Goal: Task Accomplishment & Management: Manage account settings

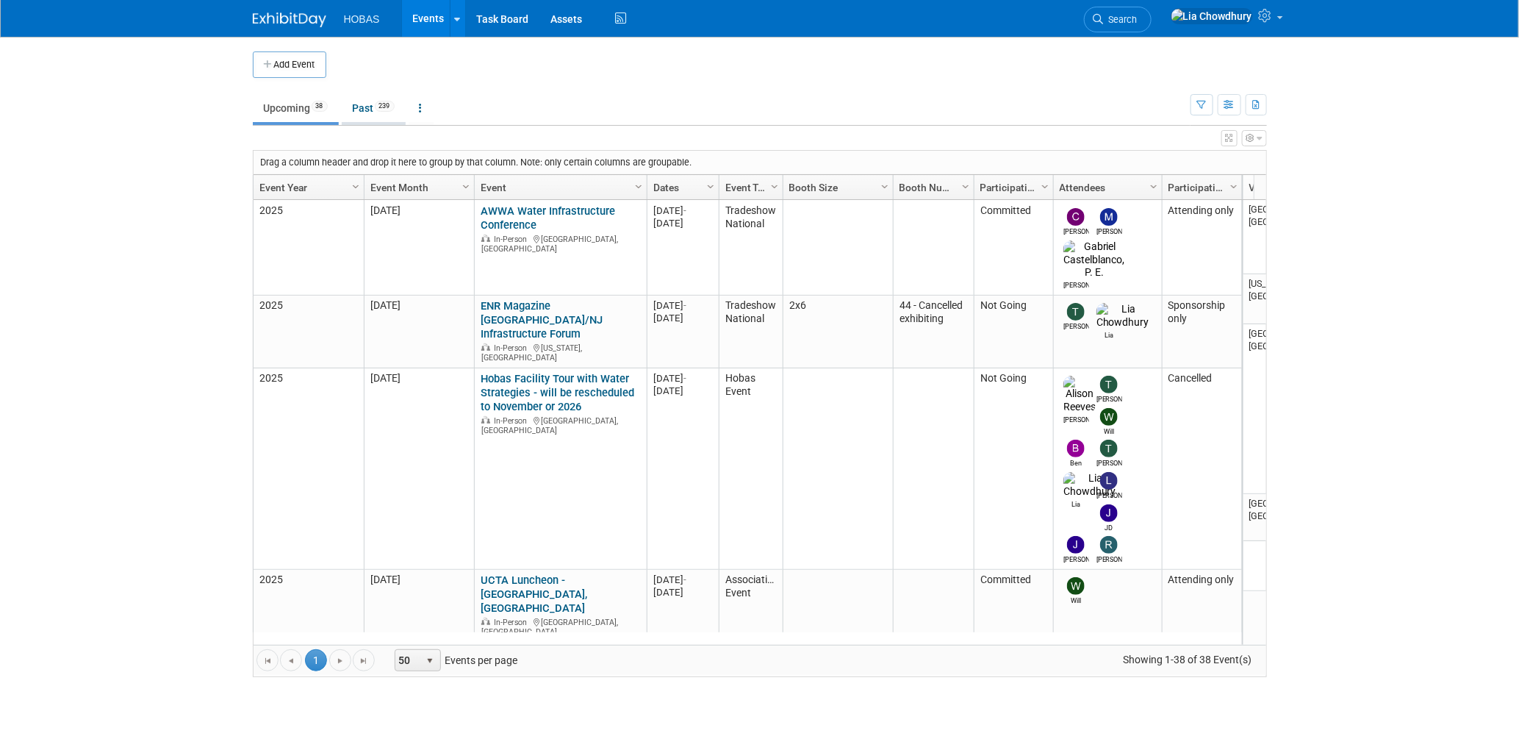
click at [361, 106] on link "Past 239" at bounding box center [374, 108] width 64 height 28
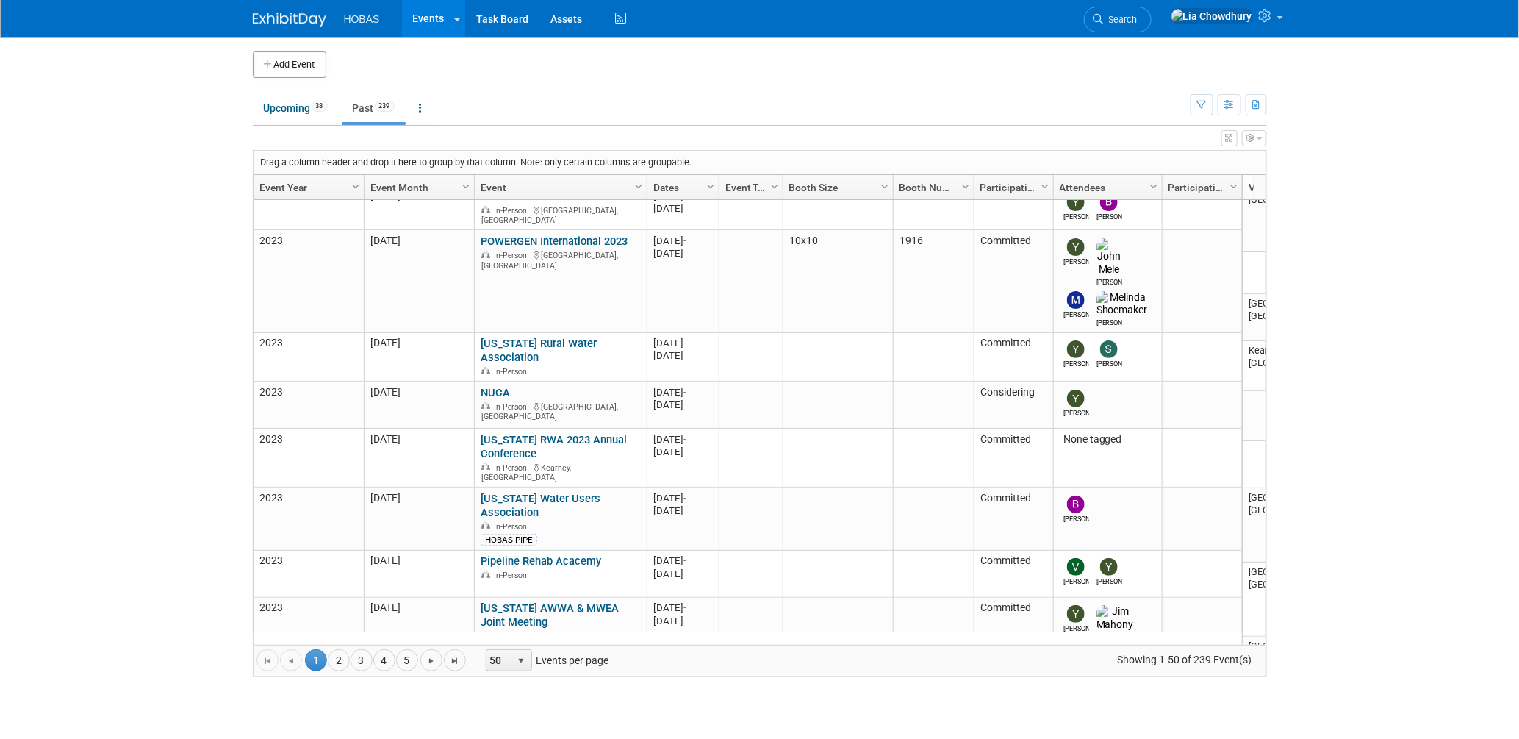
scroll to position [684, 0]
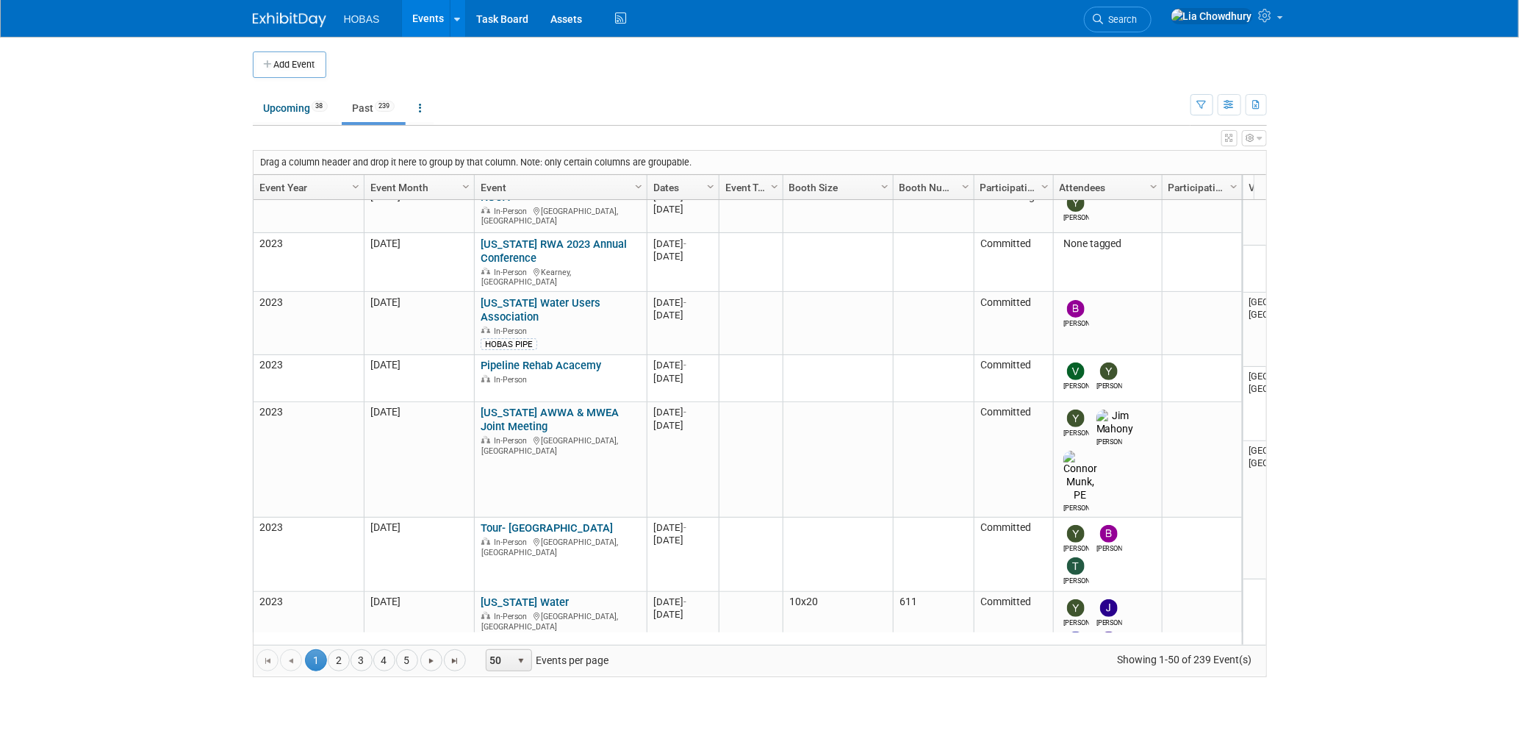
click at [256, 171] on div "Drag a column header and drop it here to group by that column. Note: only certa…" at bounding box center [760, 163] width 1013 height 24
click at [270, 182] on link "Event Year" at bounding box center [306, 187] width 95 height 25
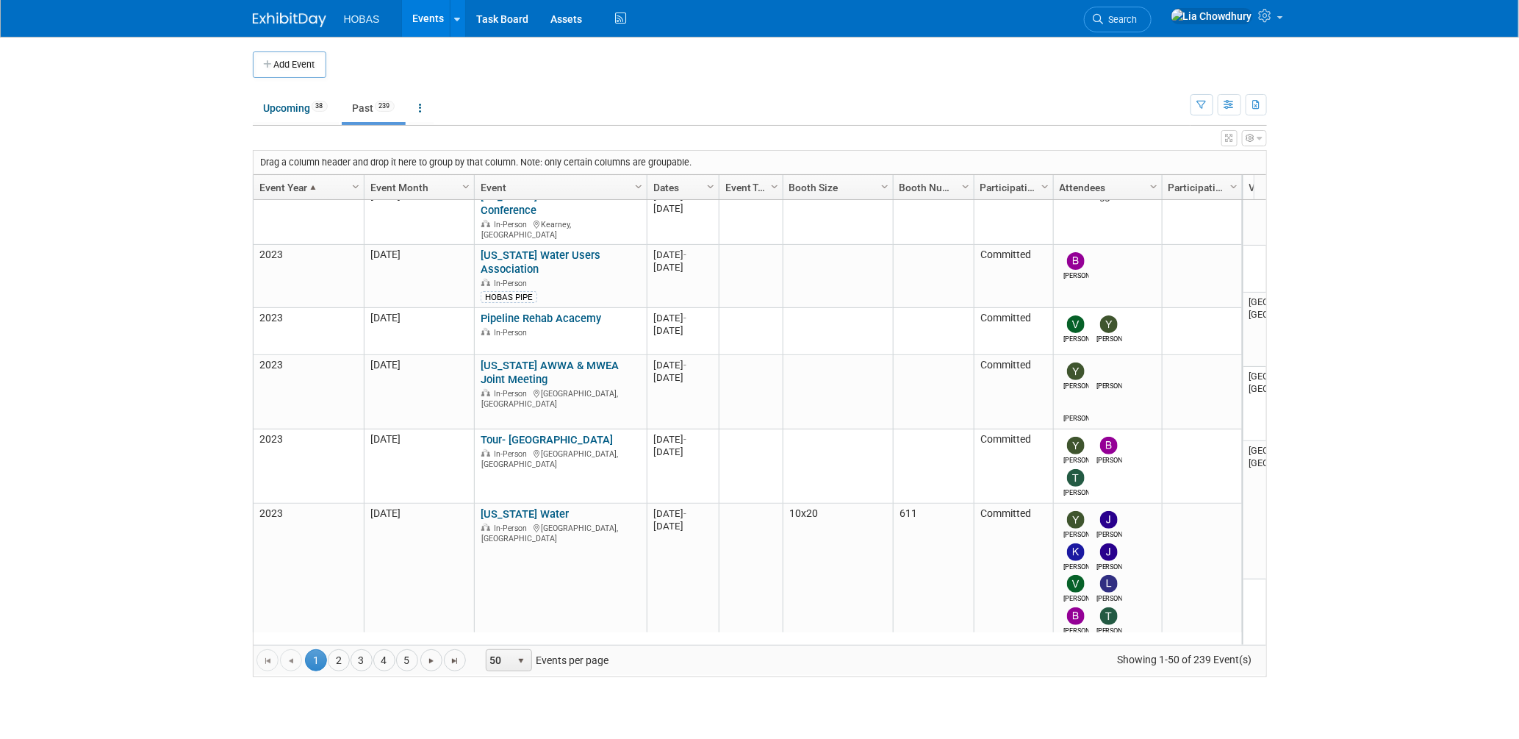
click at [284, 186] on link "Event Year" at bounding box center [306, 187] width 95 height 25
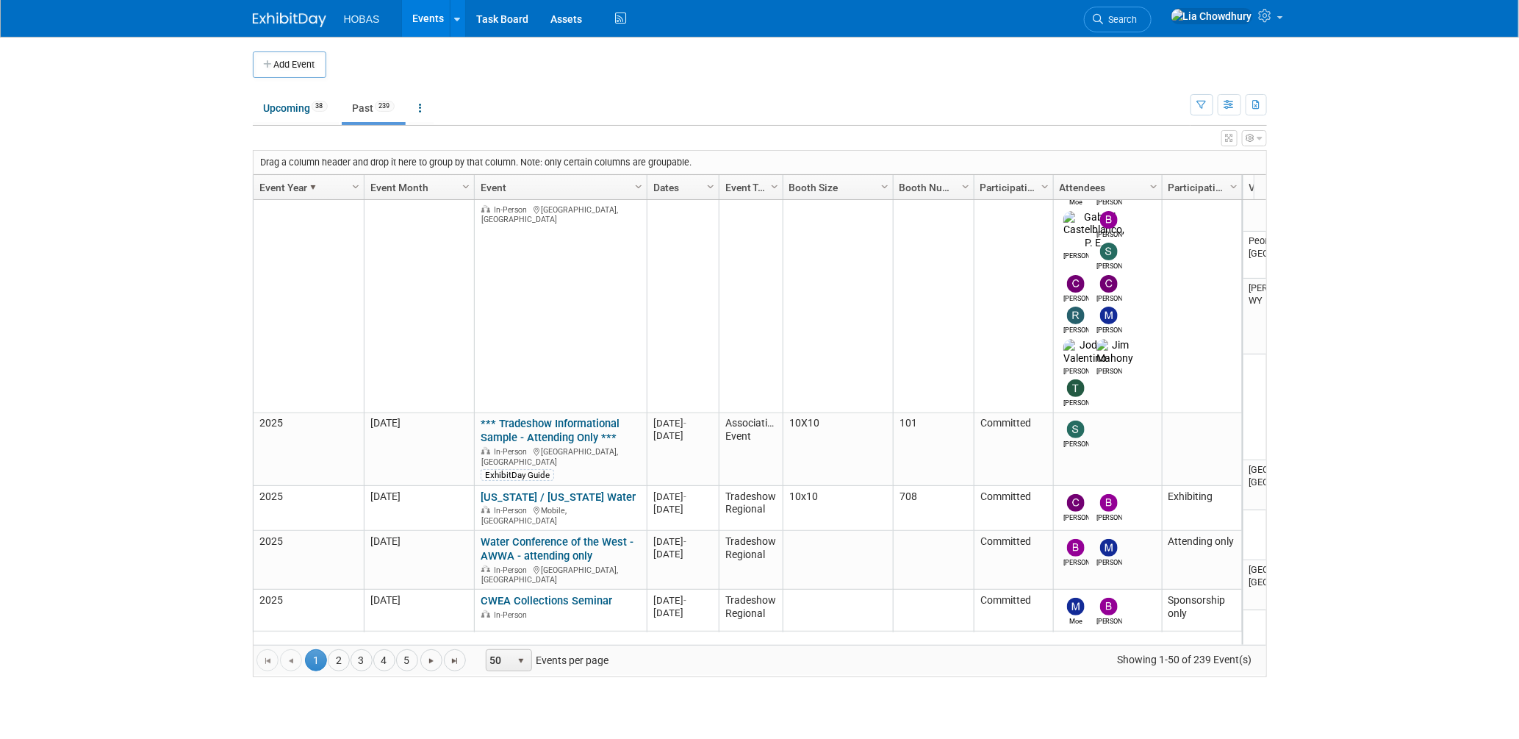
scroll to position [0, 0]
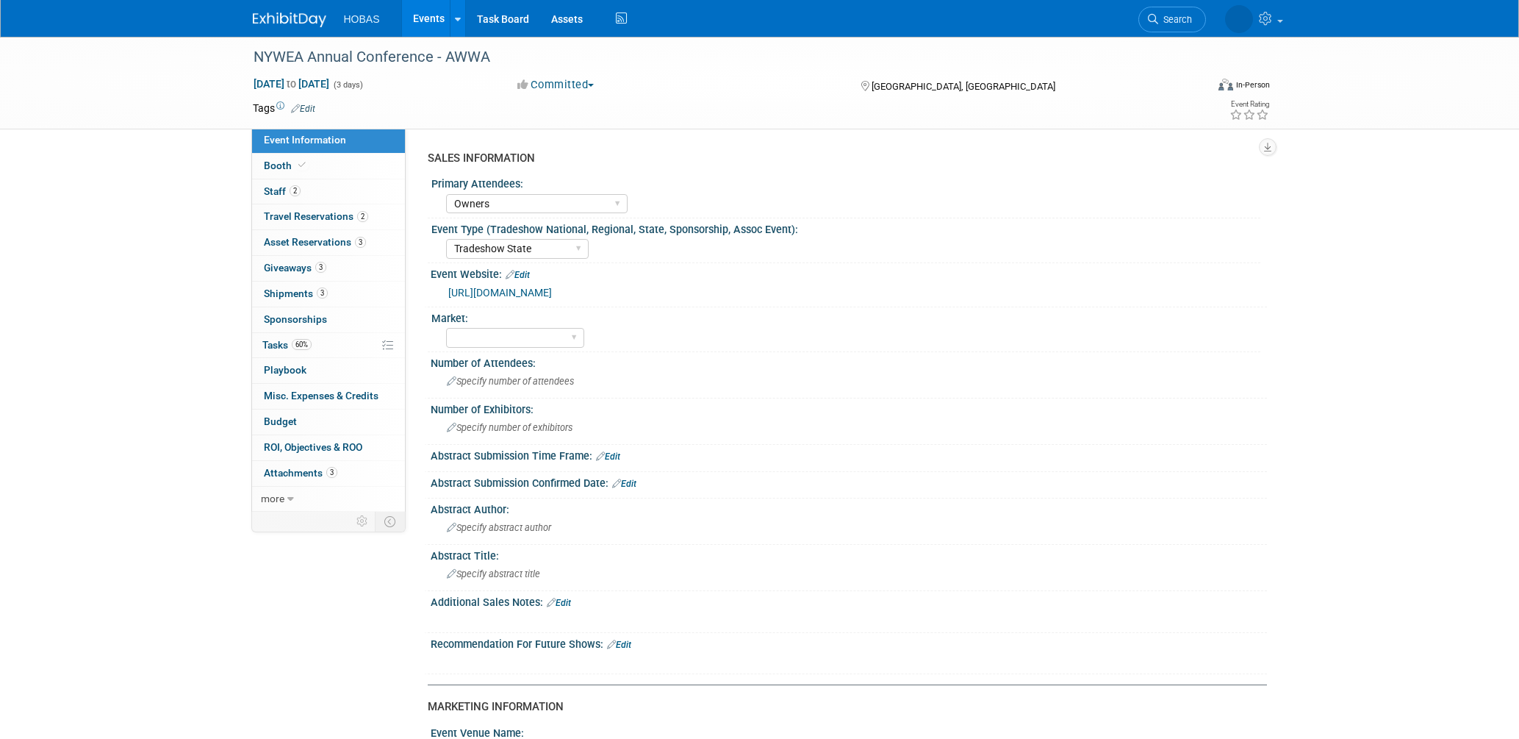
select select "Owners"
select select "Tradeshow State"
click at [310, 168] on link "Booth" at bounding box center [328, 166] width 153 height 25
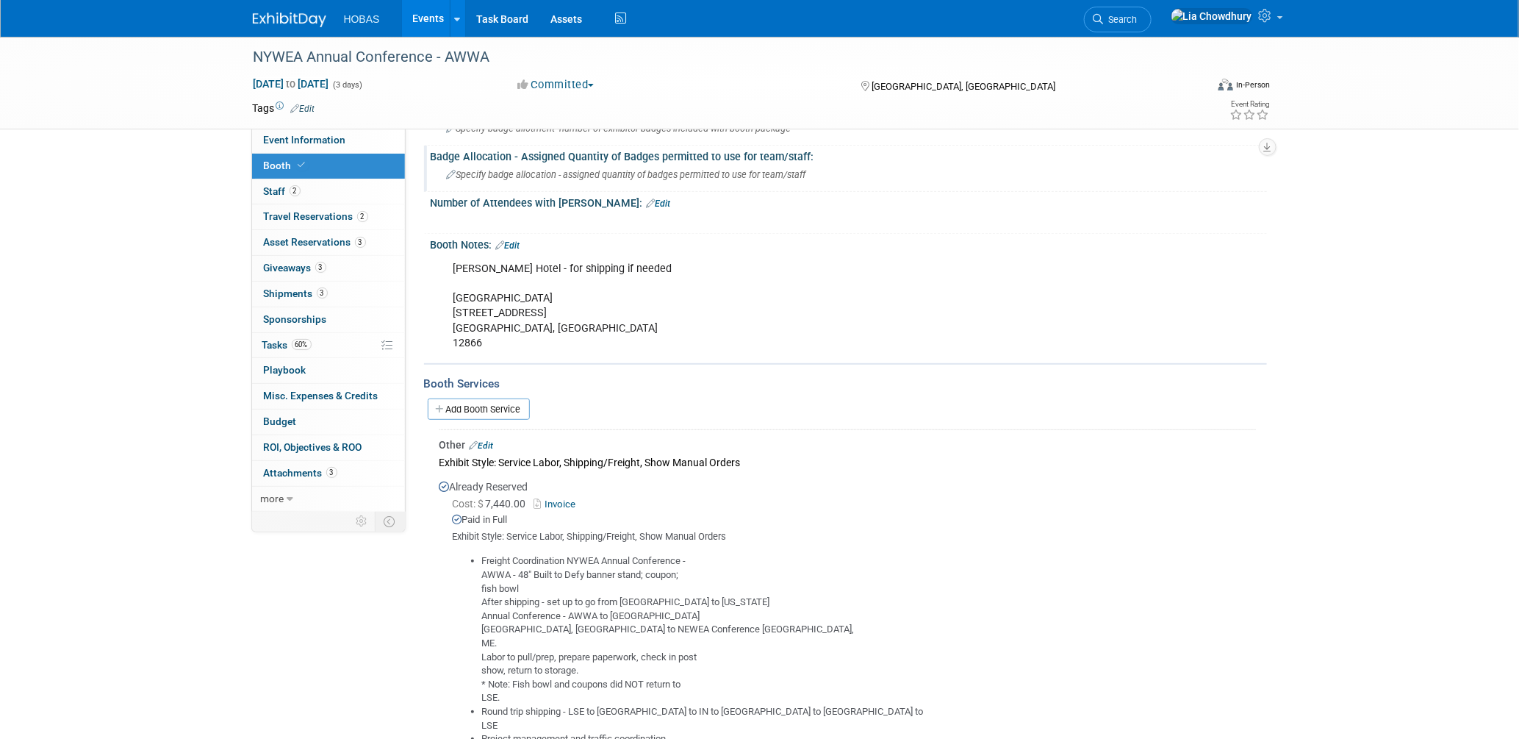
scroll to position [245, 0]
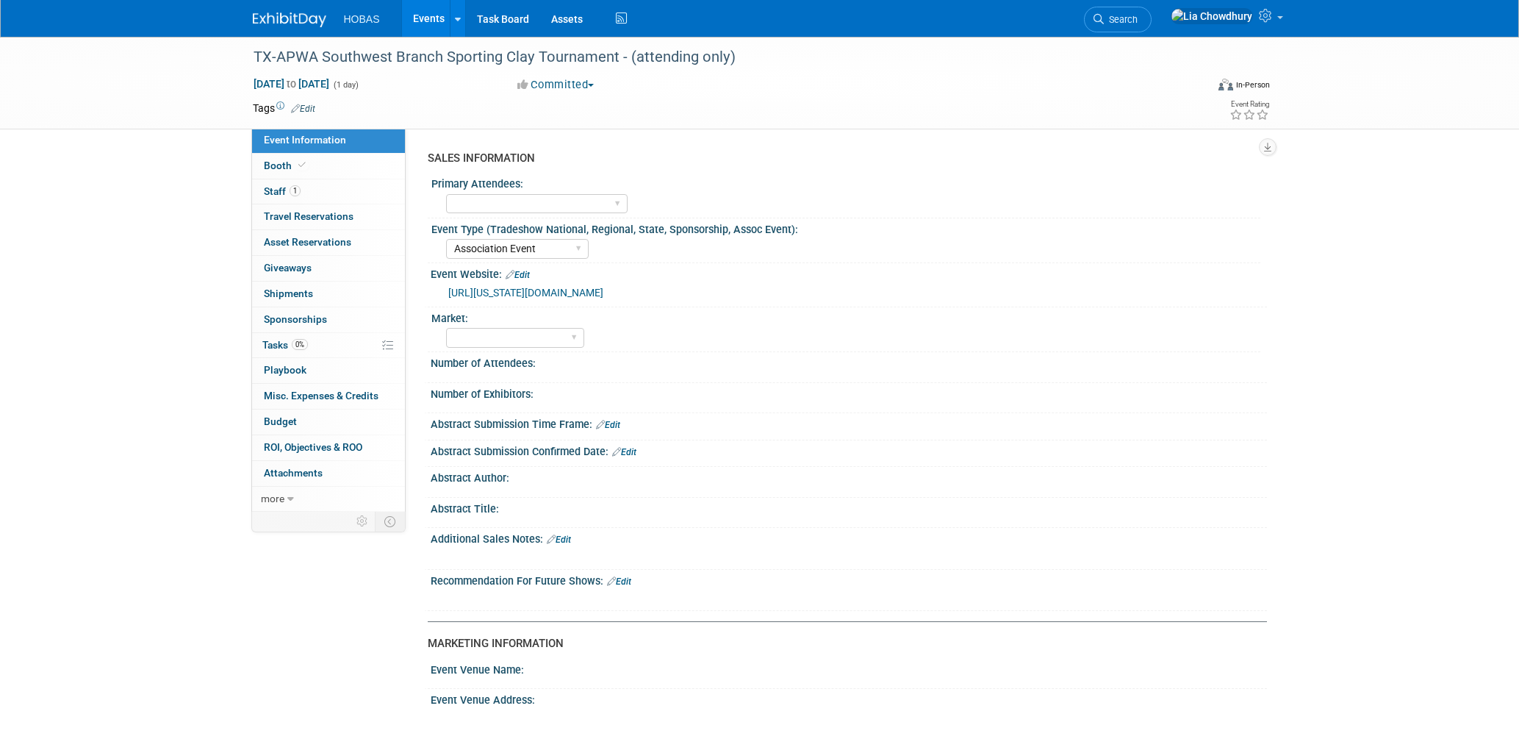
select select "Association Event"
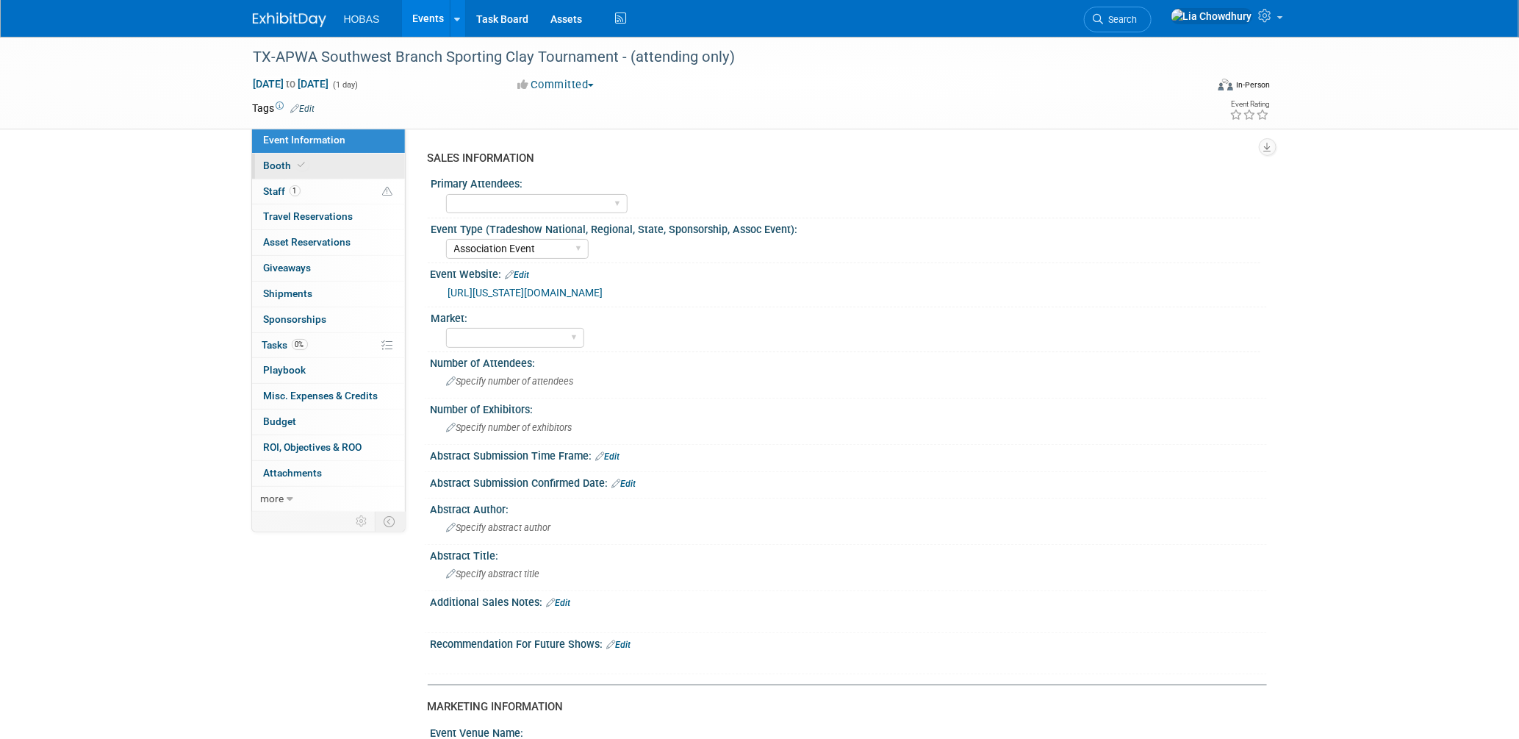
click at [298, 177] on link "Booth" at bounding box center [328, 166] width 153 height 25
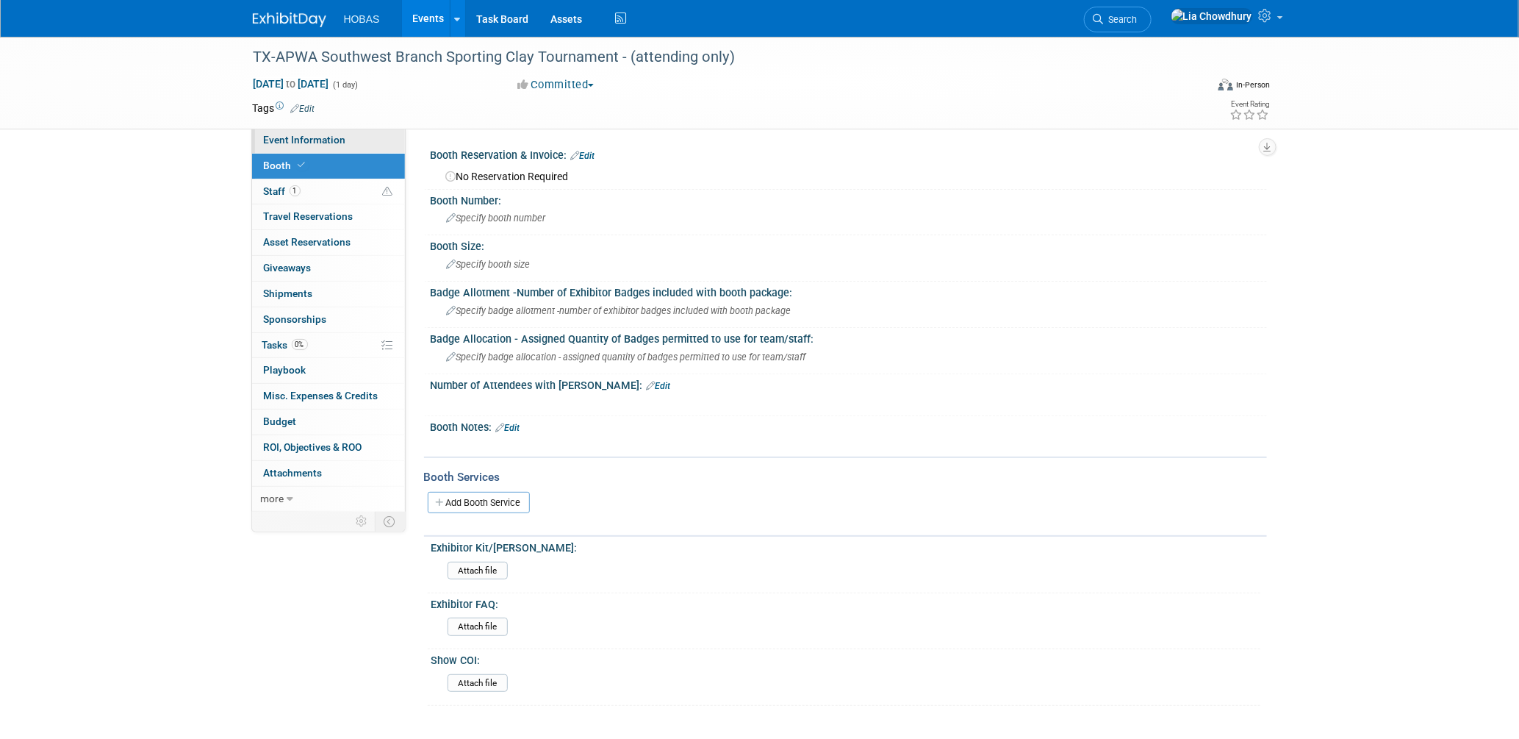
click at [343, 142] on link "Event Information" at bounding box center [328, 140] width 153 height 25
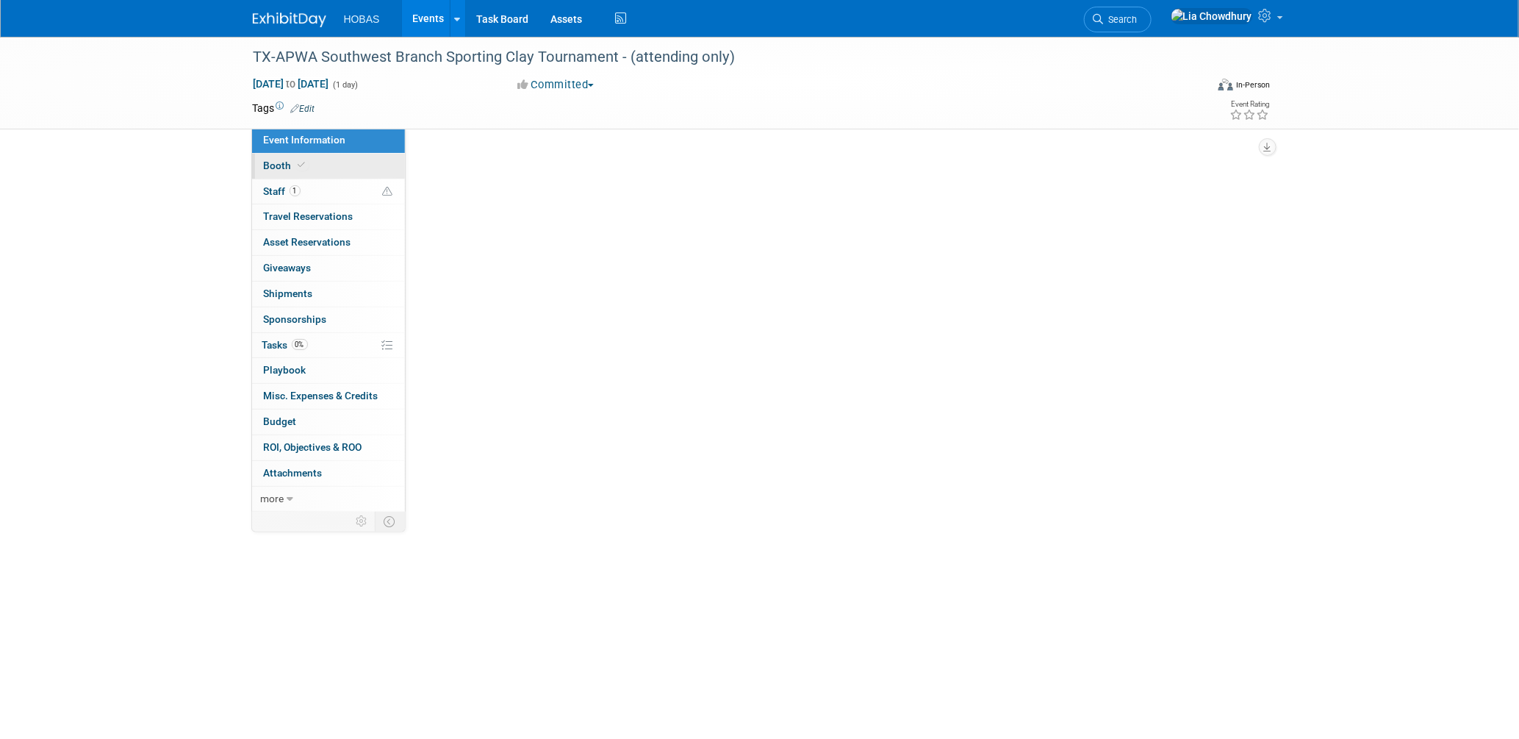
select select "Association Event"
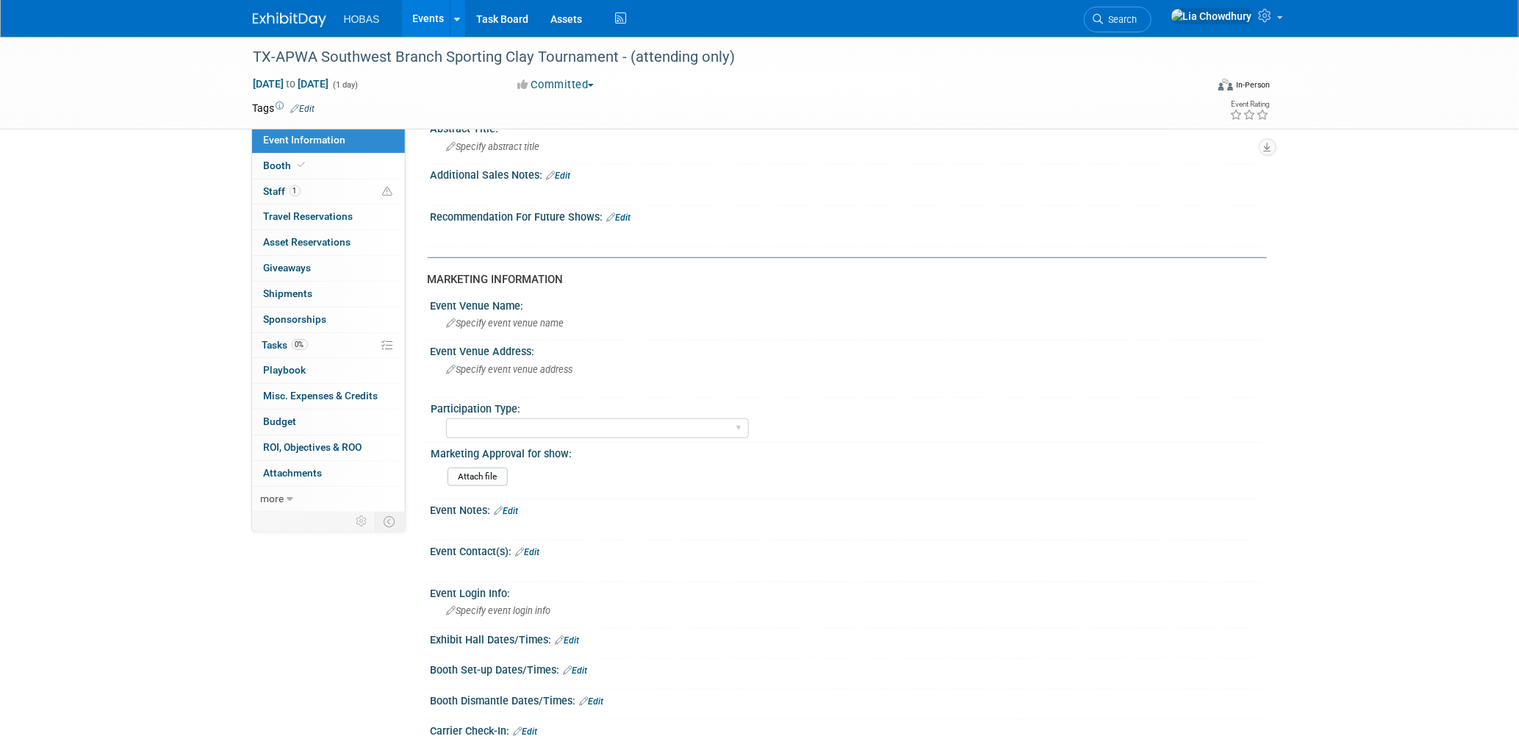
scroll to position [653, 0]
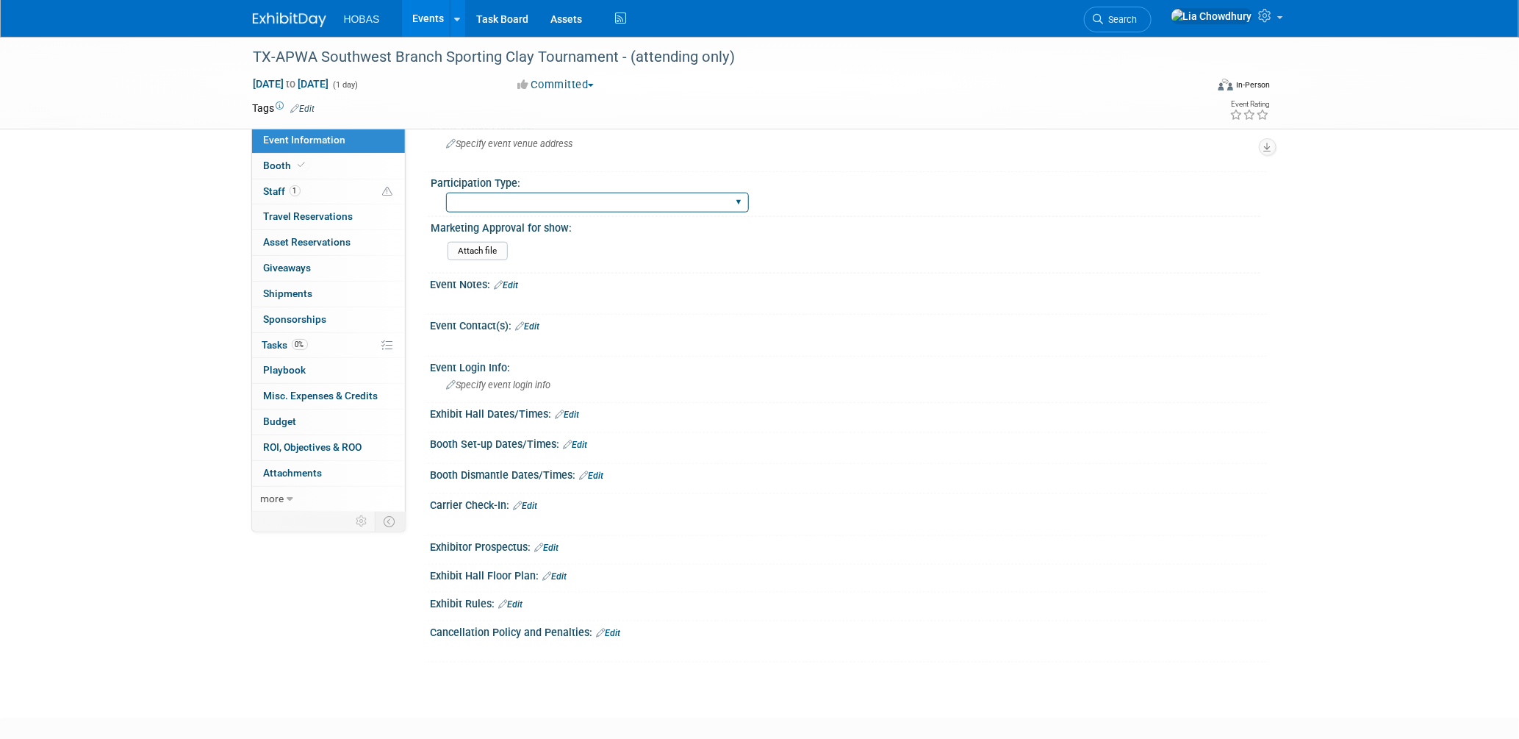
click at [541, 197] on select "Attending only Exhibiting Sponsorship only Exhibiting and Sponsoring Exhibiting…" at bounding box center [597, 203] width 303 height 20
select select "Attending only"
click at [446, 193] on select "Attending only Exhibiting Sponsorship only Exhibiting and Sponsoring Exhibiting…" at bounding box center [597, 203] width 303 height 20
click at [417, 15] on link "Events" at bounding box center [429, 18] width 54 height 37
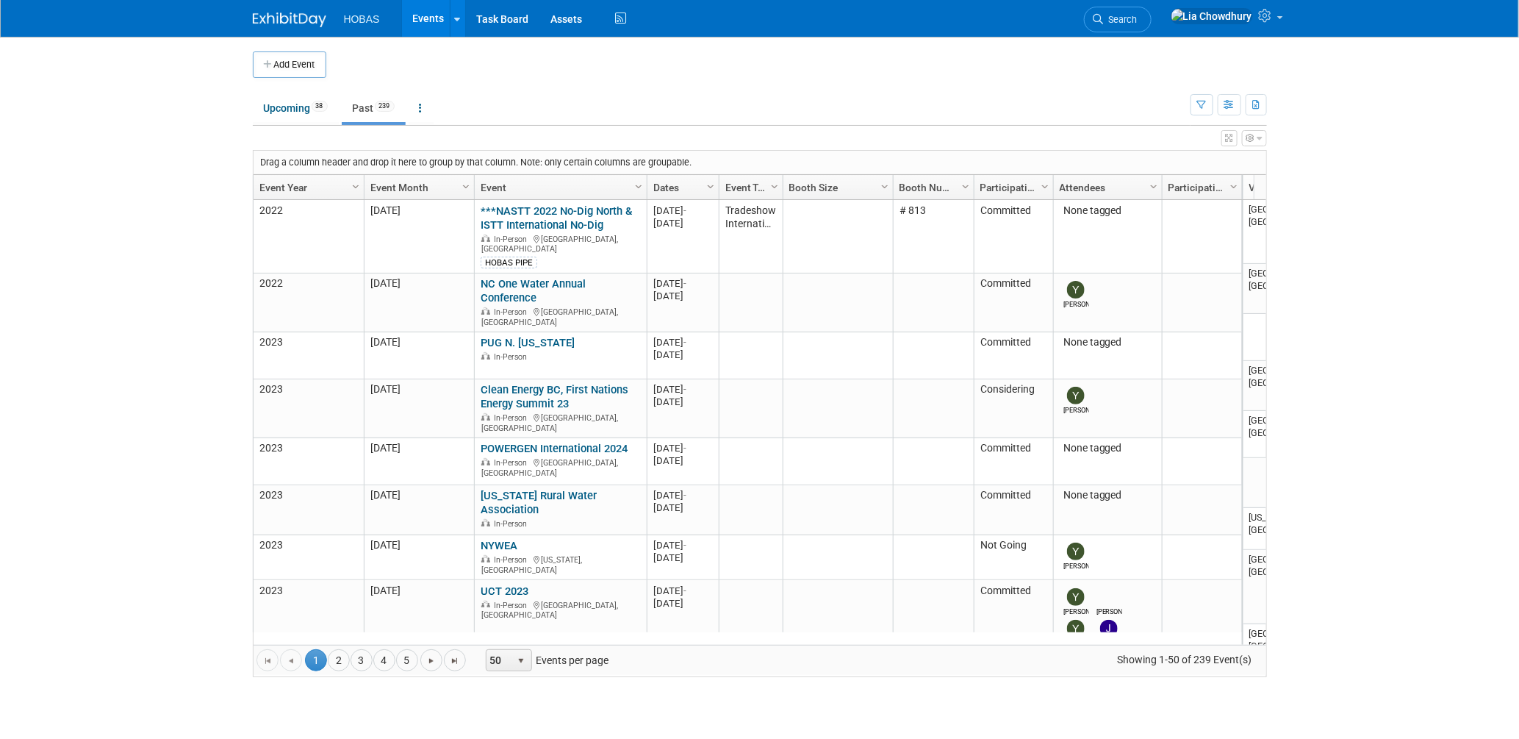
scroll to position [97, 0]
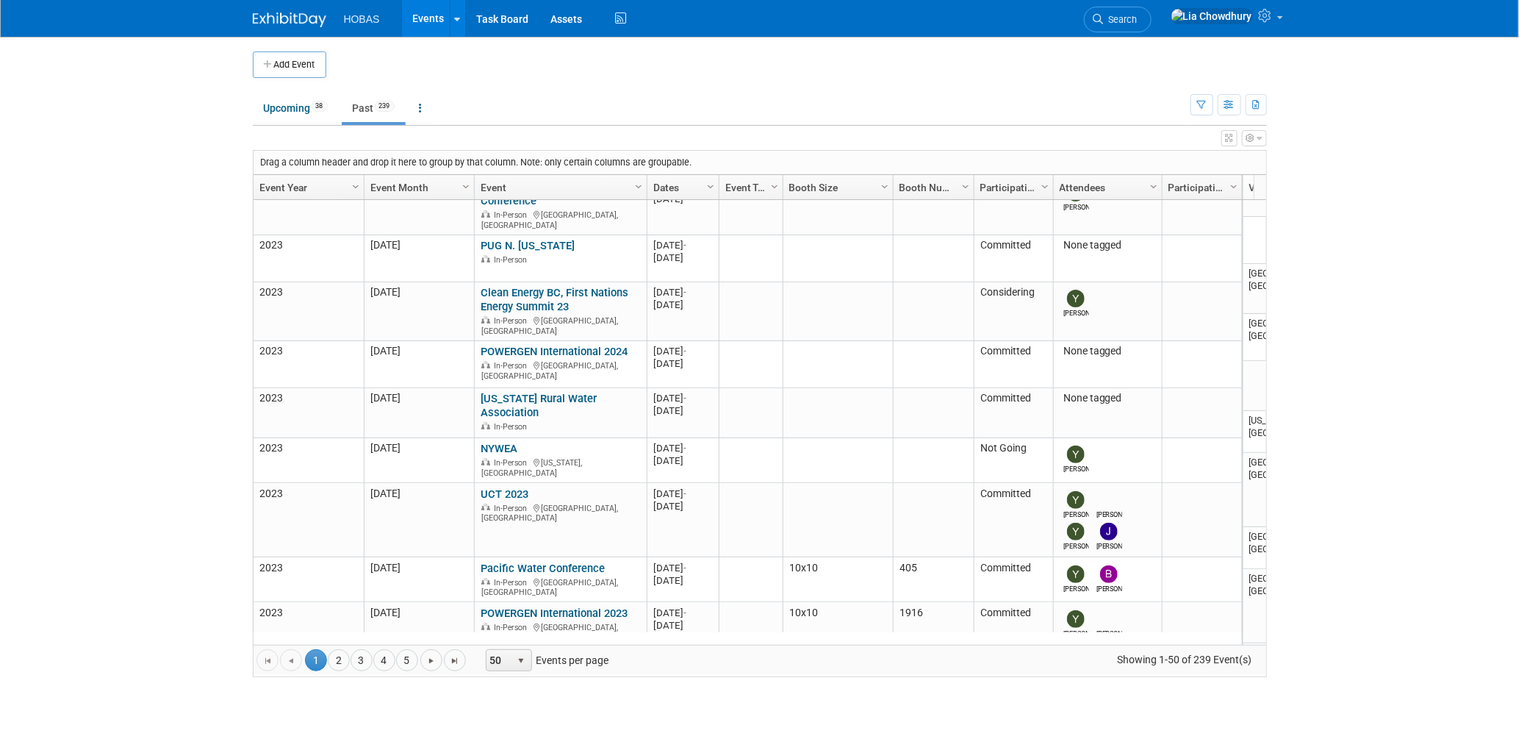
click at [376, 114] on link "Past 239" at bounding box center [374, 108] width 64 height 28
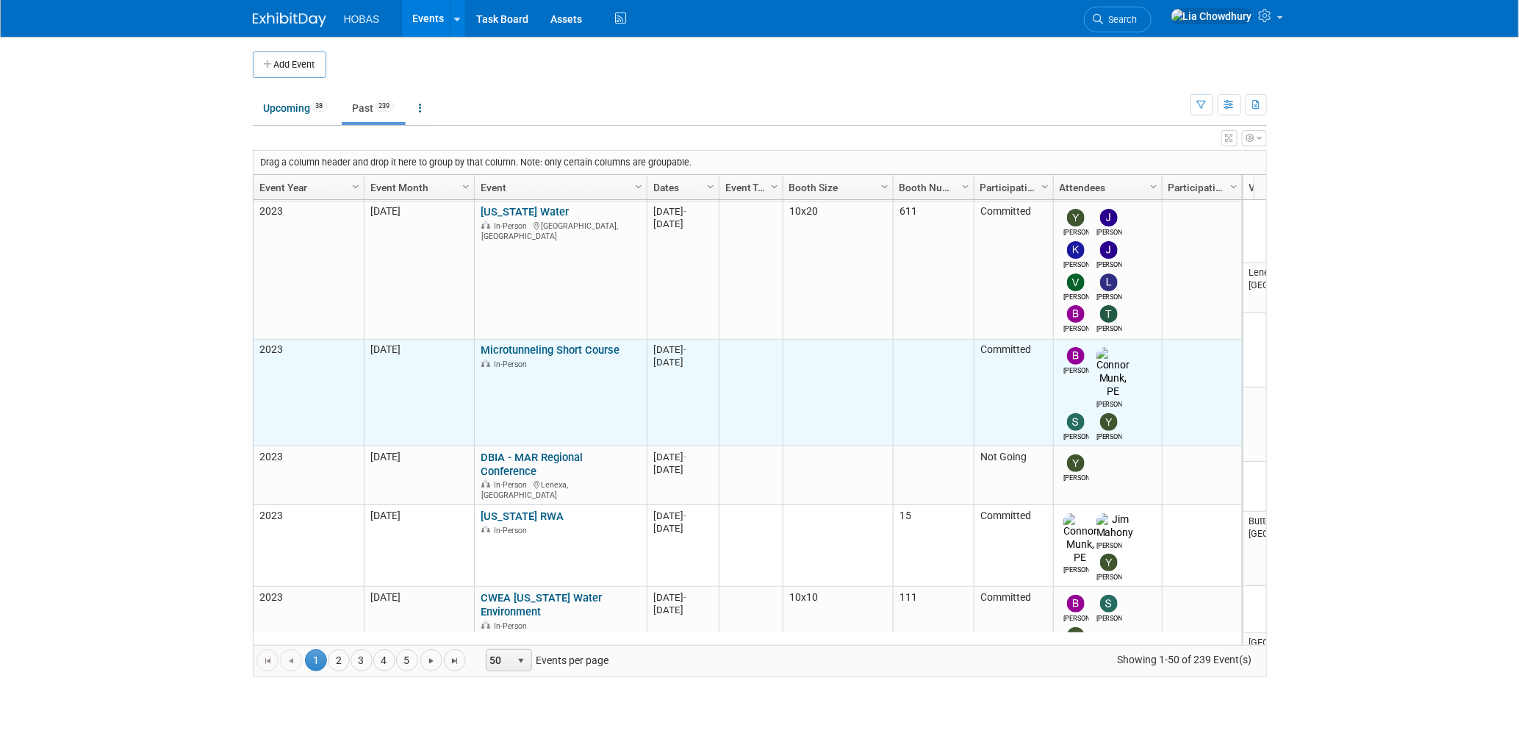
scroll to position [1367, 0]
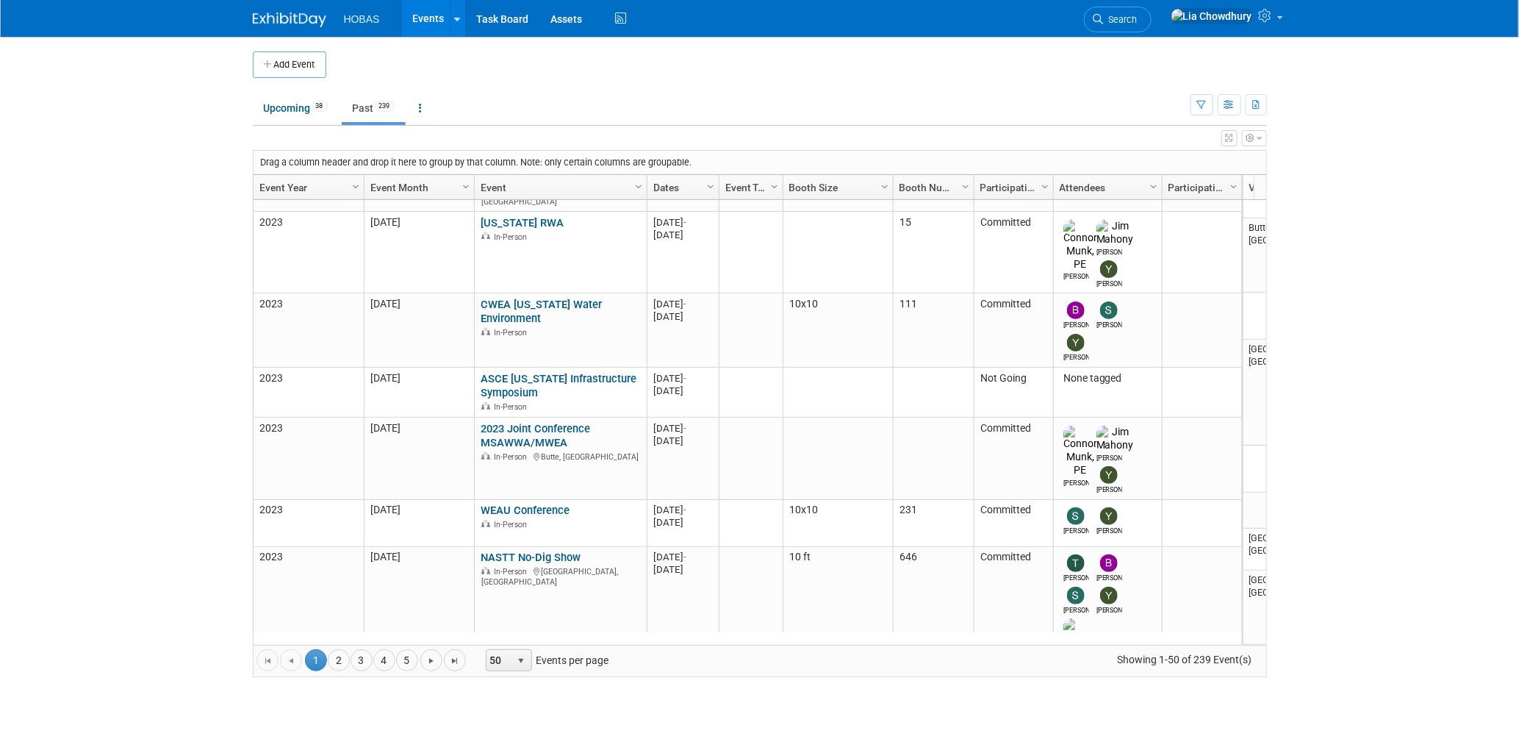
click at [291, 187] on link "Event Year" at bounding box center [306, 187] width 95 height 25
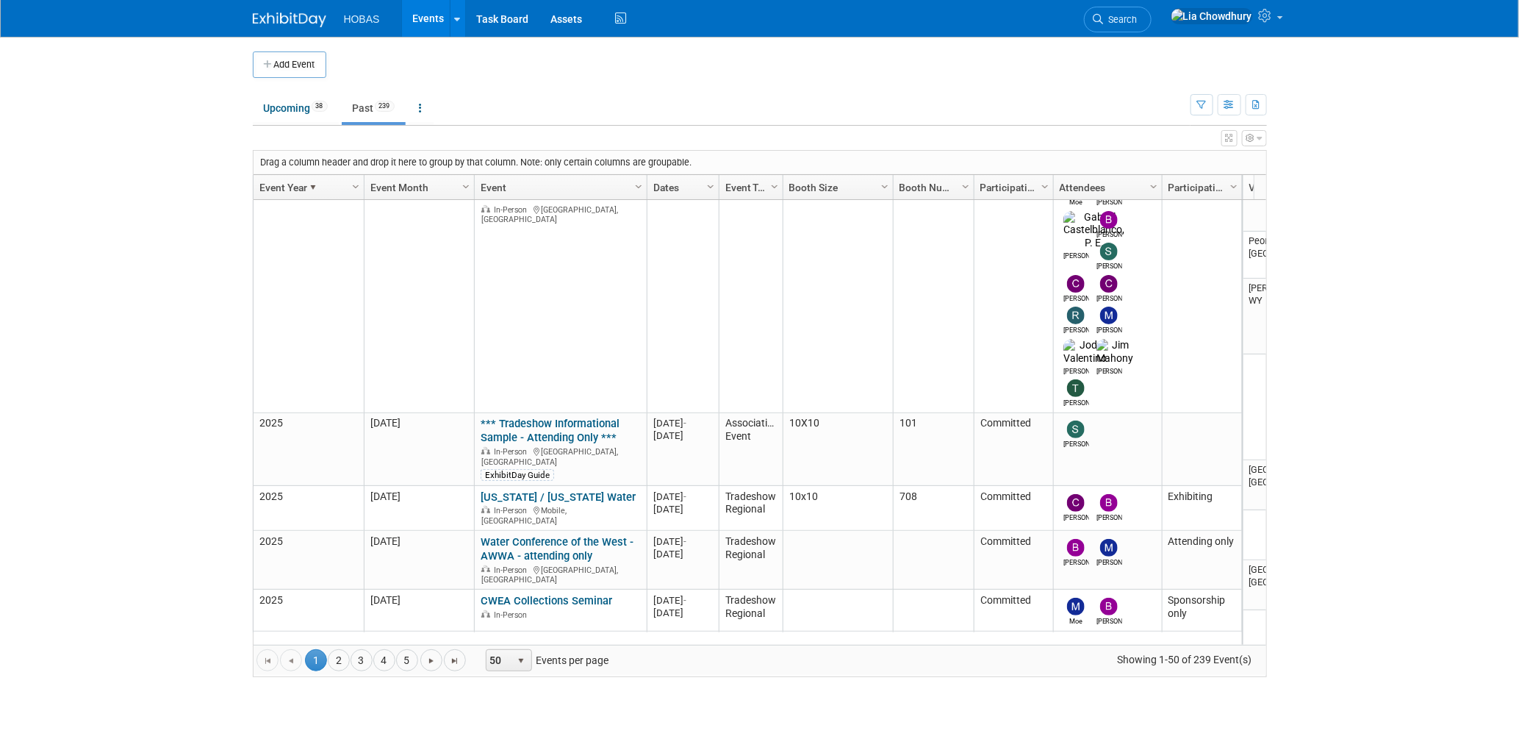
scroll to position [2924, 0]
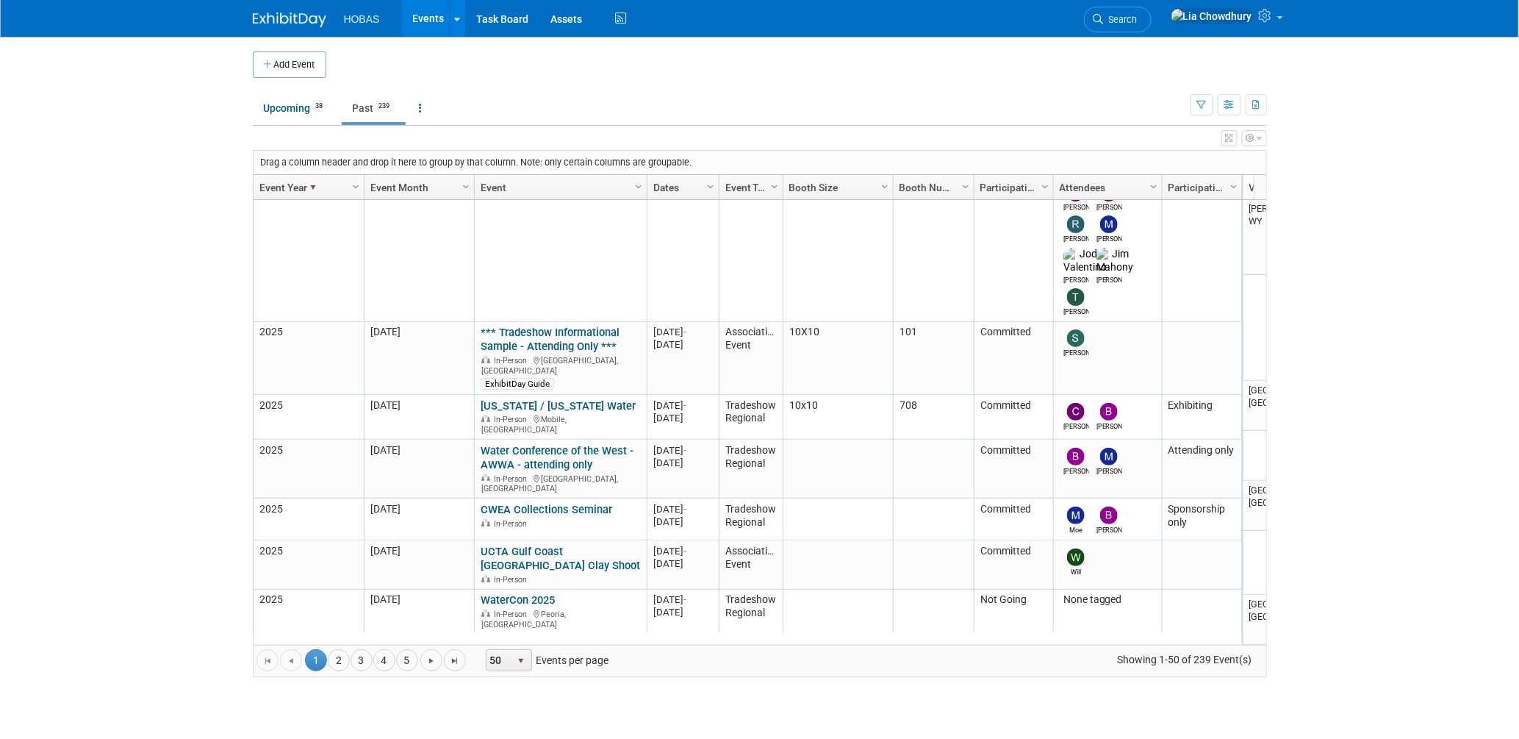
click at [329, 654] on link "2" at bounding box center [339, 660] width 22 height 22
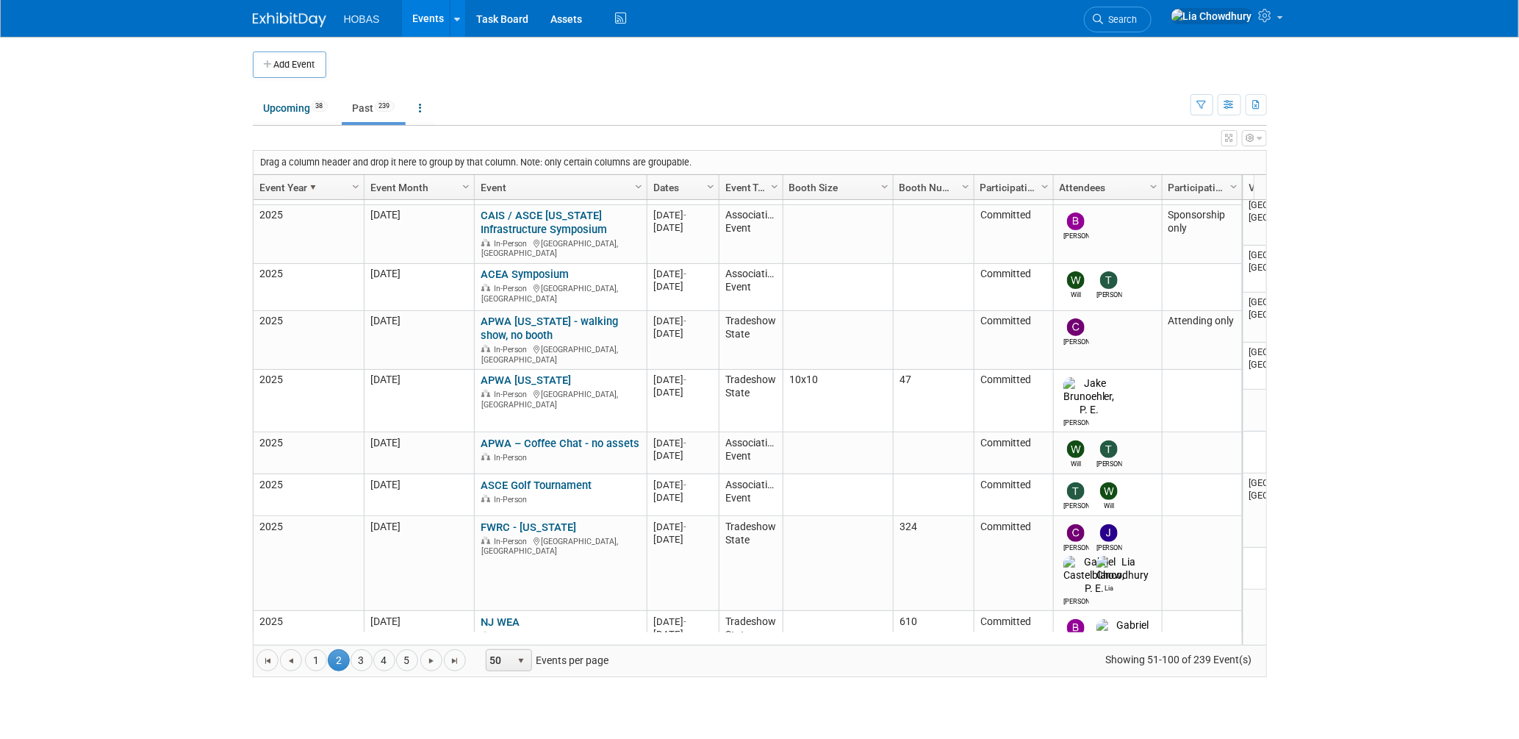
scroll to position [0, 0]
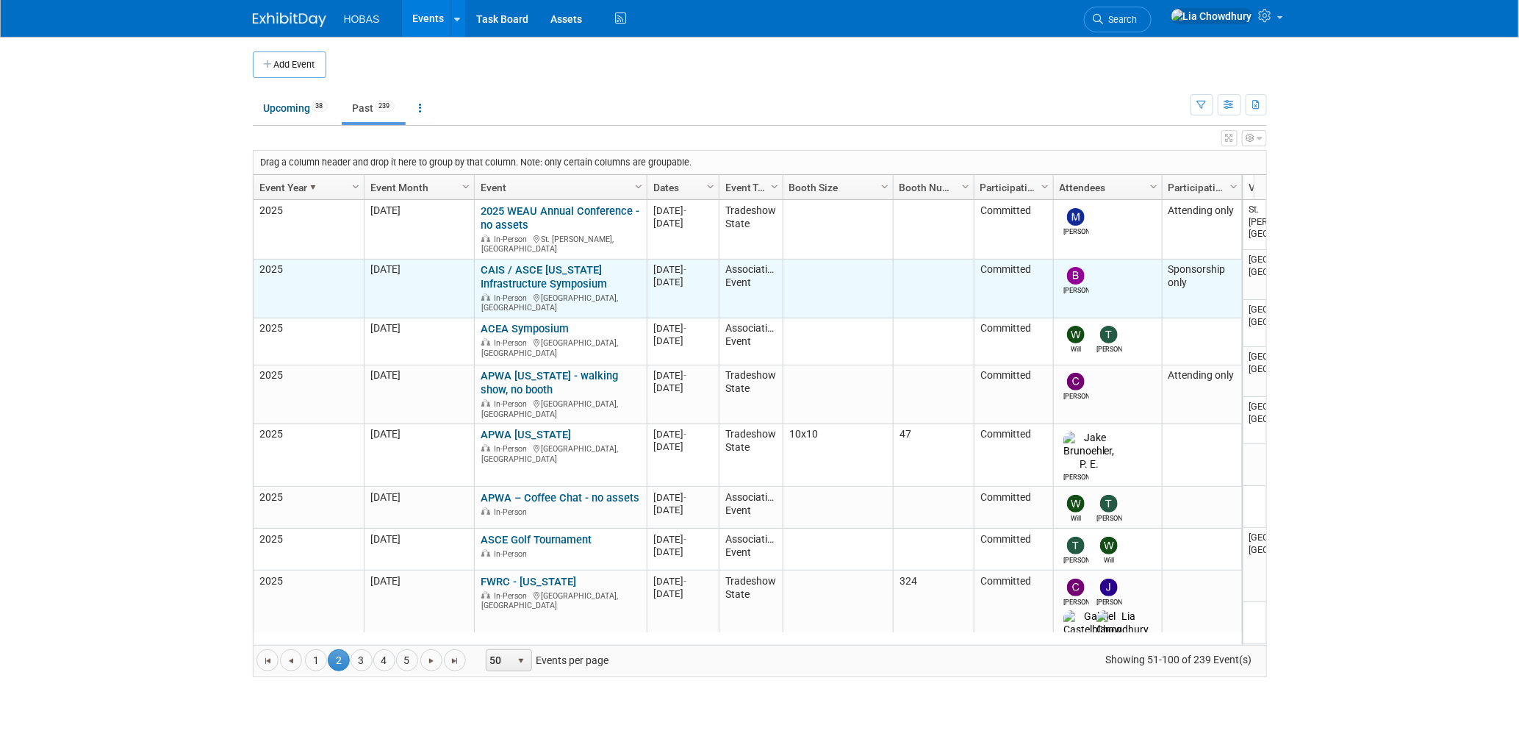
click at [536, 267] on link "CAIS / ASCE [US_STATE] Infrastructure Symposium" at bounding box center [544, 276] width 126 height 27
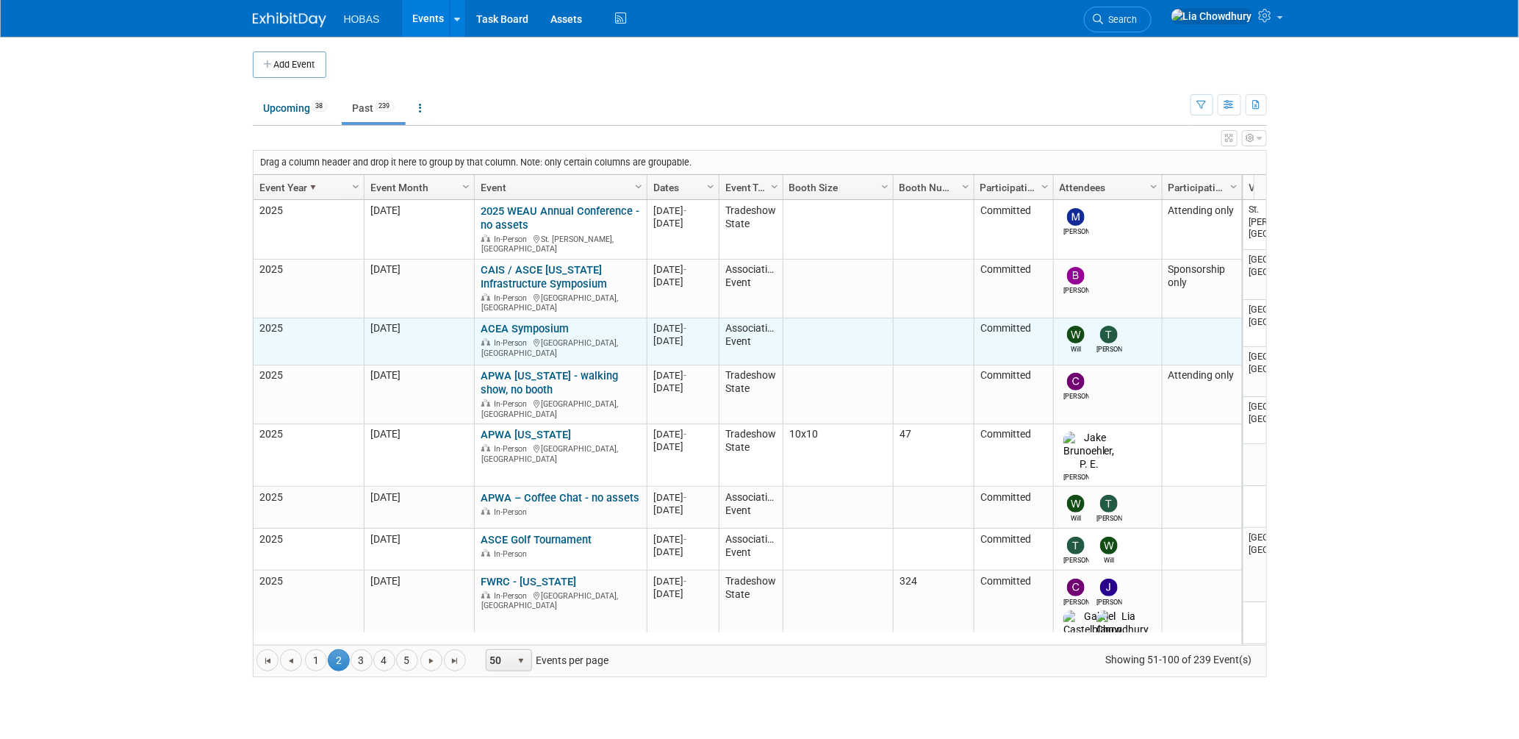
click at [513, 322] on link "ACEA Symposium" at bounding box center [525, 328] width 88 height 13
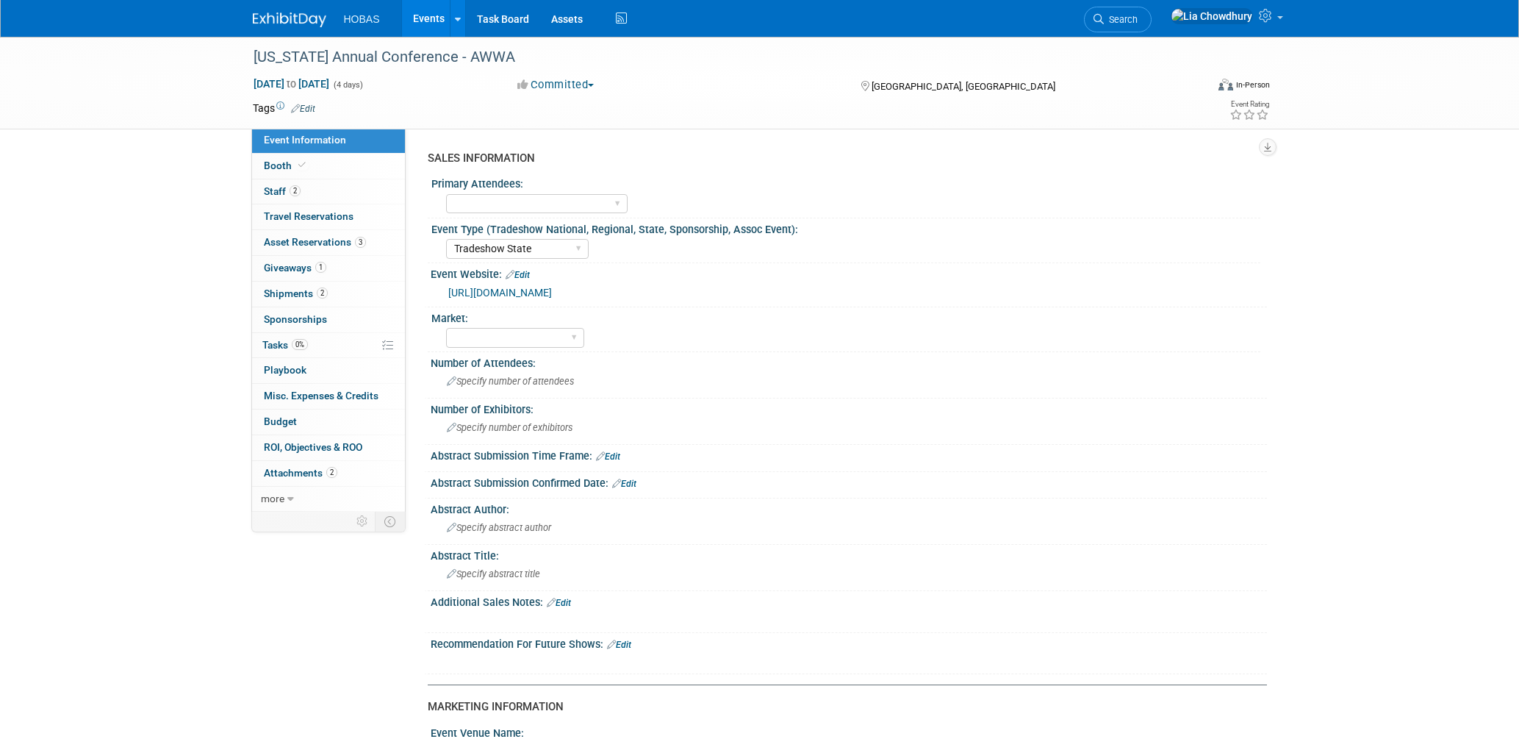
select select "Tradeshow State"
select select "Exhibiting"
click at [282, 248] on link "3 Asset Reservations 3" at bounding box center [328, 242] width 153 height 25
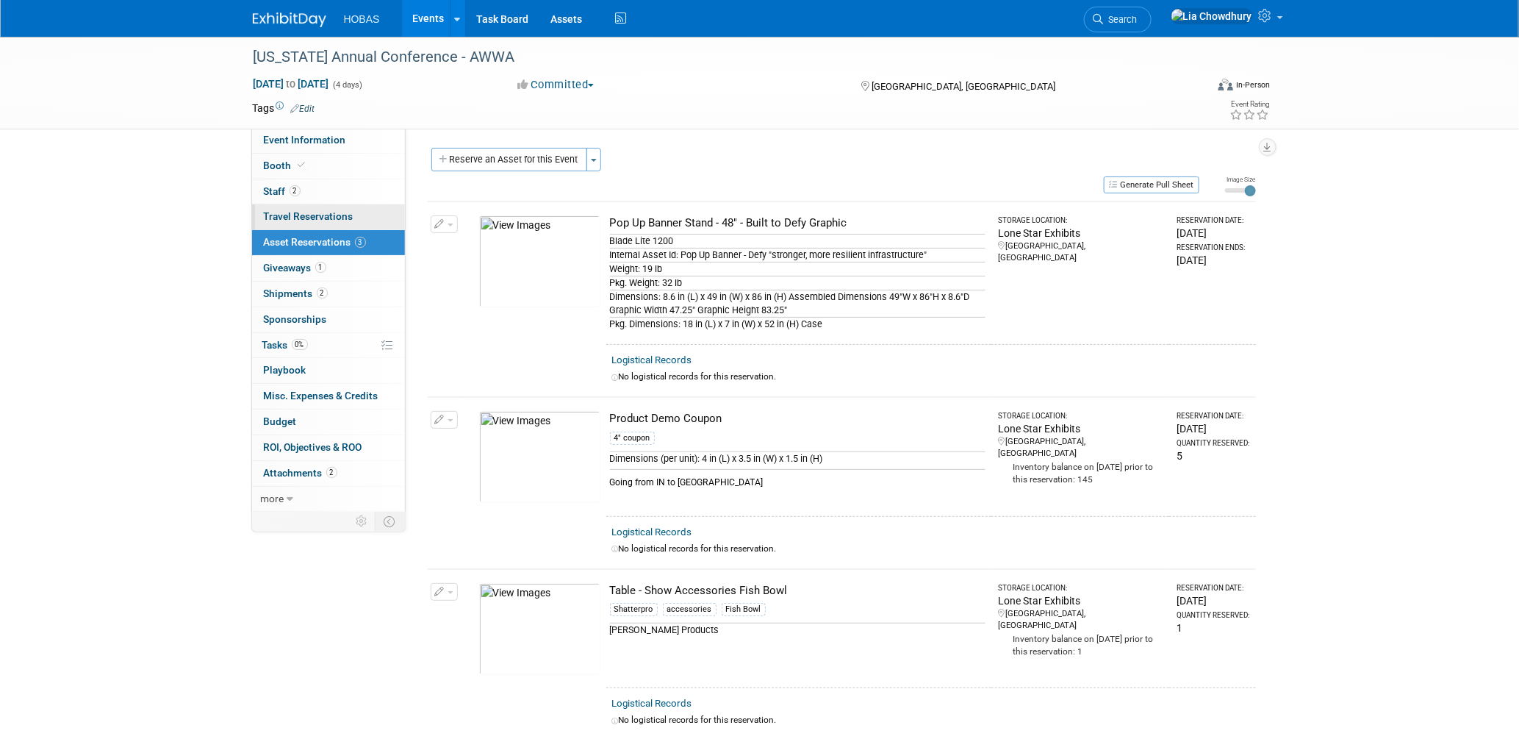
click at [282, 229] on link "0 Travel Reservations 0" at bounding box center [328, 216] width 153 height 25
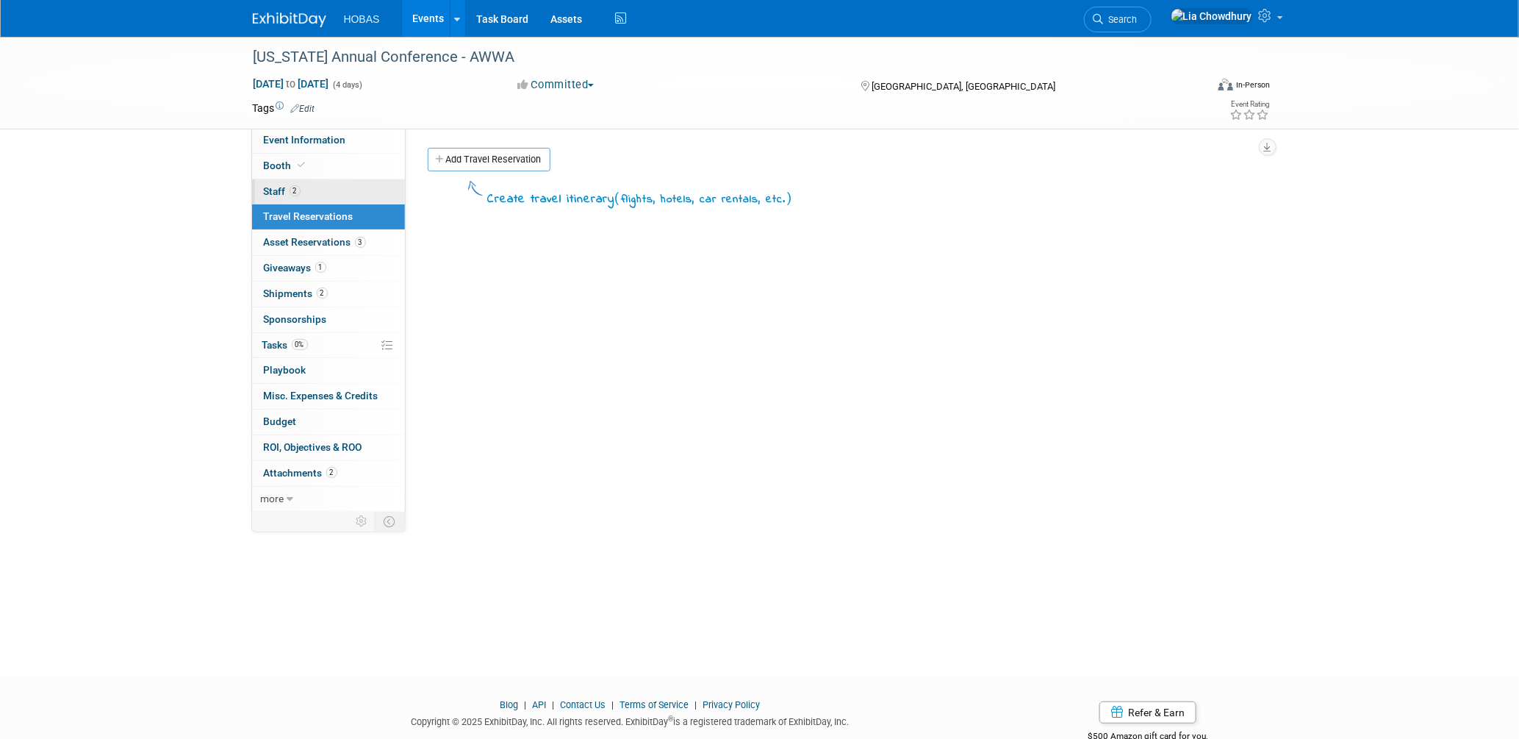
click at [275, 197] on link "2 Staff 2" at bounding box center [328, 191] width 153 height 25
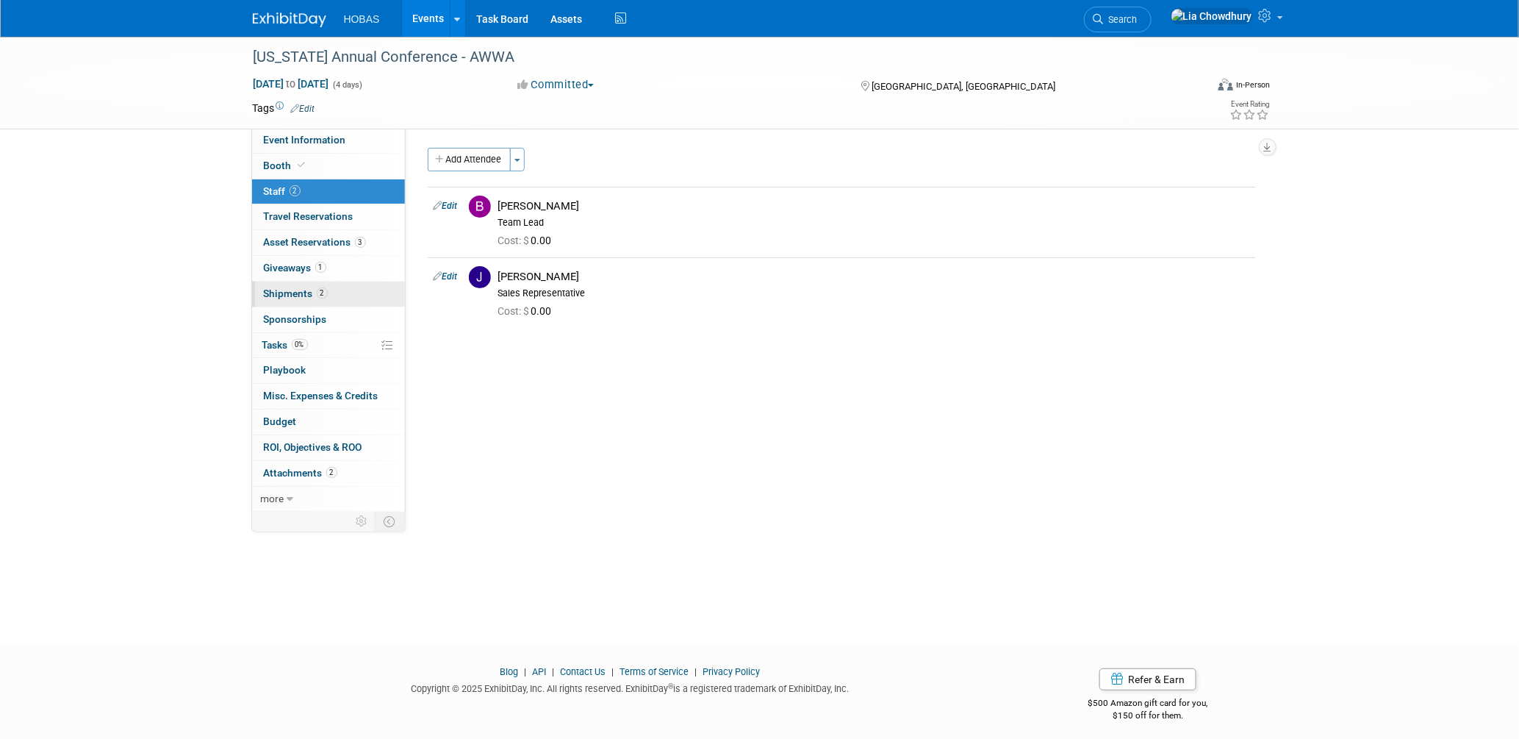
click at [286, 290] on span "Shipments 2" at bounding box center [296, 293] width 64 height 12
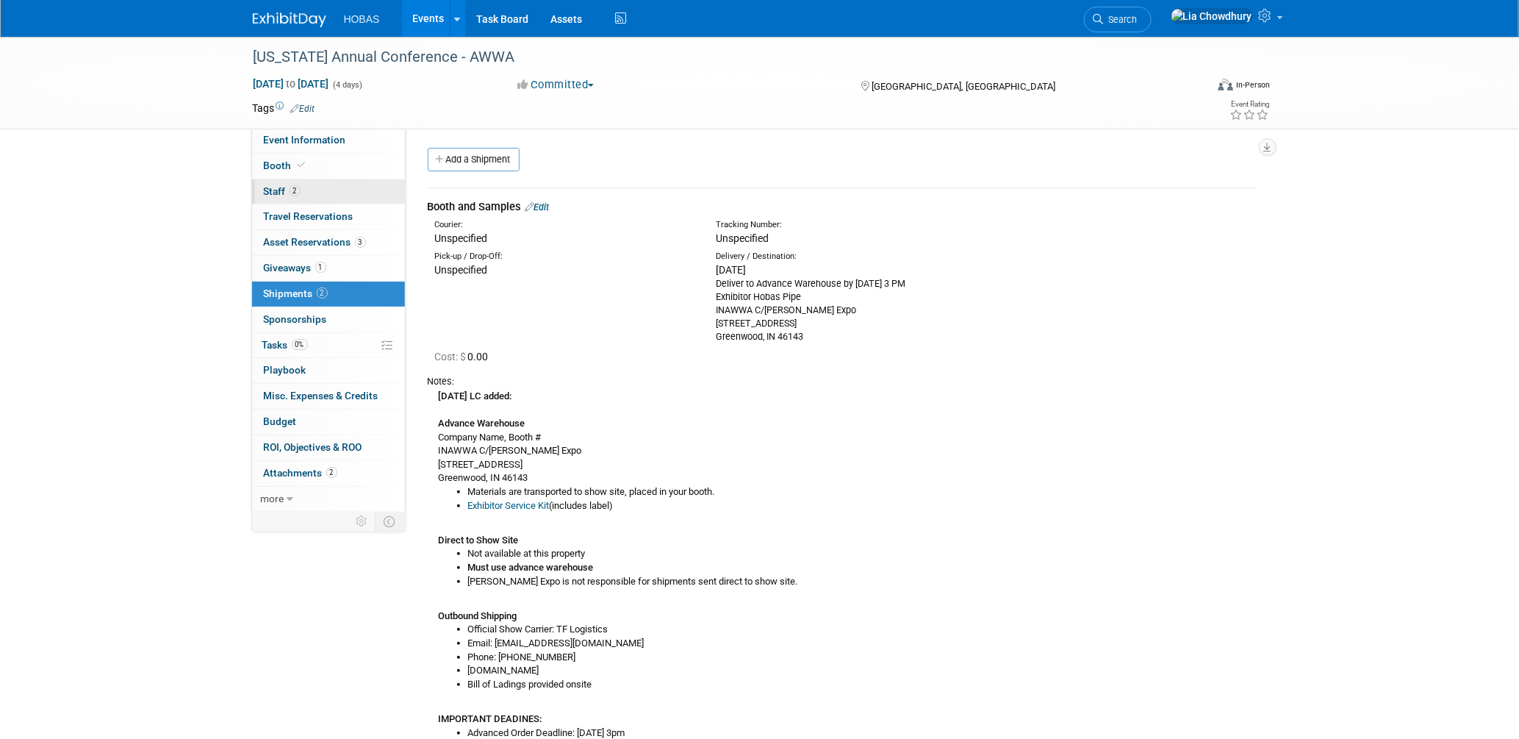
click at [277, 185] on span "Staff 2" at bounding box center [282, 191] width 37 height 12
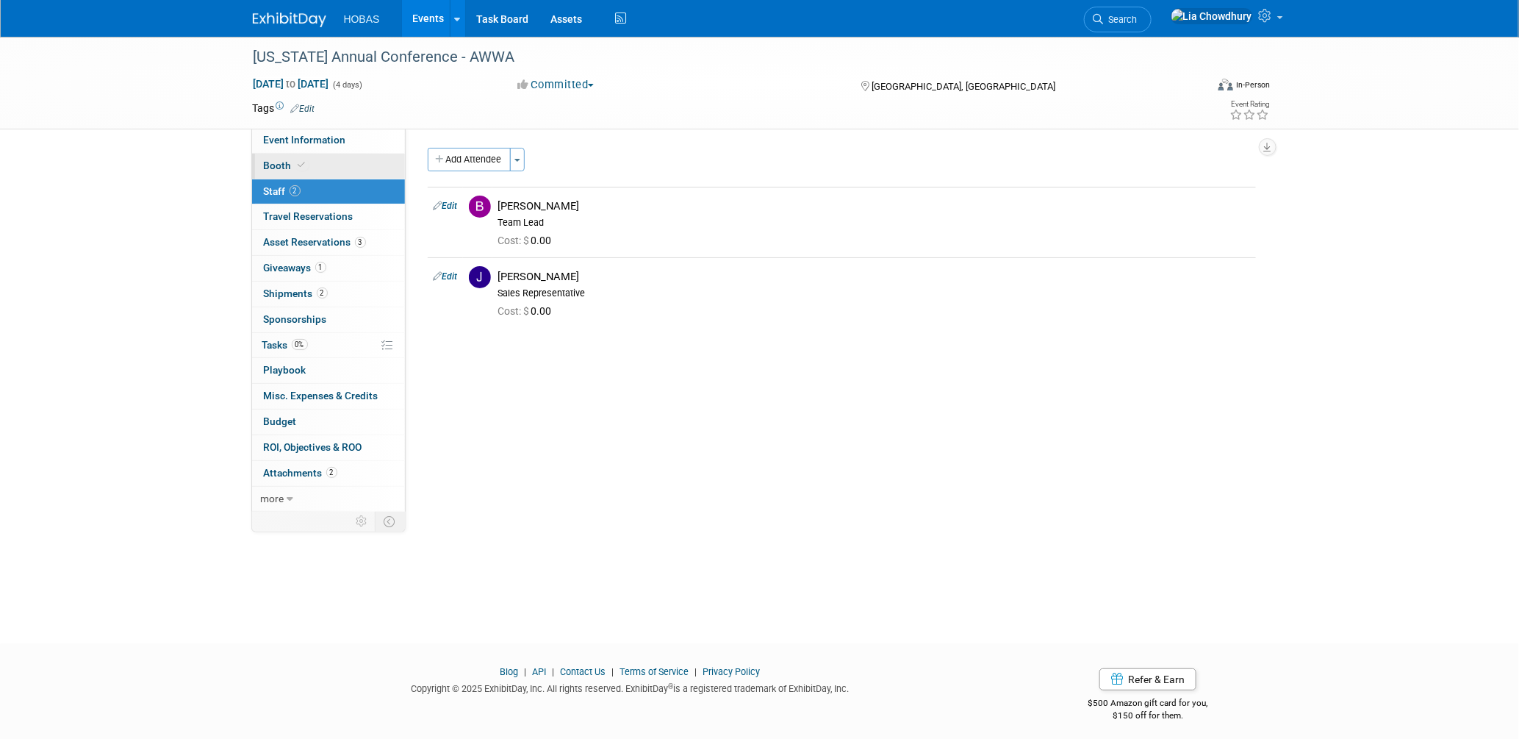
click at [276, 154] on link "Booth" at bounding box center [328, 166] width 153 height 25
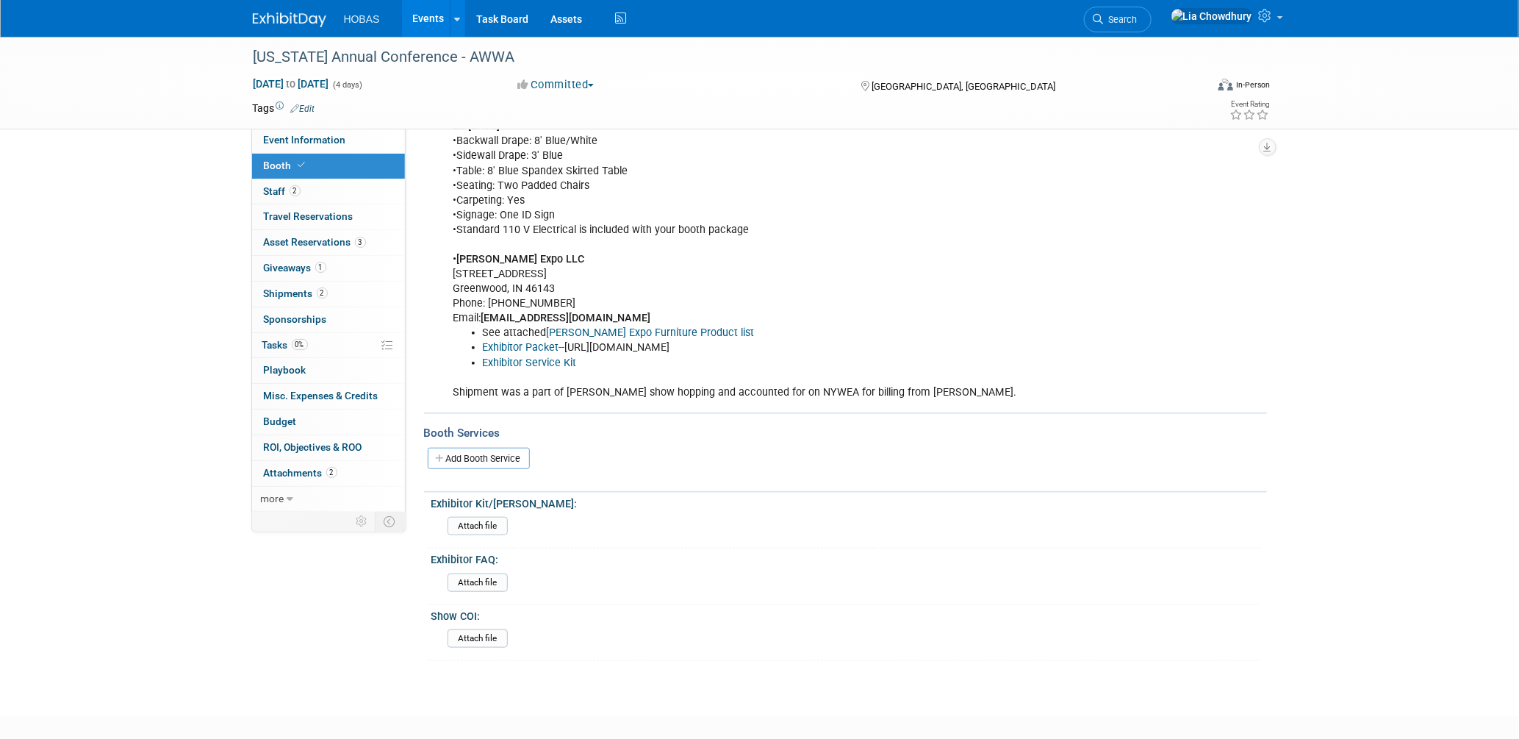
scroll to position [486, 0]
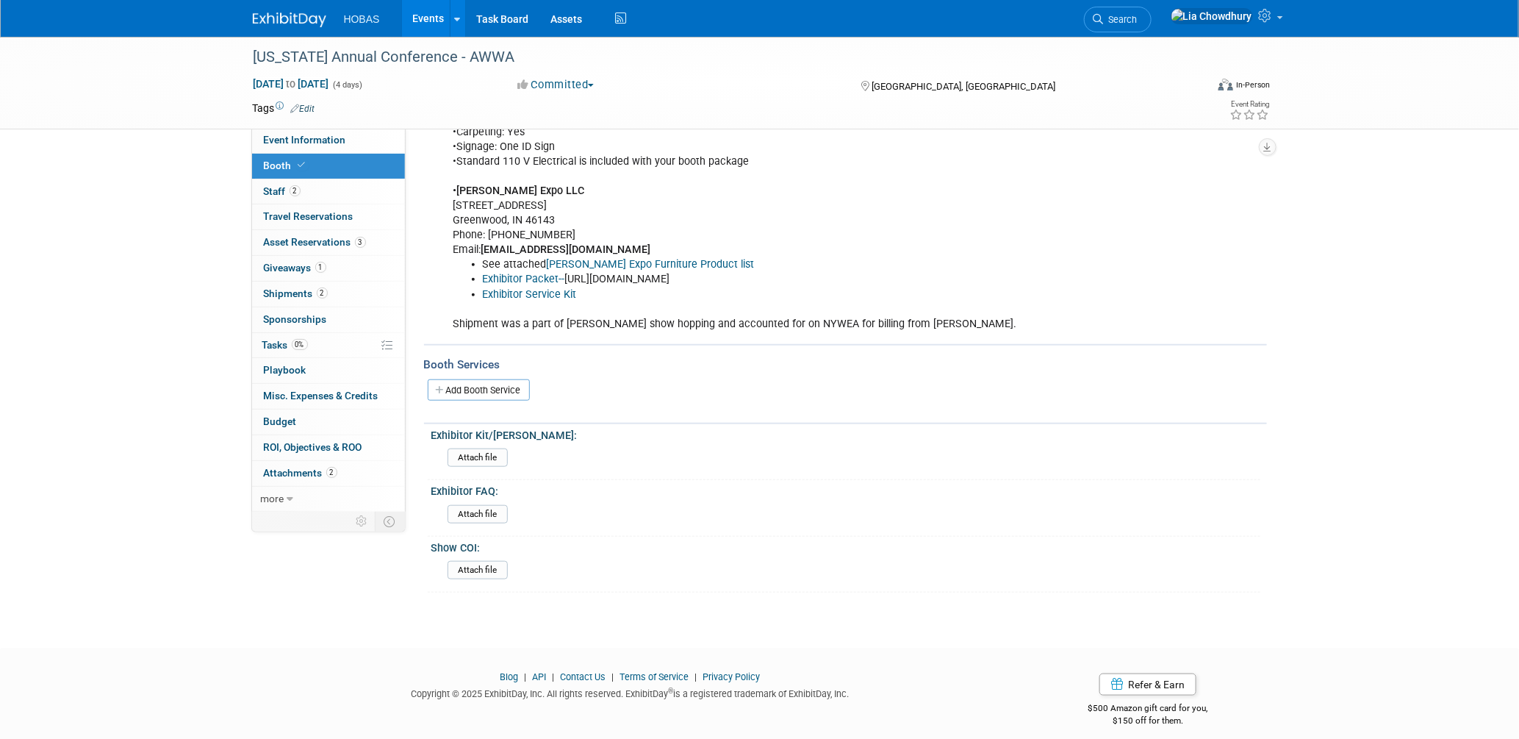
drag, startPoint x: 504, startPoint y: 311, endPoint x: 511, endPoint y: 316, distance: 8.4
drag, startPoint x: 511, startPoint y: 316, endPoint x: 884, endPoint y: 282, distance: 375.0
click at [884, 282] on ul "See attached Smith Expo Furniture Product list Exhibitor Packet-- https://www.i…" at bounding box center [775, 279] width 643 height 44
drag, startPoint x: 884, startPoint y: 282, endPoint x: 756, endPoint y: 318, distance: 132.9
click at [756, 318] on div "Cost was $1009.40 for the booth. It included 2 registrations LC 3/24/25 •Backwa…" at bounding box center [774, 176] width 662 height 325
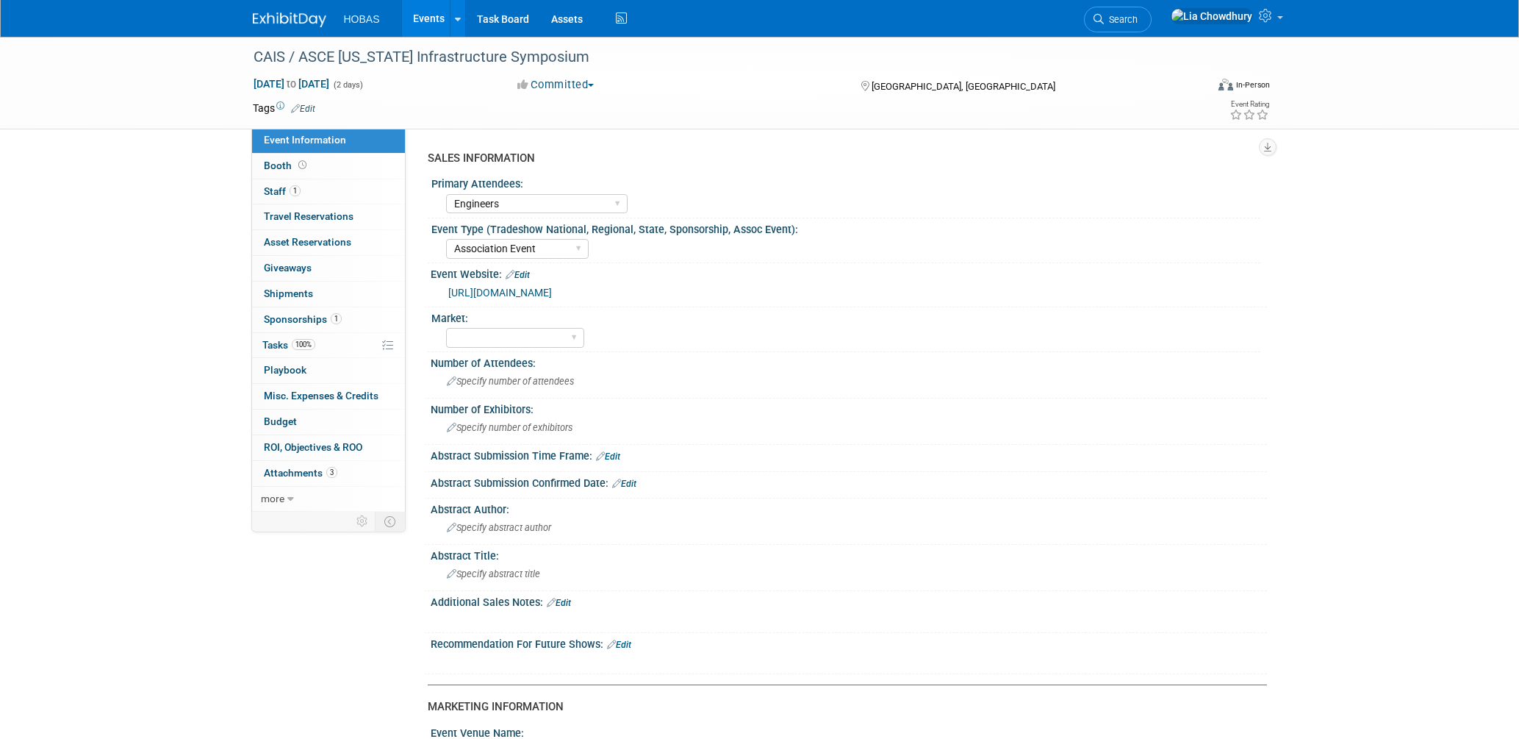
select select "Engineers"
select select "Association Event"
select select "Sponsorship only"
click at [276, 161] on span "Booth" at bounding box center [287, 166] width 46 height 12
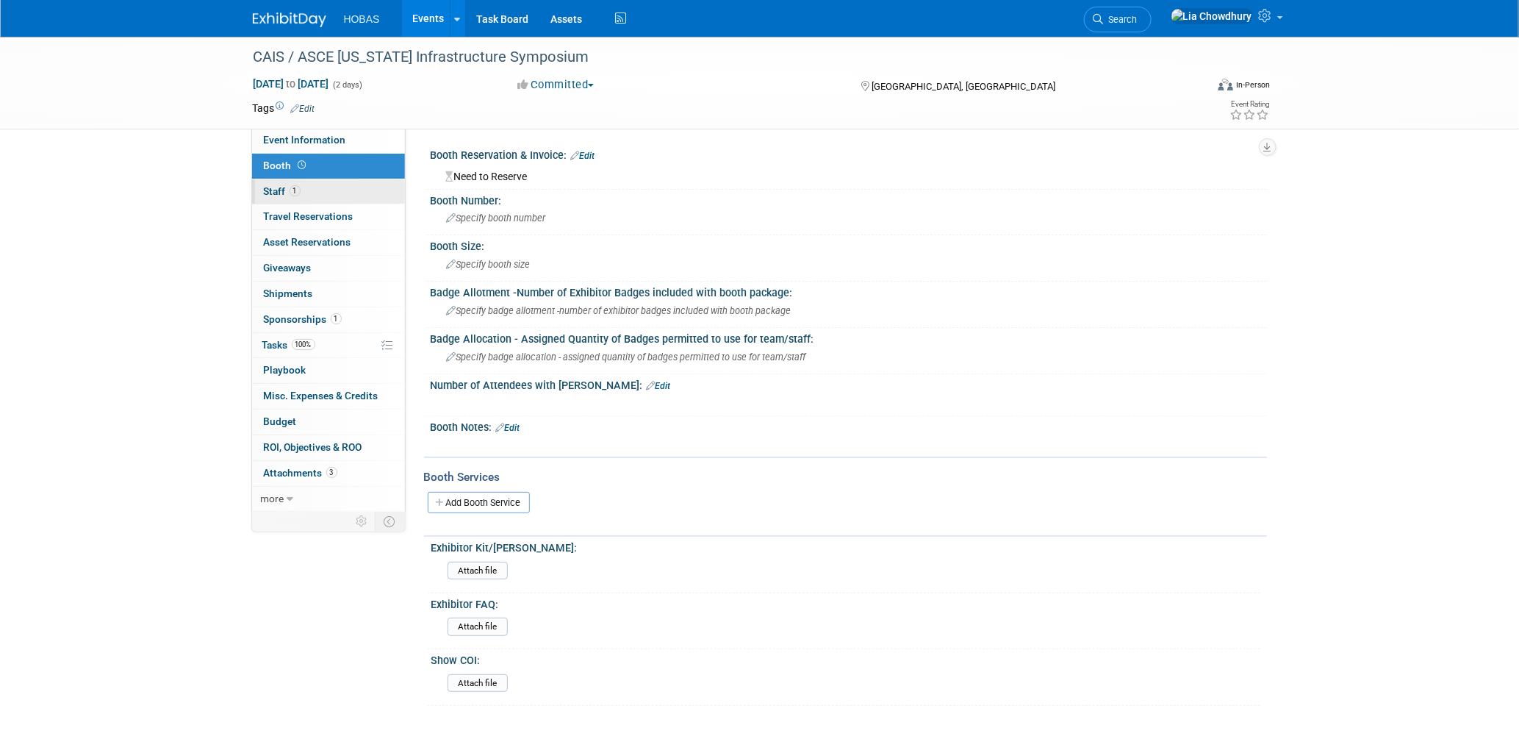
click at [283, 199] on link "1 Staff 1" at bounding box center [328, 191] width 153 height 25
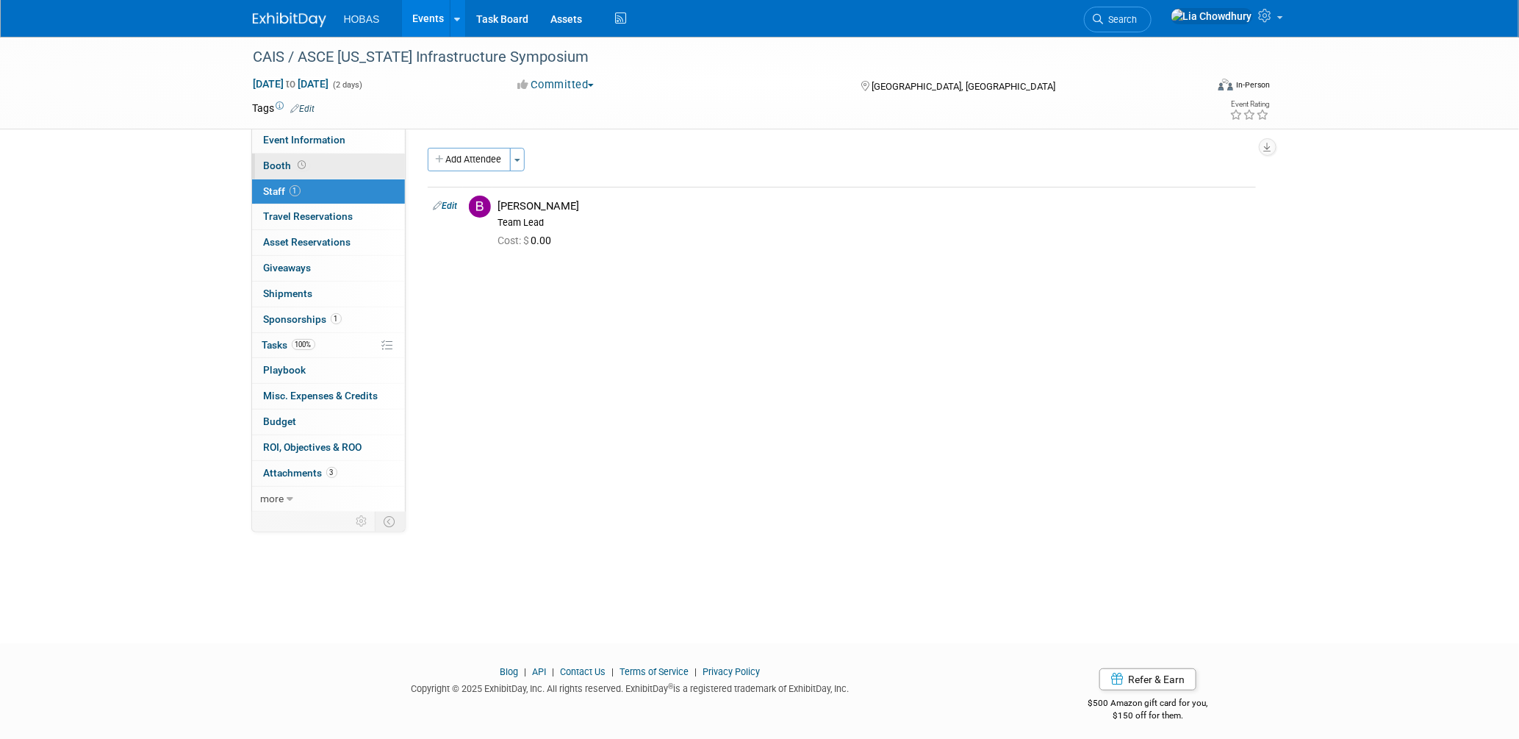
click at [281, 165] on span "Booth" at bounding box center [287, 166] width 46 height 12
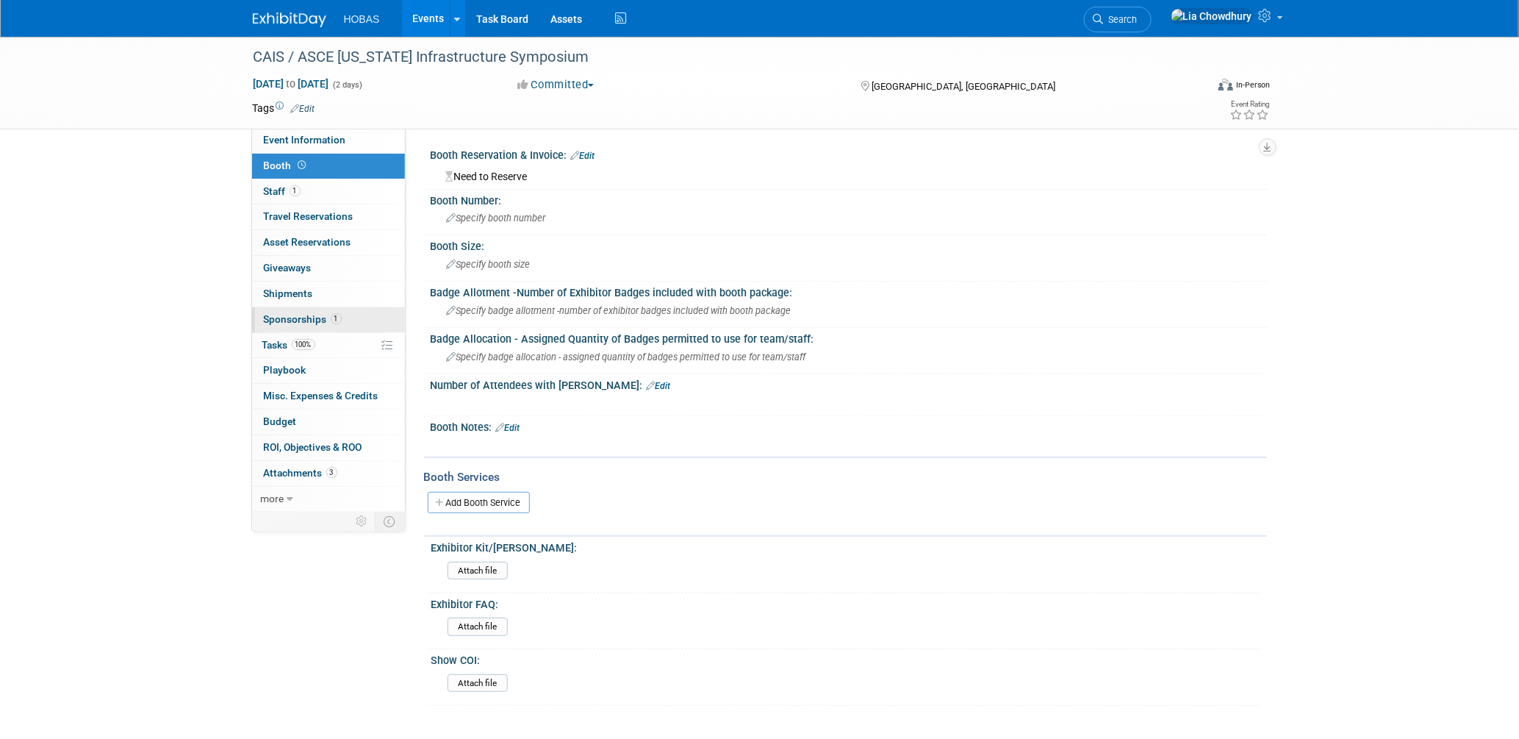
click at [275, 331] on link "1 Sponsorships 1" at bounding box center [328, 319] width 153 height 25
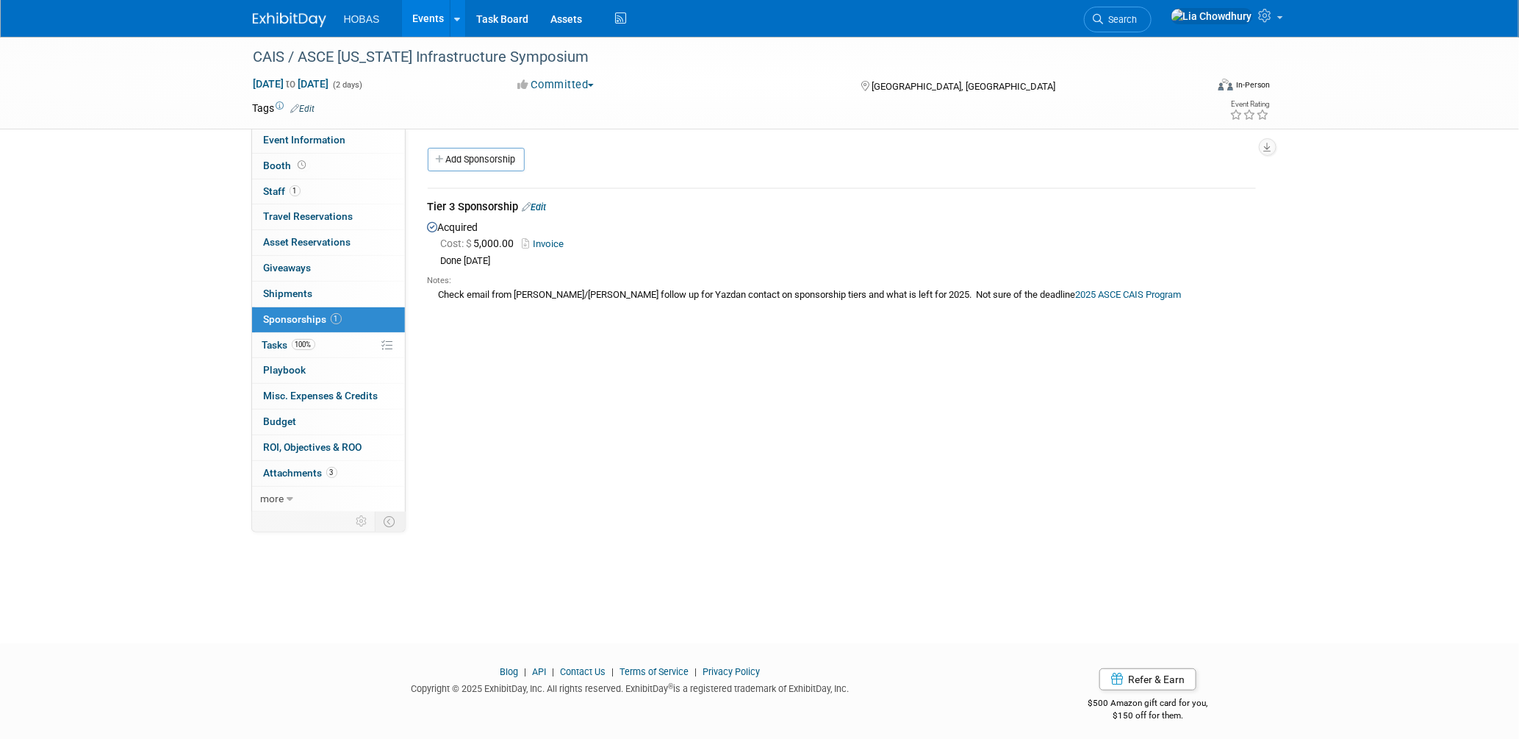
click at [554, 240] on link "Invoice" at bounding box center [547, 243] width 48 height 11
click at [540, 200] on div "Tier 3 Sponsorship Edit" at bounding box center [842, 208] width 828 height 18
click at [542, 209] on link "Edit" at bounding box center [535, 206] width 24 height 11
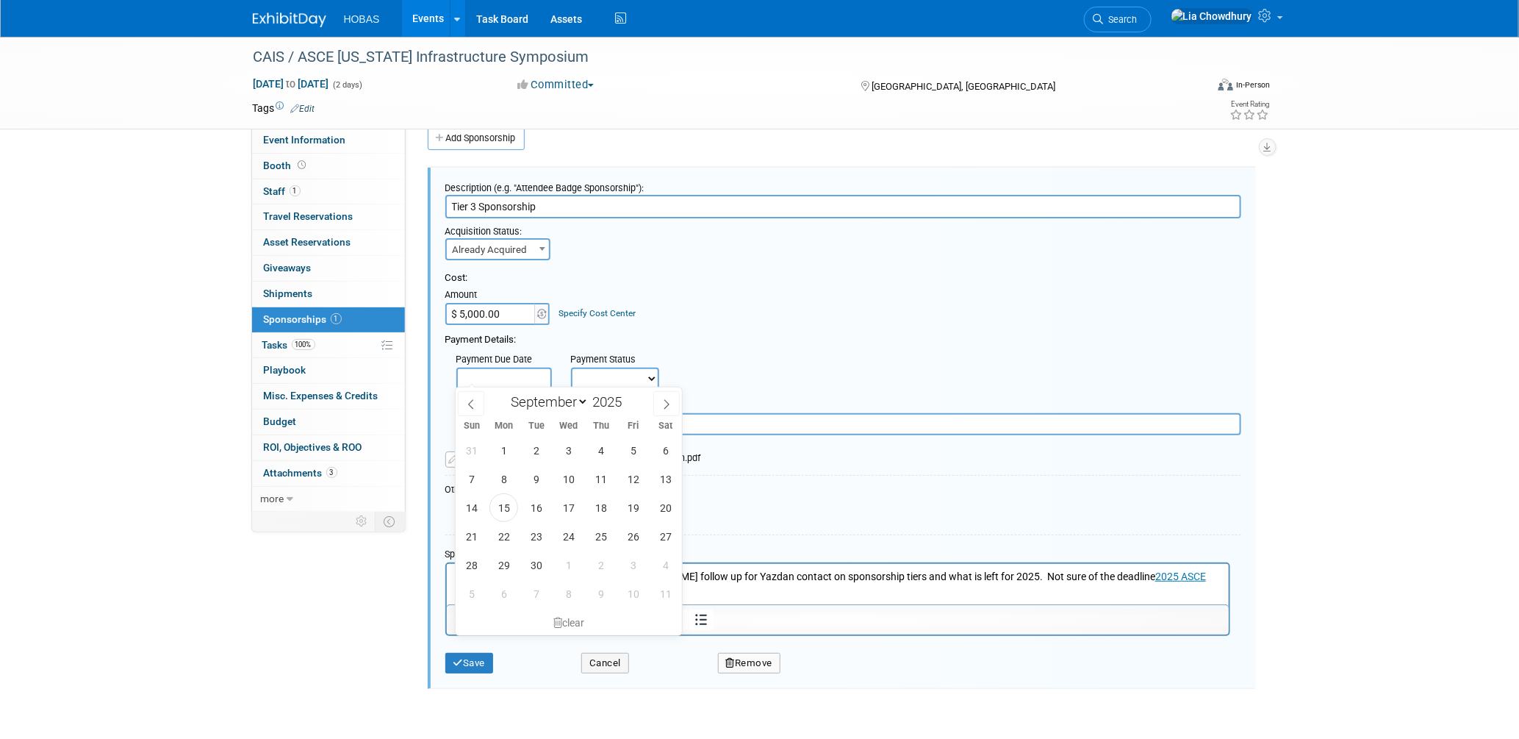
click at [536, 373] on input "text" at bounding box center [504, 379] width 96 height 22
click at [473, 406] on icon at bounding box center [471, 404] width 10 height 10
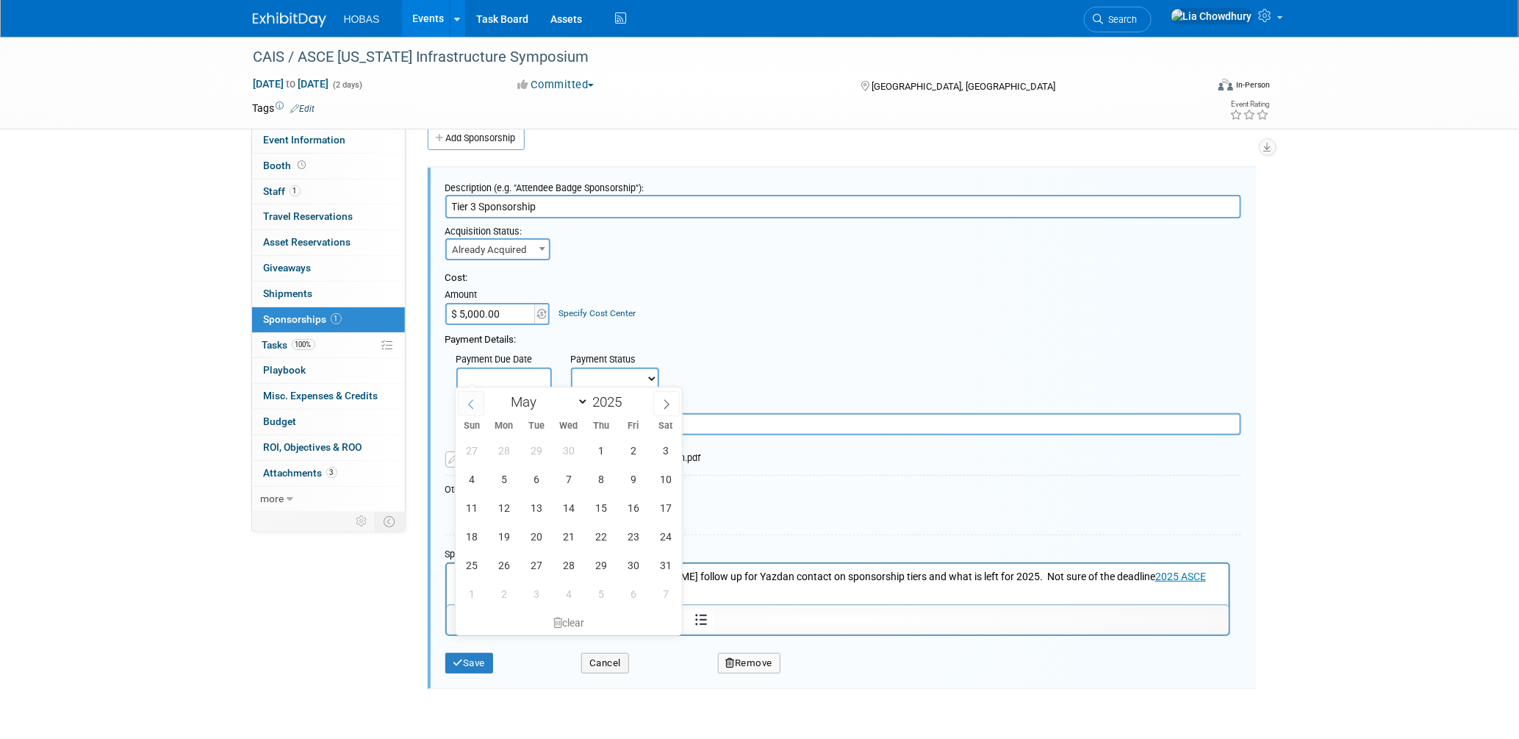
click at [473, 406] on icon at bounding box center [471, 404] width 10 height 10
click at [473, 407] on icon at bounding box center [471, 404] width 10 height 10
select select "2"
click at [560, 534] on span "19" at bounding box center [568, 536] width 29 height 29
type input "Mar 19, 2025"
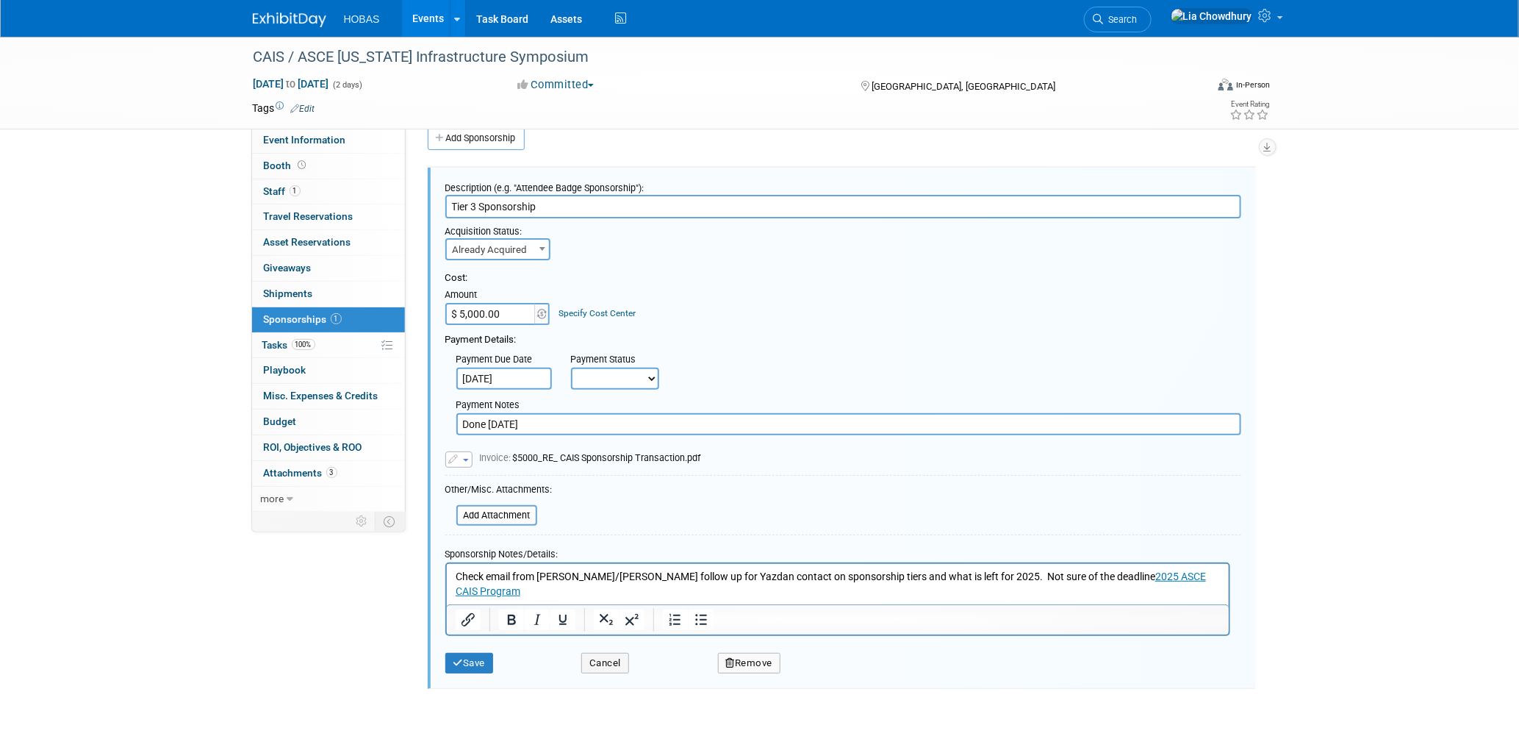
click at [644, 374] on select "Not Paid Yet Partially Paid Paid in Full" at bounding box center [615, 379] width 88 height 22
select select "1"
click at [571, 368] on select "Not Paid Yet Partially Paid Paid in Full" at bounding box center [615, 379] width 88 height 22
click at [468, 653] on button "Save" at bounding box center [469, 663] width 49 height 21
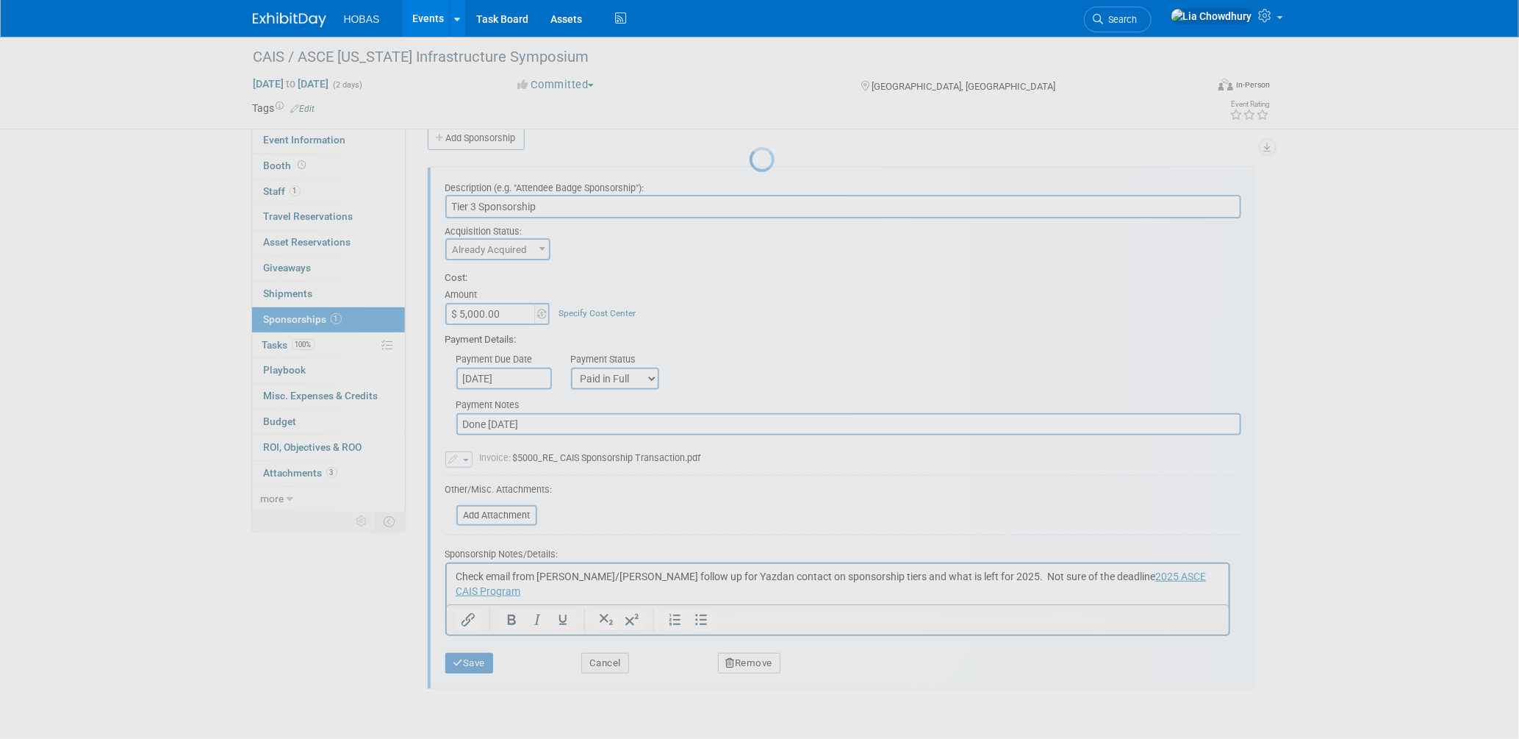
scroll to position [7, 0]
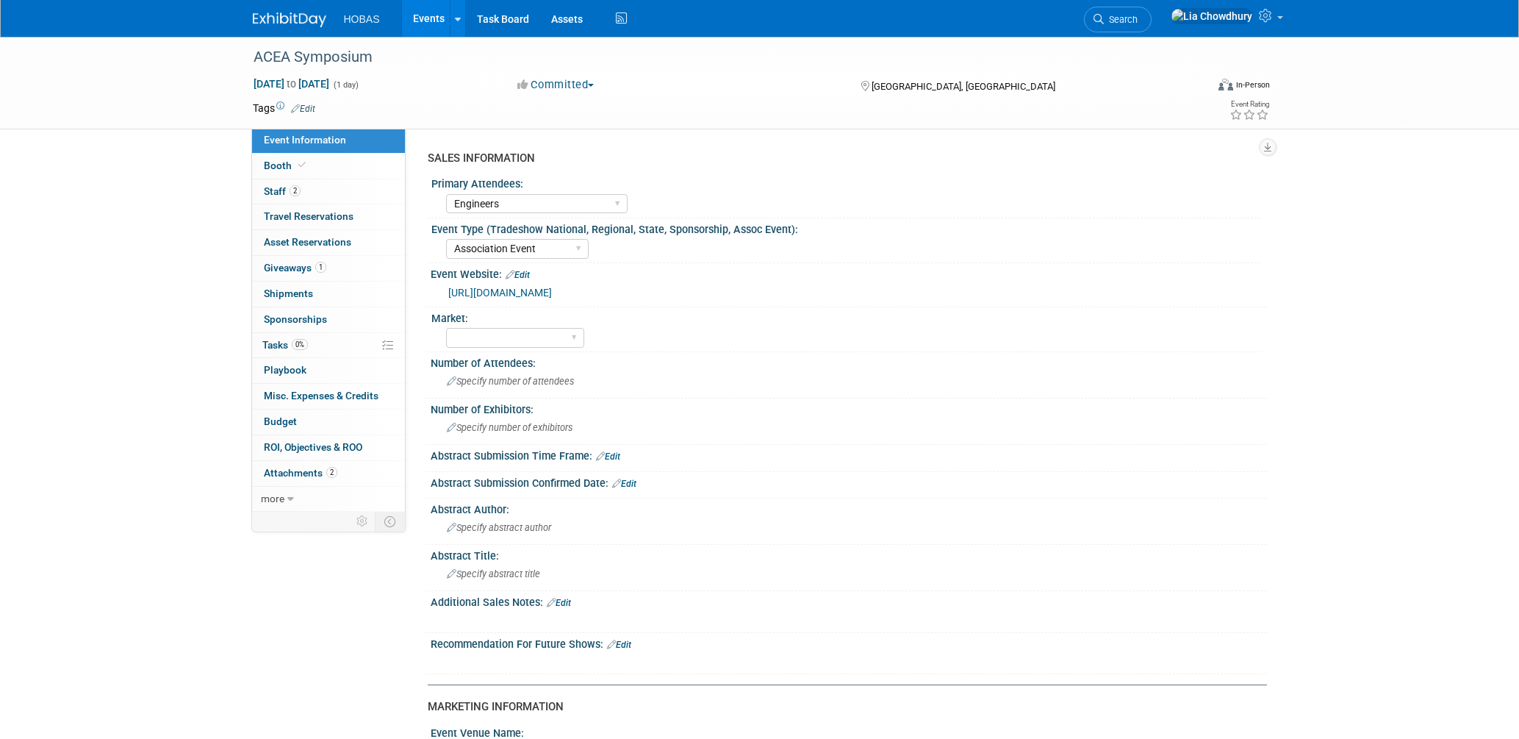
select select "Engineers"
select select "Association Event"
click at [281, 168] on span "Booth" at bounding box center [286, 166] width 45 height 12
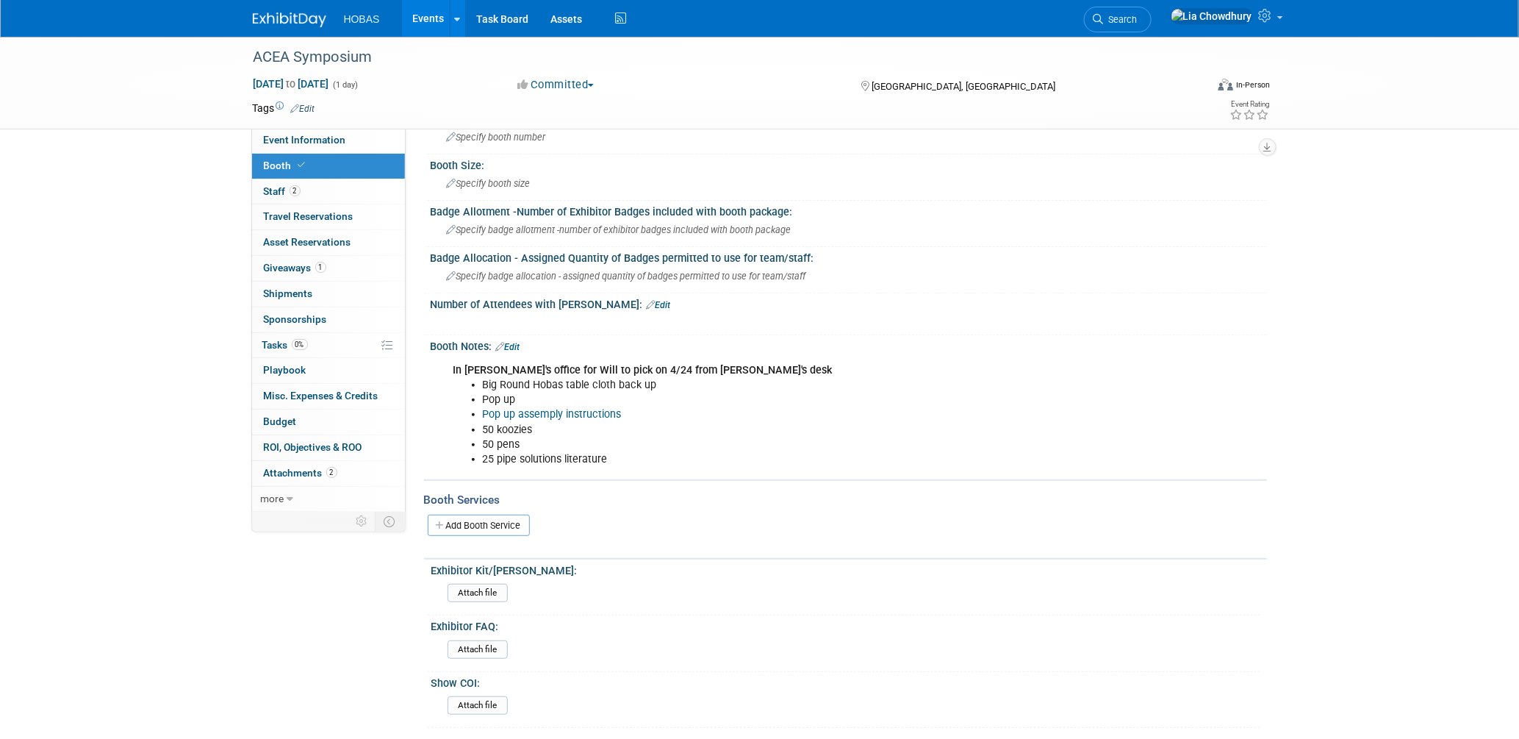
scroll to position [234, 0]
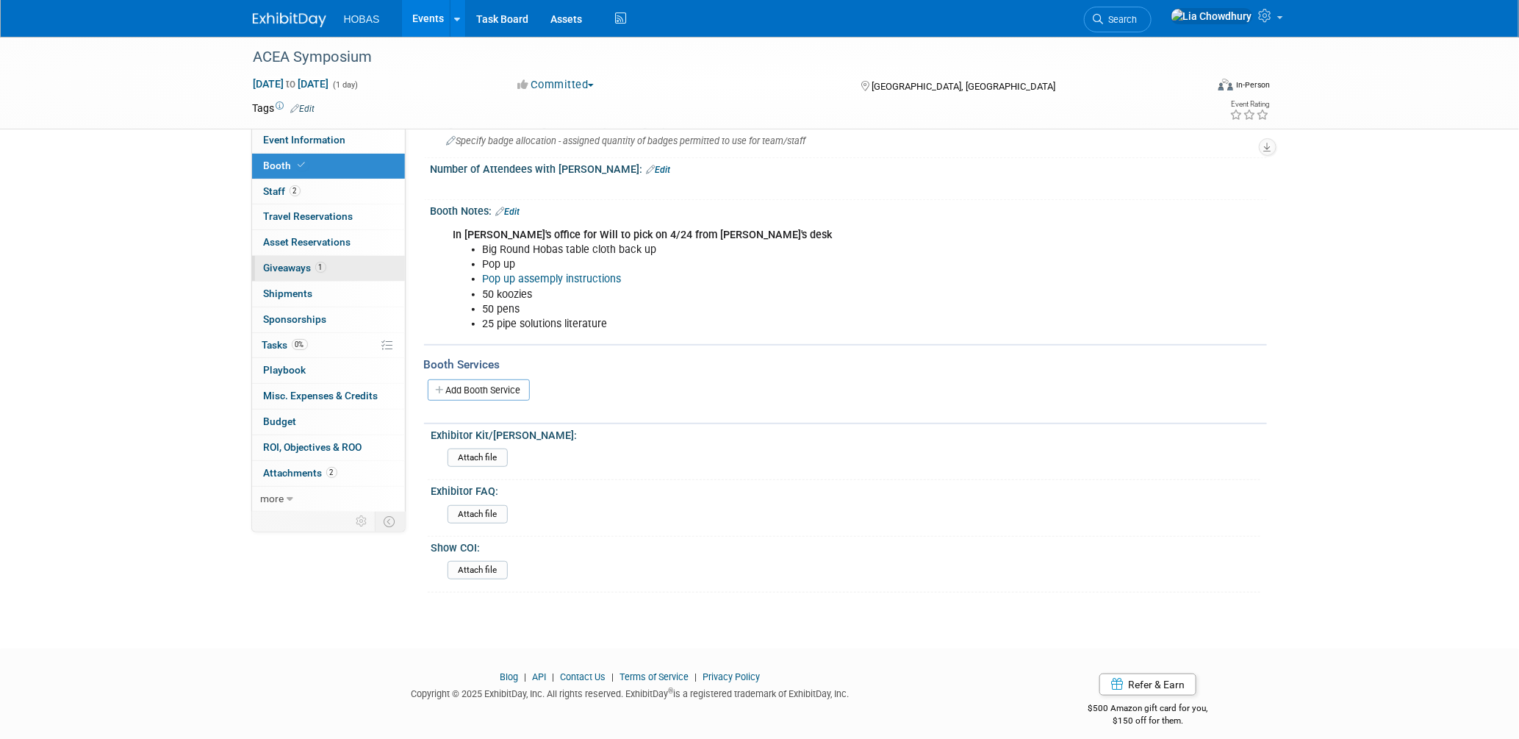
click at [291, 265] on span "Giveaways 1" at bounding box center [295, 268] width 62 height 12
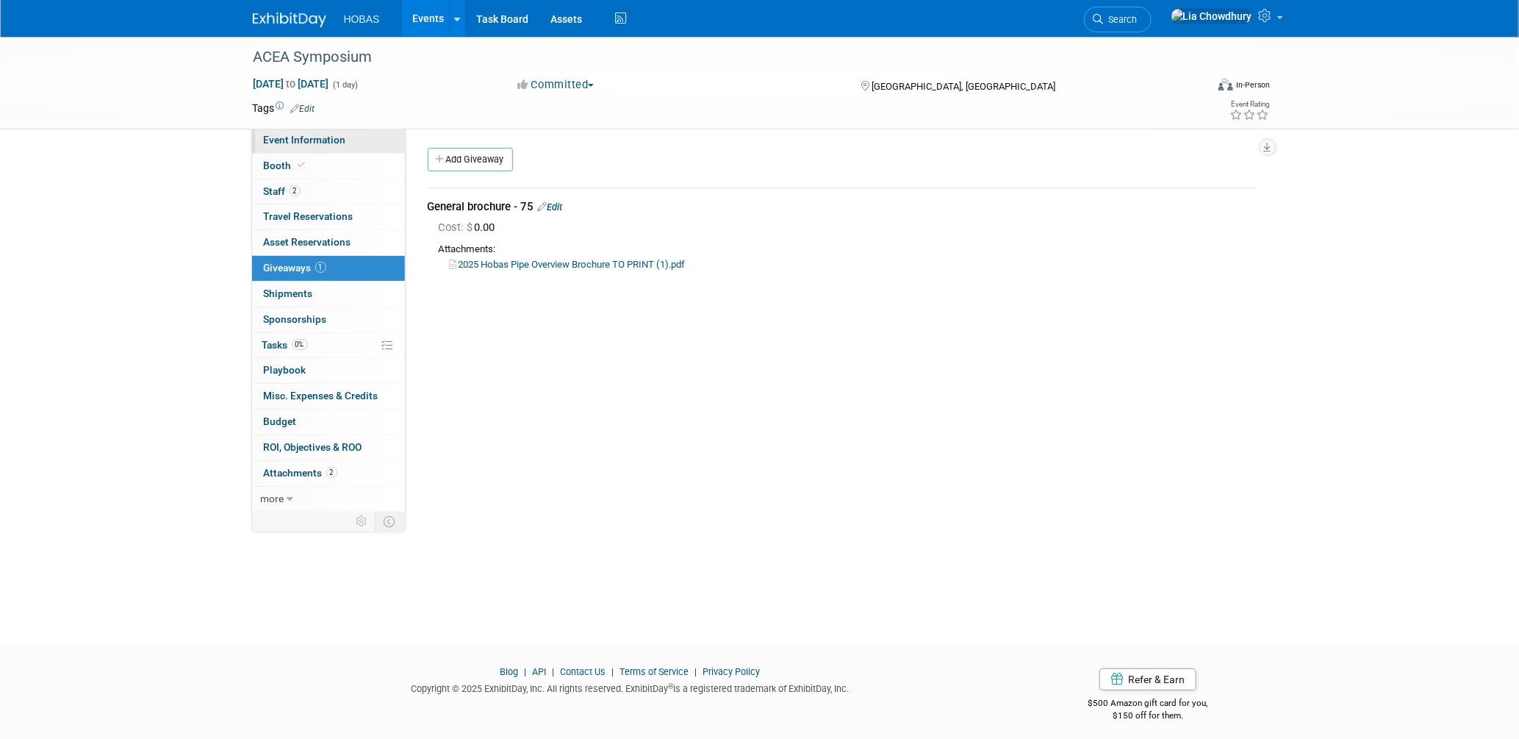
click at [280, 137] on span "Event Information" at bounding box center [305, 140] width 82 height 12
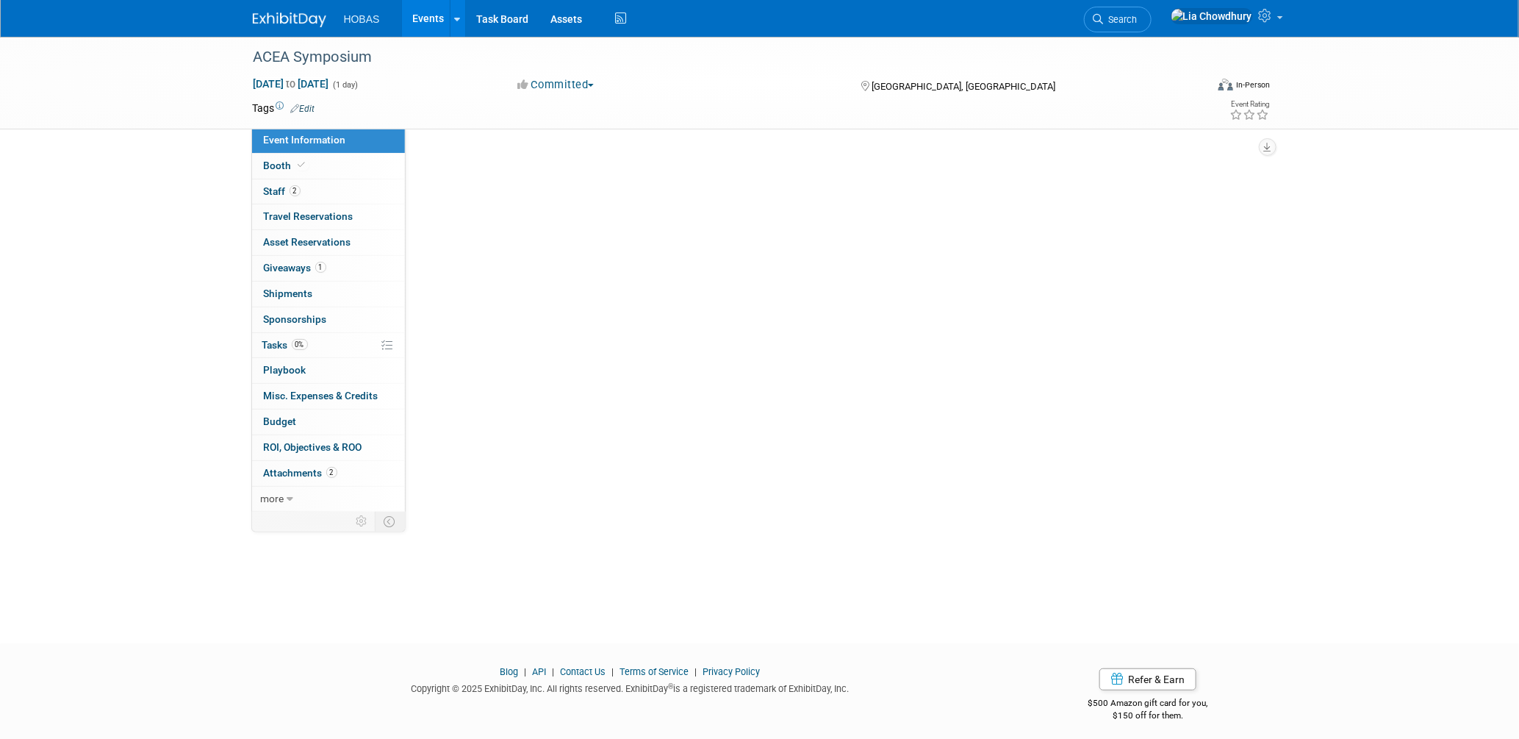
select select "Engineers"
select select "Association Event"
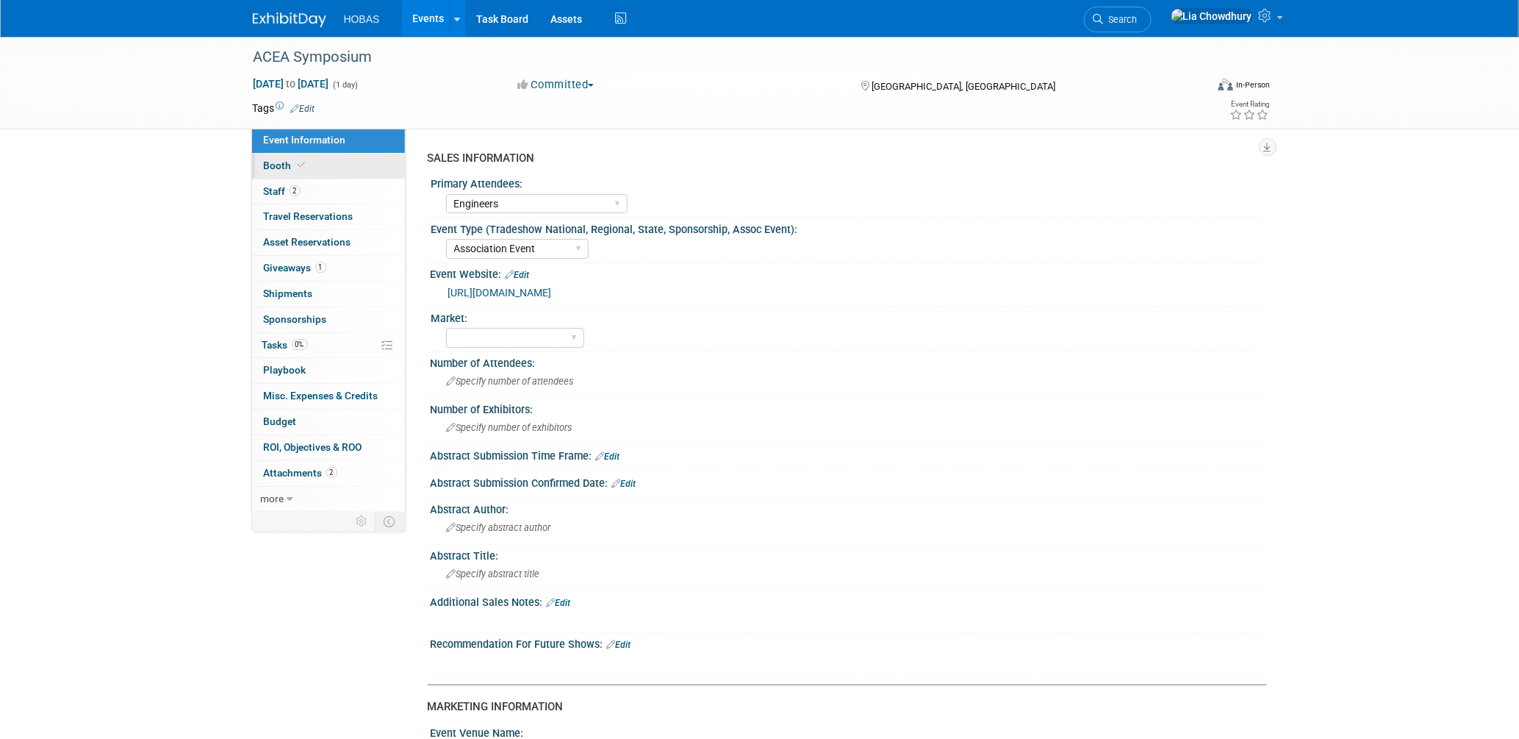
click at [280, 168] on span "Booth" at bounding box center [286, 166] width 45 height 12
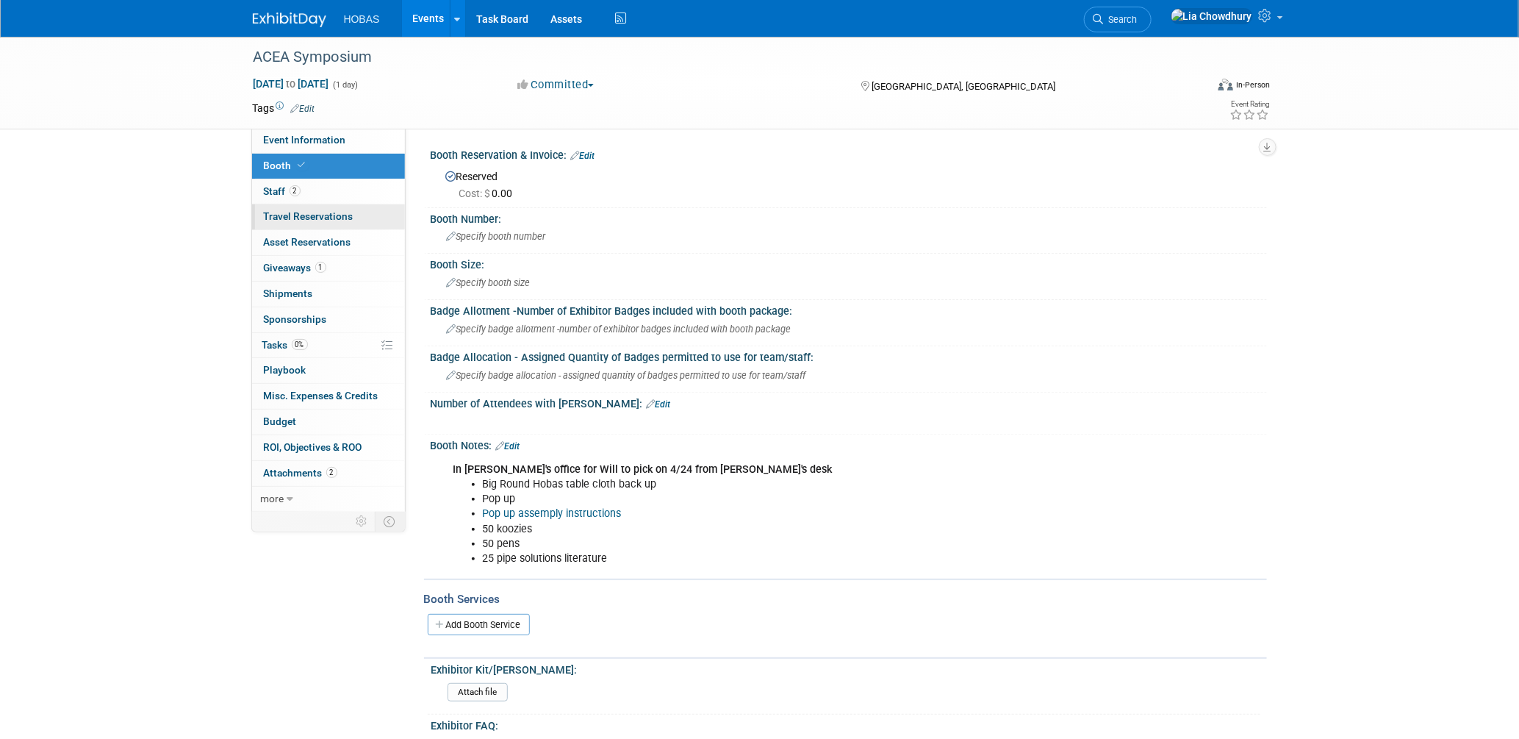
click at [280, 204] on link "0 Travel Reservations 0" at bounding box center [328, 216] width 153 height 25
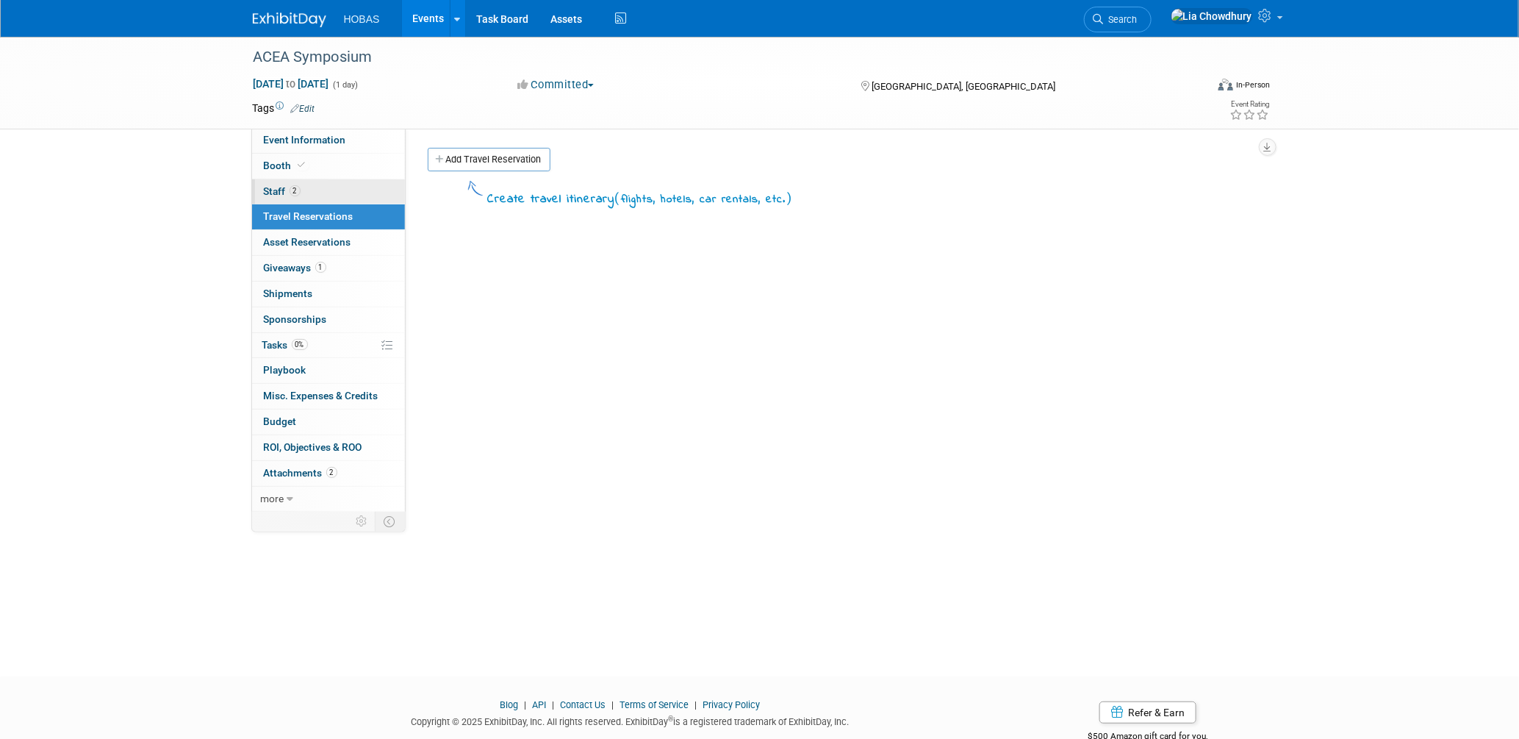
click at [280, 192] on span "Staff 2" at bounding box center [282, 191] width 37 height 12
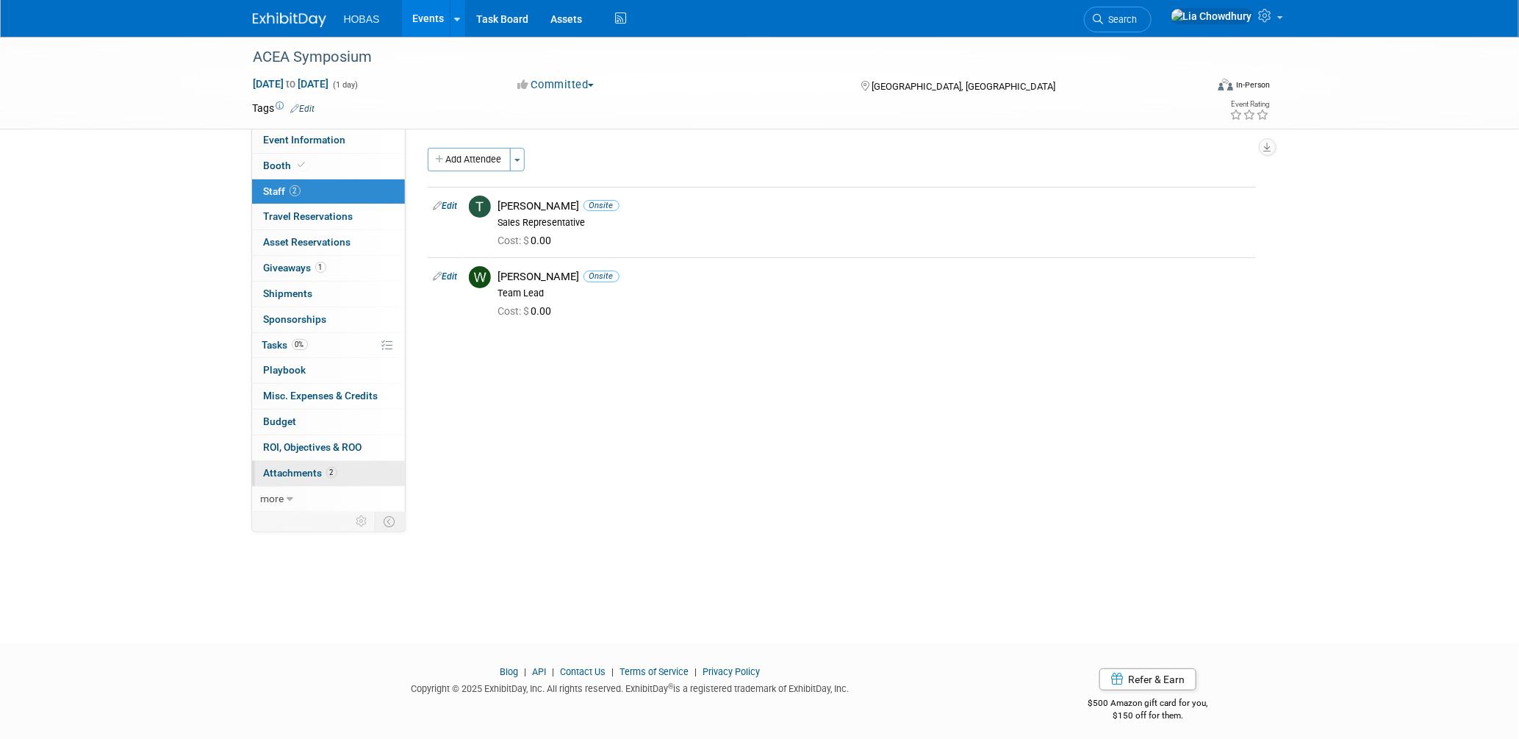
click at [284, 475] on span "Attachments 2" at bounding box center [301, 473] width 74 height 12
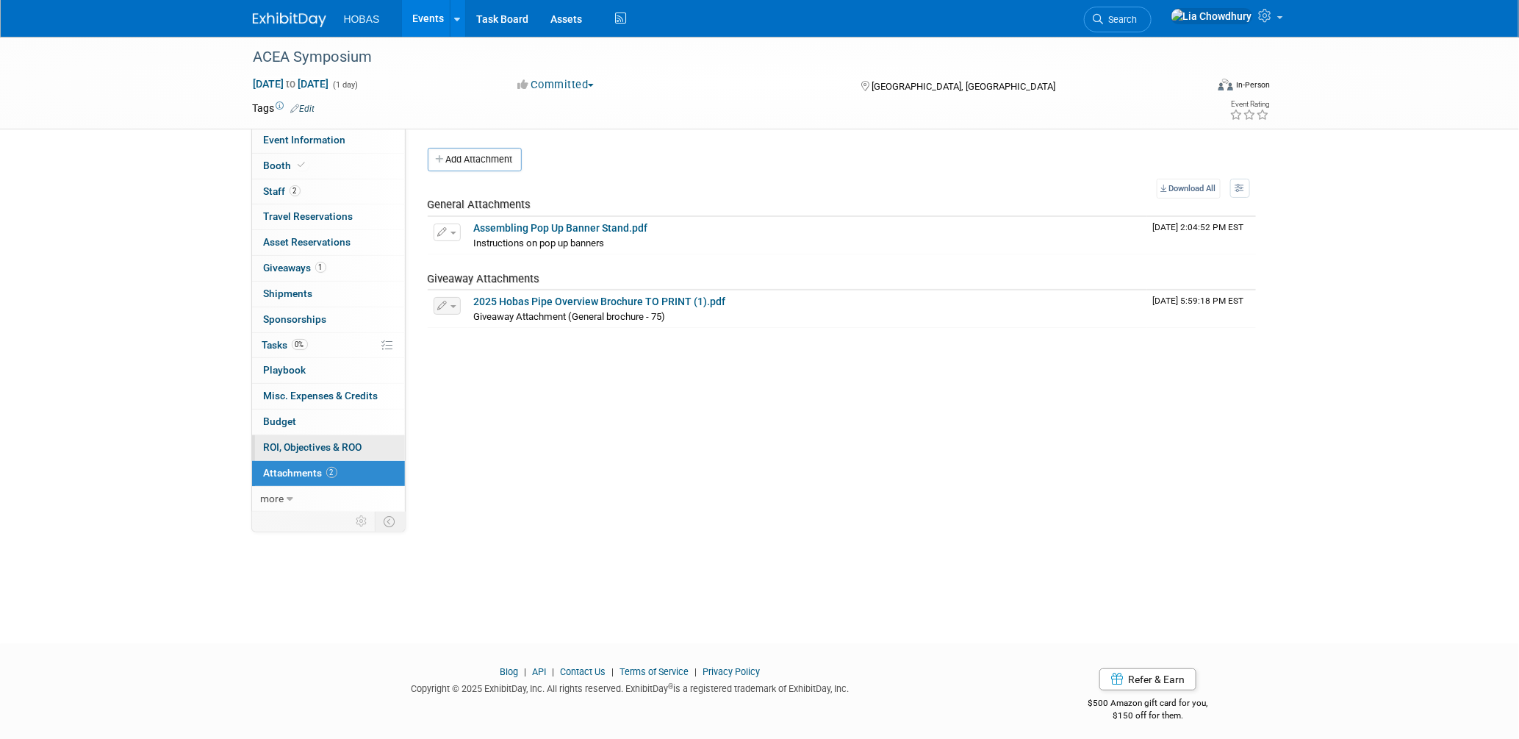
click at [294, 445] on span "ROI, Objectives & ROO 0" at bounding box center [313, 447] width 99 height 12
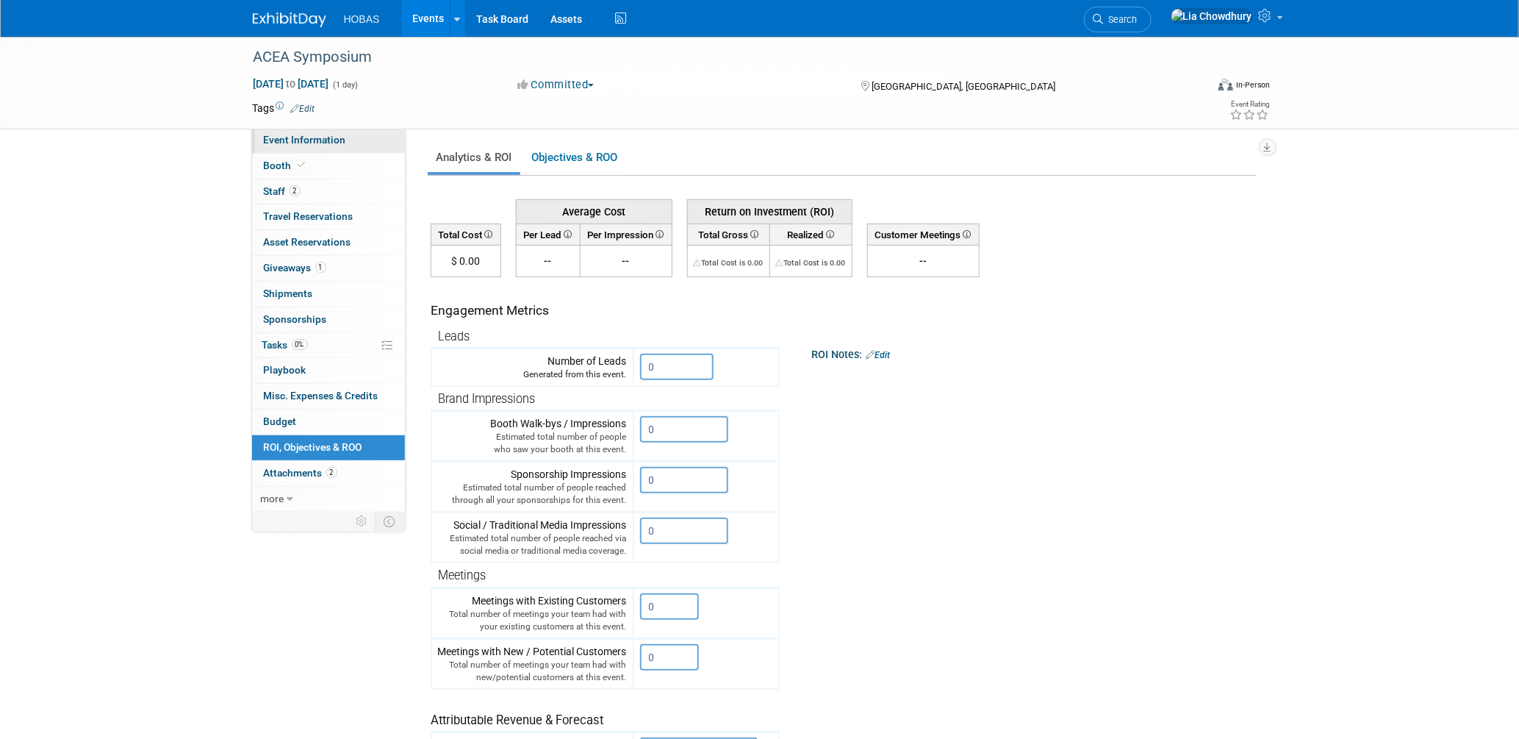
click at [291, 151] on link "Event Information" at bounding box center [328, 140] width 153 height 25
select select "Engineers"
select select "Association Event"
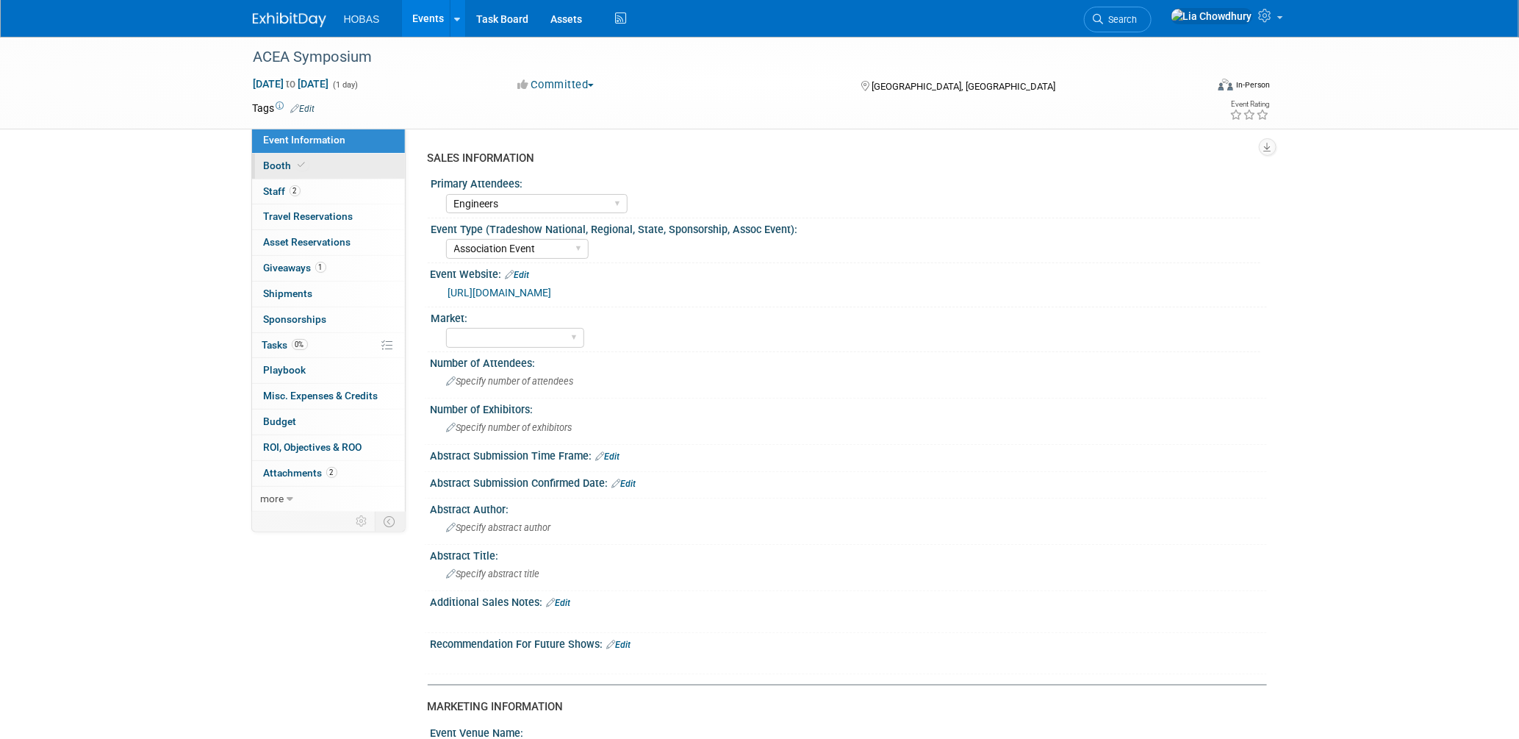
click at [289, 173] on link "Booth" at bounding box center [328, 166] width 153 height 25
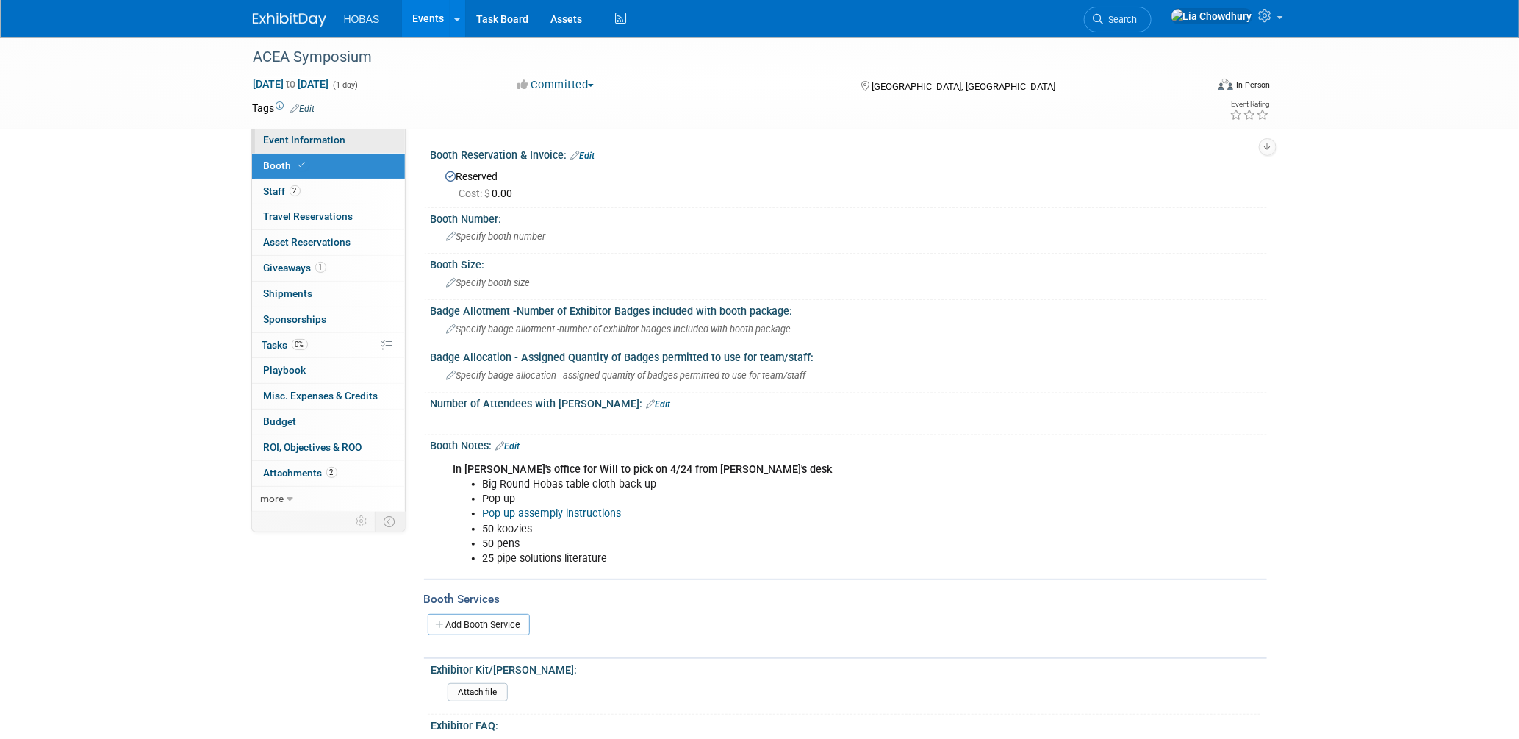
click at [296, 146] on span "Event Information" at bounding box center [305, 140] width 82 height 12
select select "Engineers"
select select "Association Event"
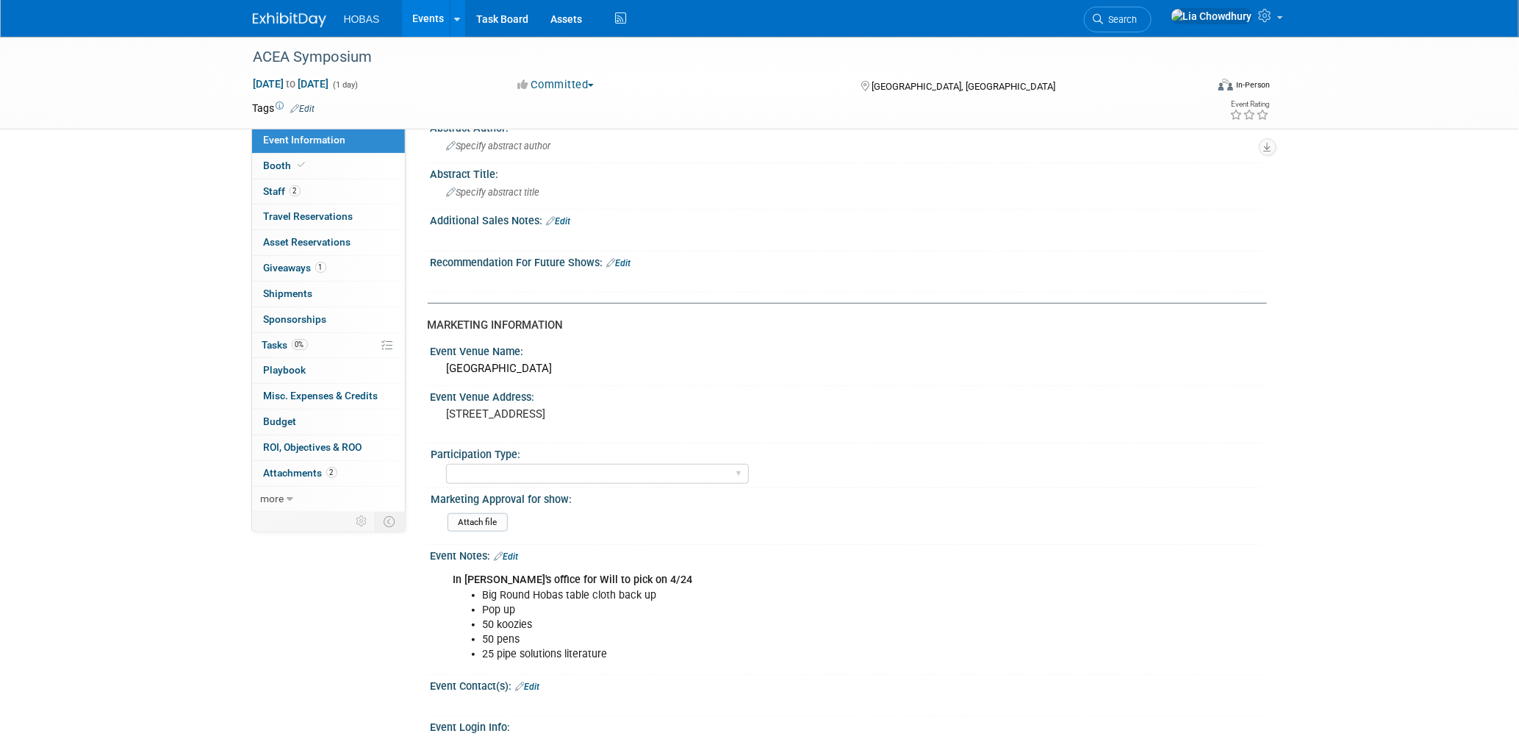
scroll to position [408, 0]
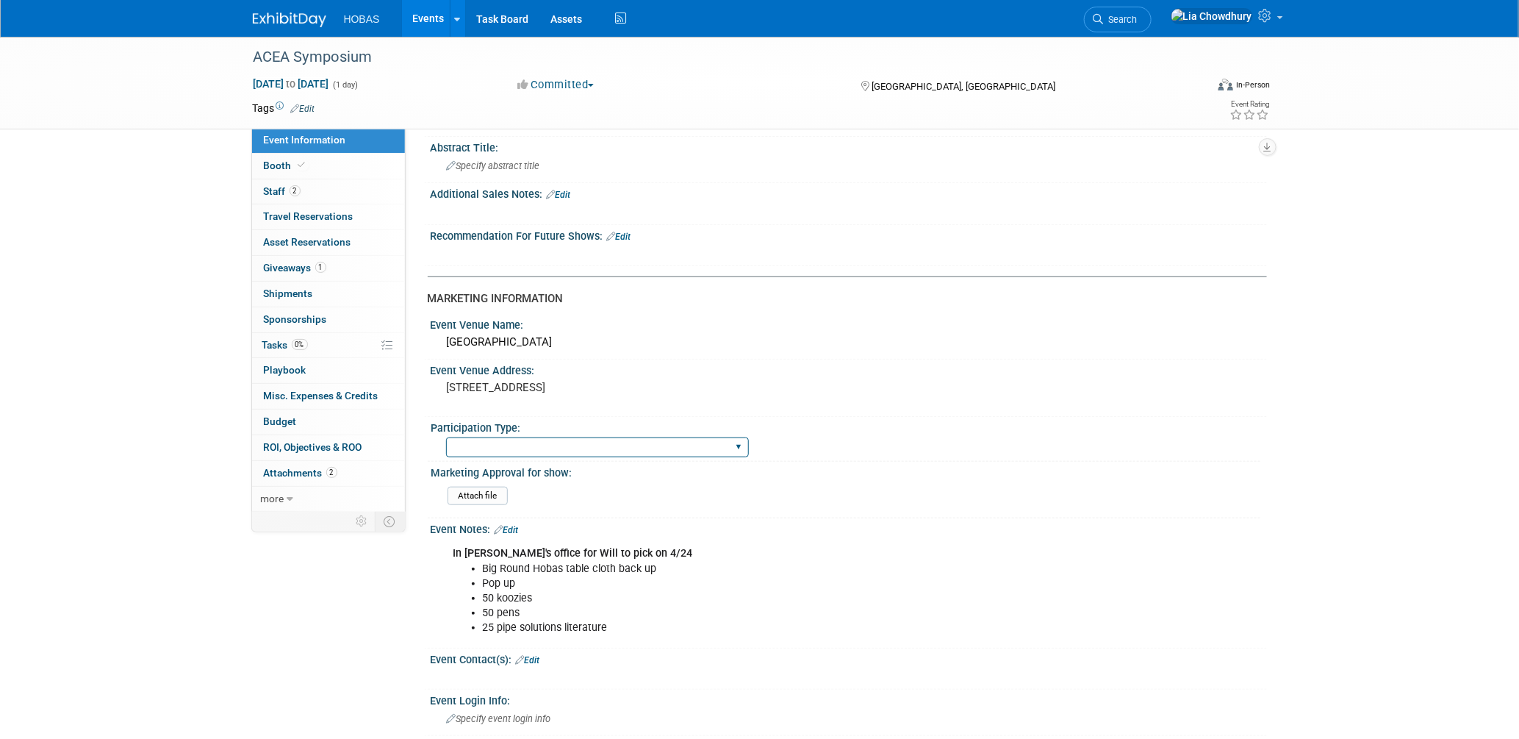
click at [608, 445] on select "Attending only Exhibiting Sponsorship only Exhibiting and Sponsoring Exhibiting…" at bounding box center [597, 447] width 303 height 20
select select "Exhibiting"
click at [446, 437] on select "Attending only Exhibiting Sponsorship only Exhibiting and Sponsoring Exhibiting…" at bounding box center [597, 447] width 303 height 20
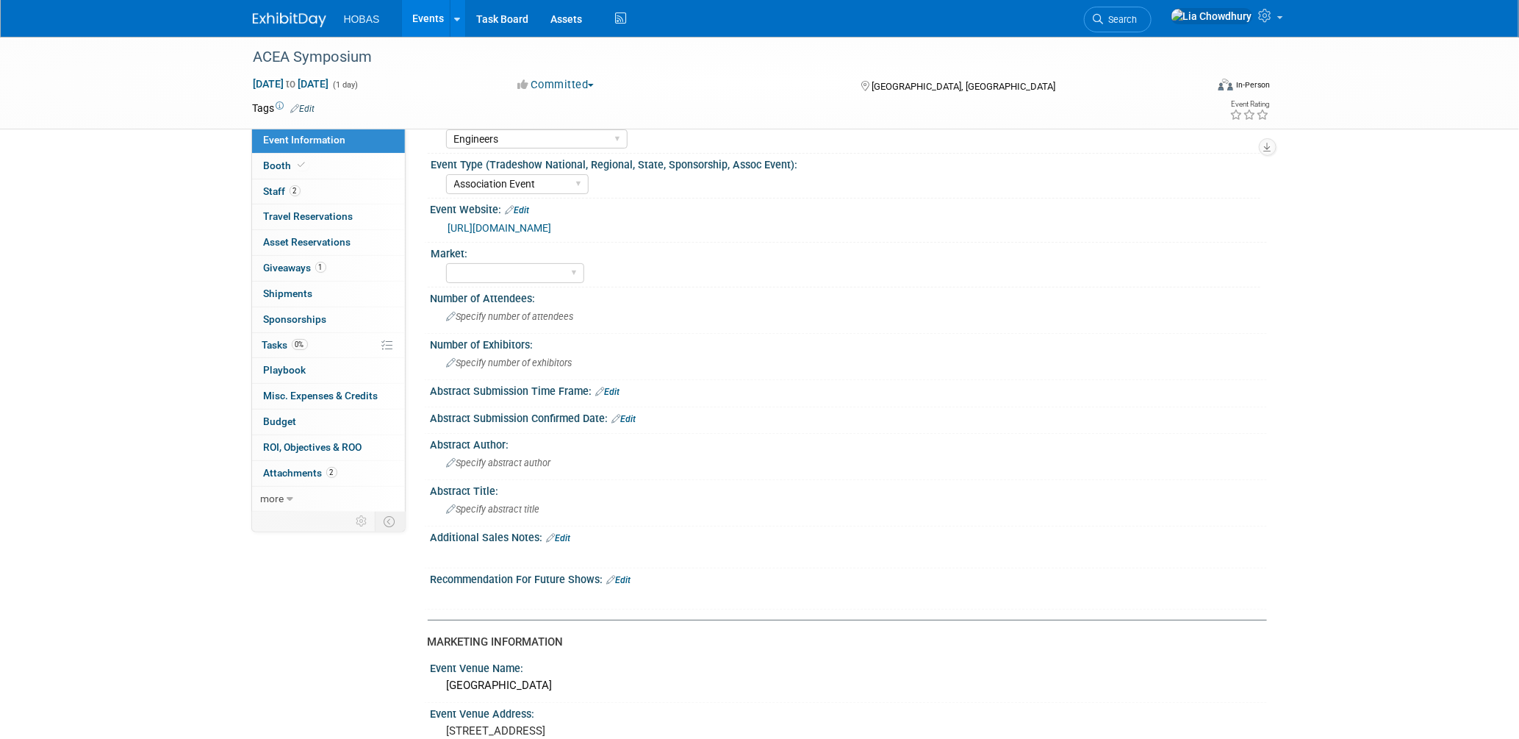
scroll to position [0, 0]
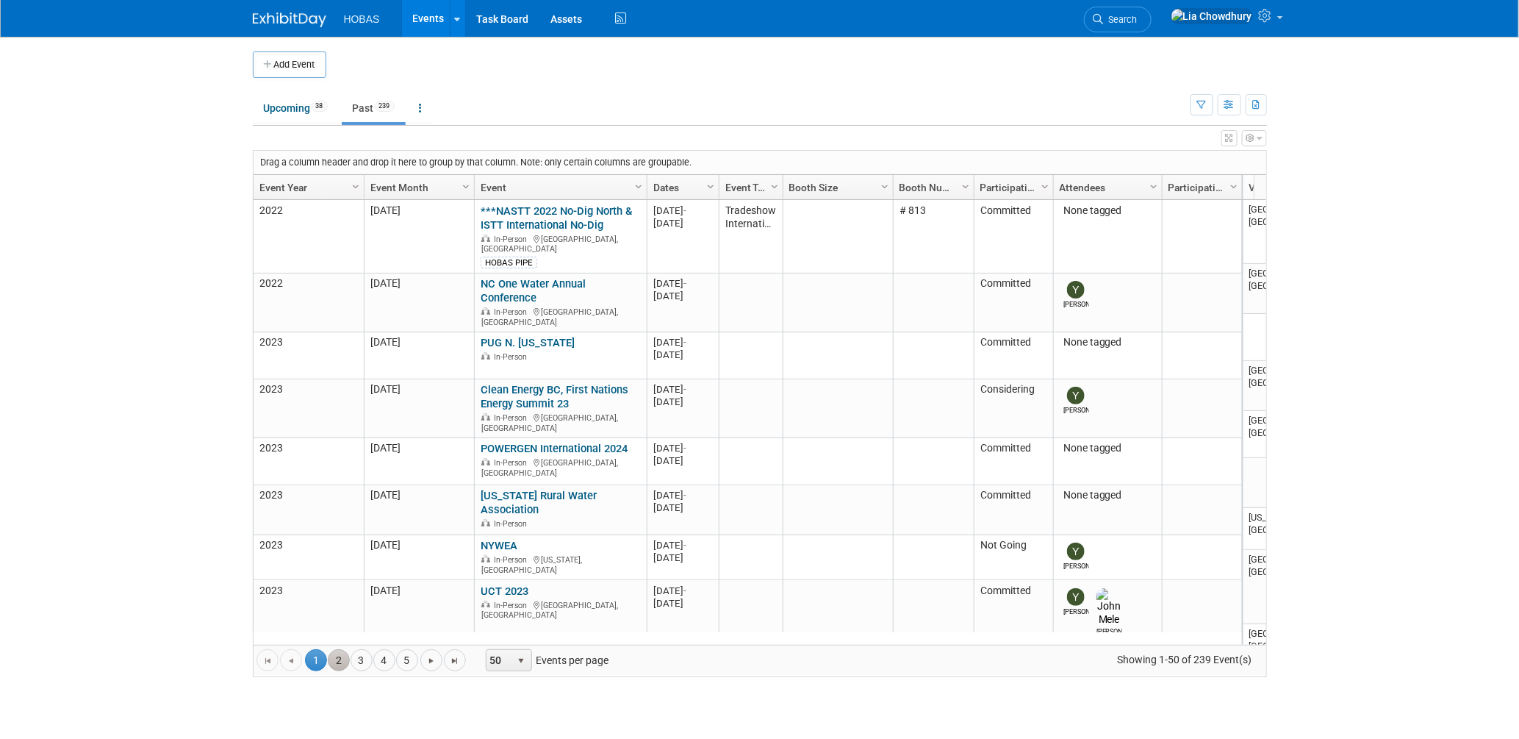
click at [336, 658] on link "2" at bounding box center [339, 660] width 22 height 22
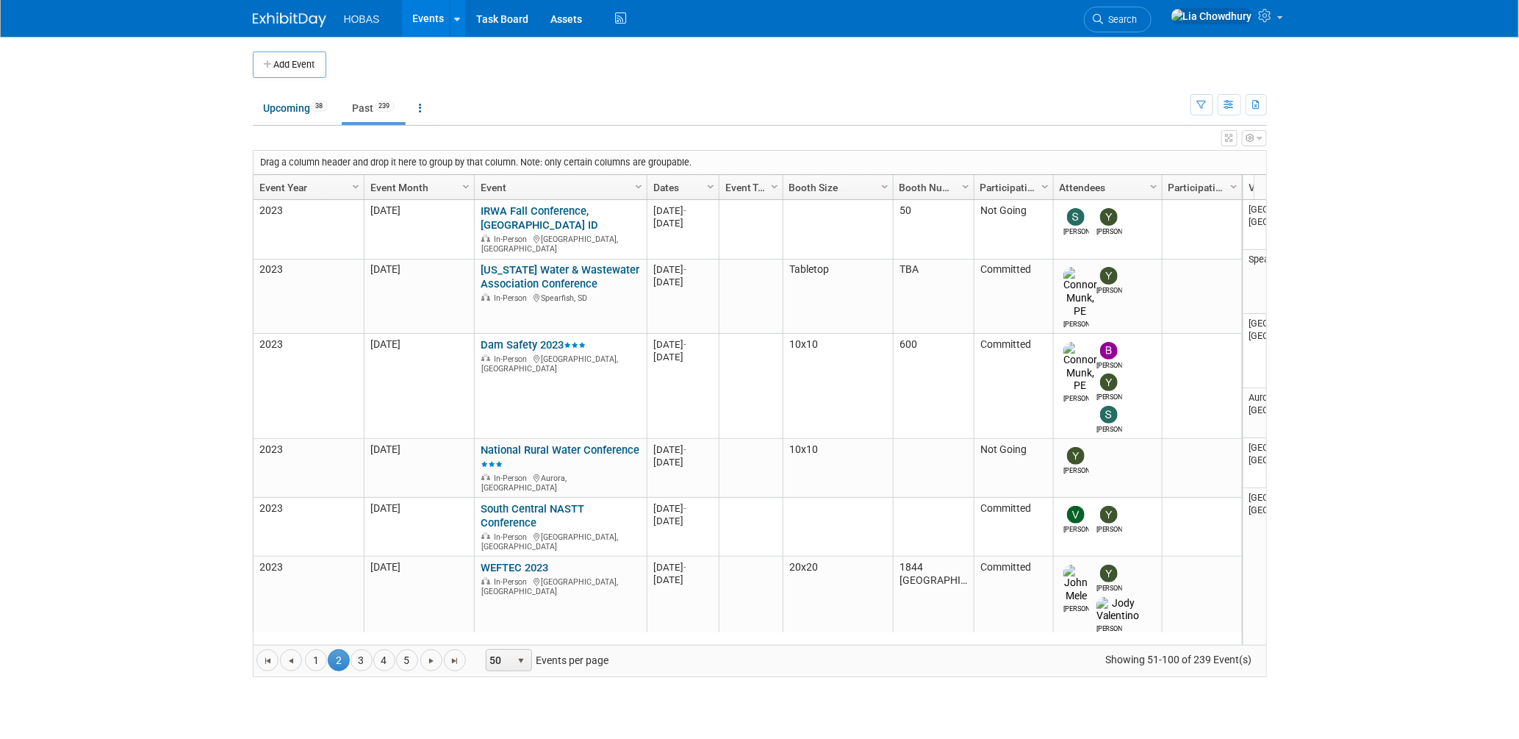
click at [294, 193] on link "Event Year" at bounding box center [306, 187] width 95 height 25
click at [310, 193] on link "Event Year" at bounding box center [306, 187] width 95 height 25
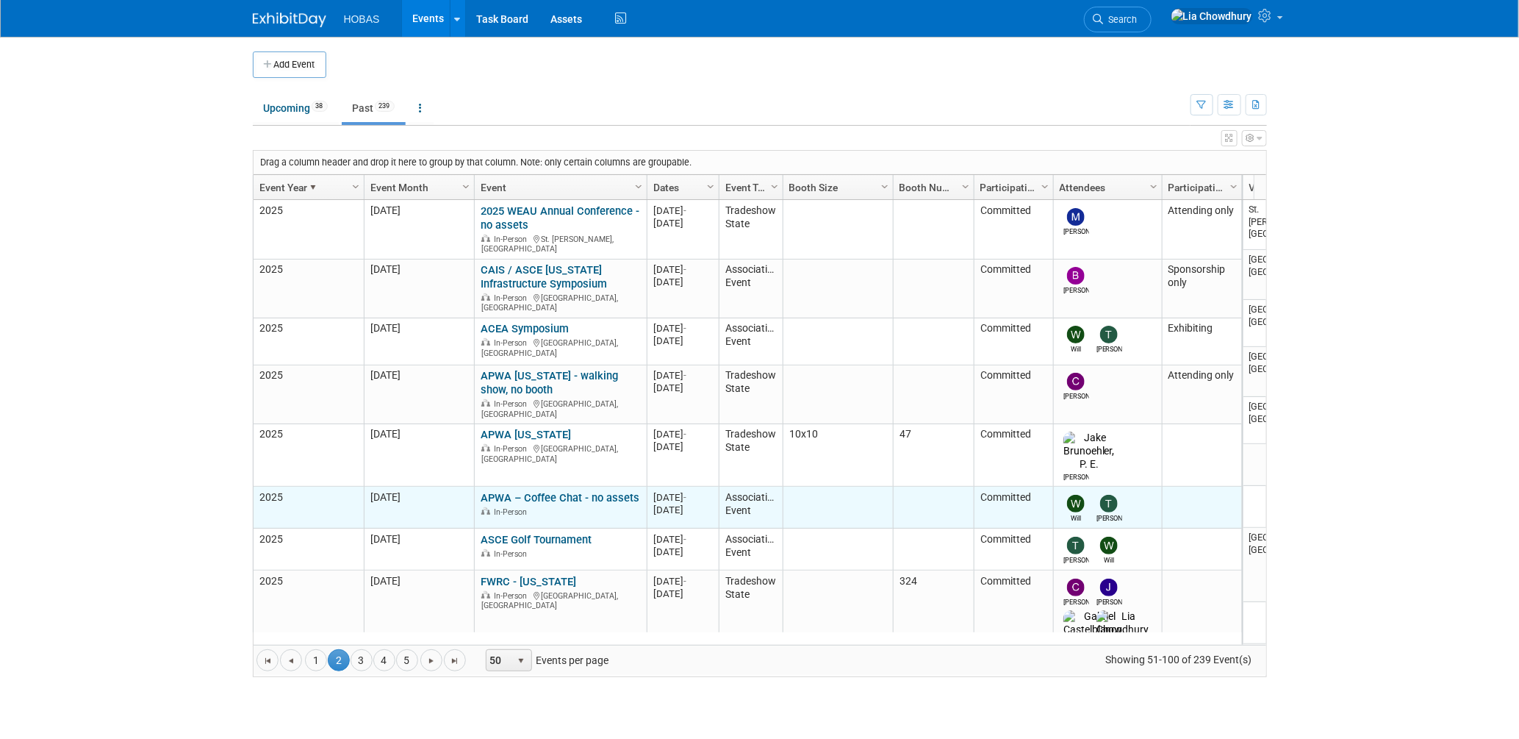
scroll to position [97, 0]
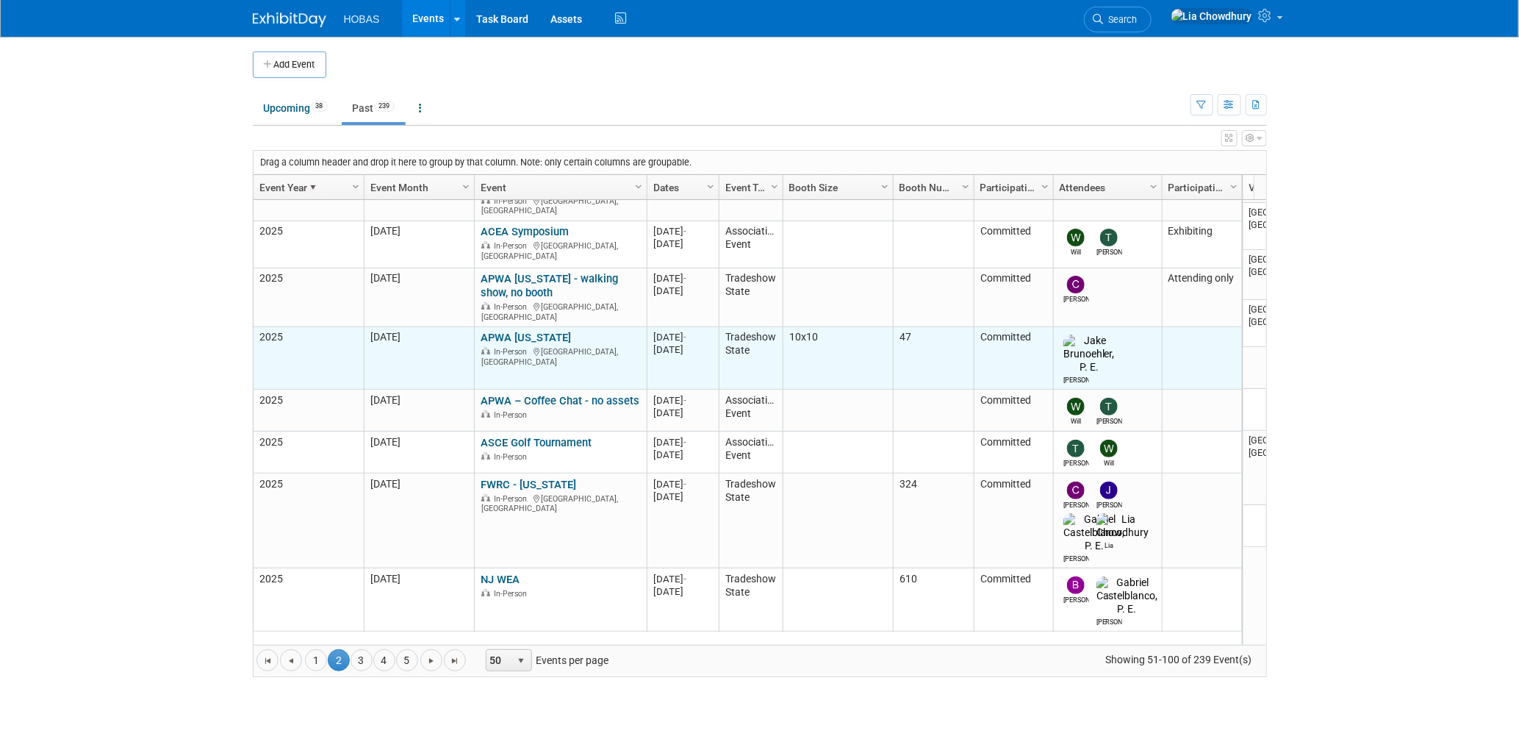
click at [515, 331] on link "APWA [US_STATE]" at bounding box center [526, 337] width 90 height 13
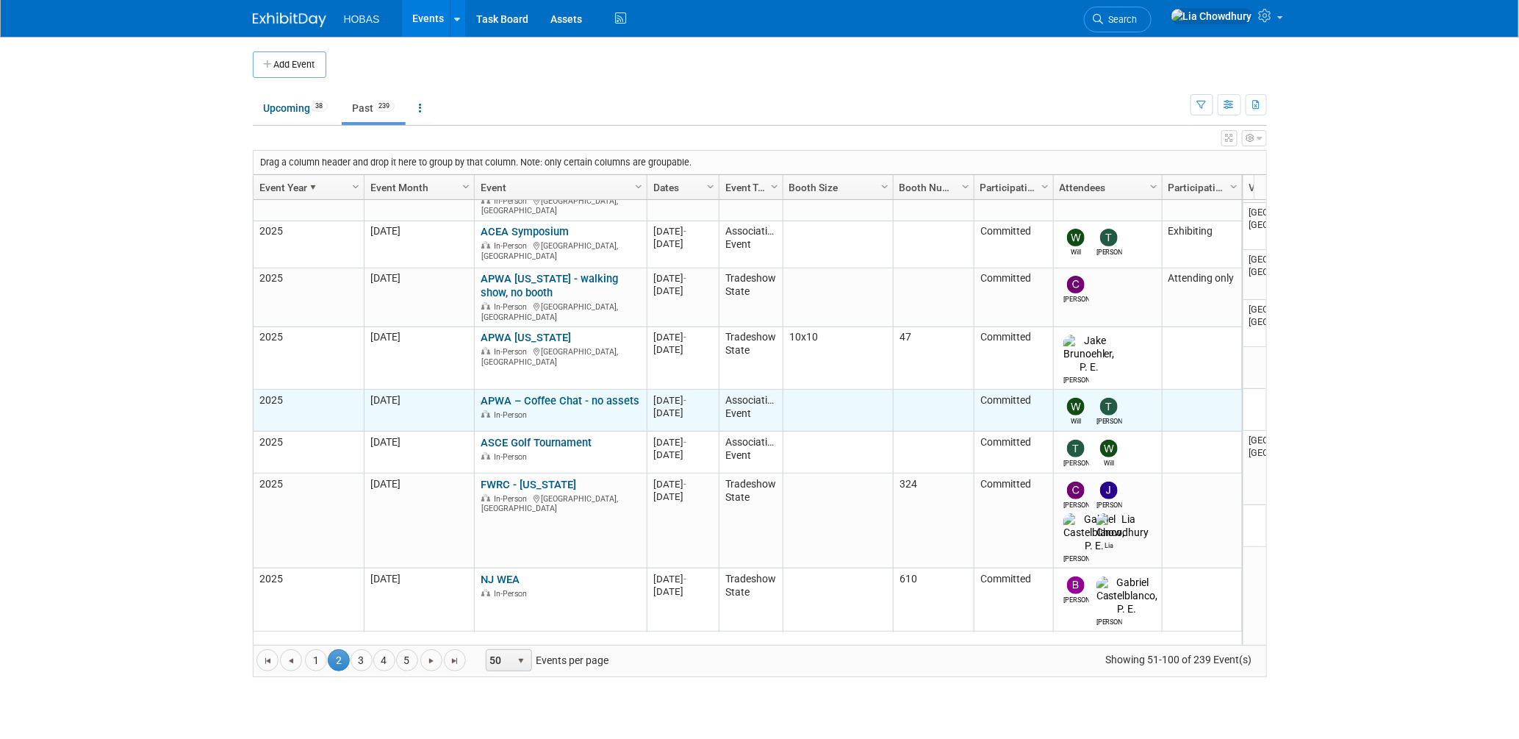
click at [548, 394] on link "APWA – Coffee Chat - no assets" at bounding box center [560, 400] width 159 height 13
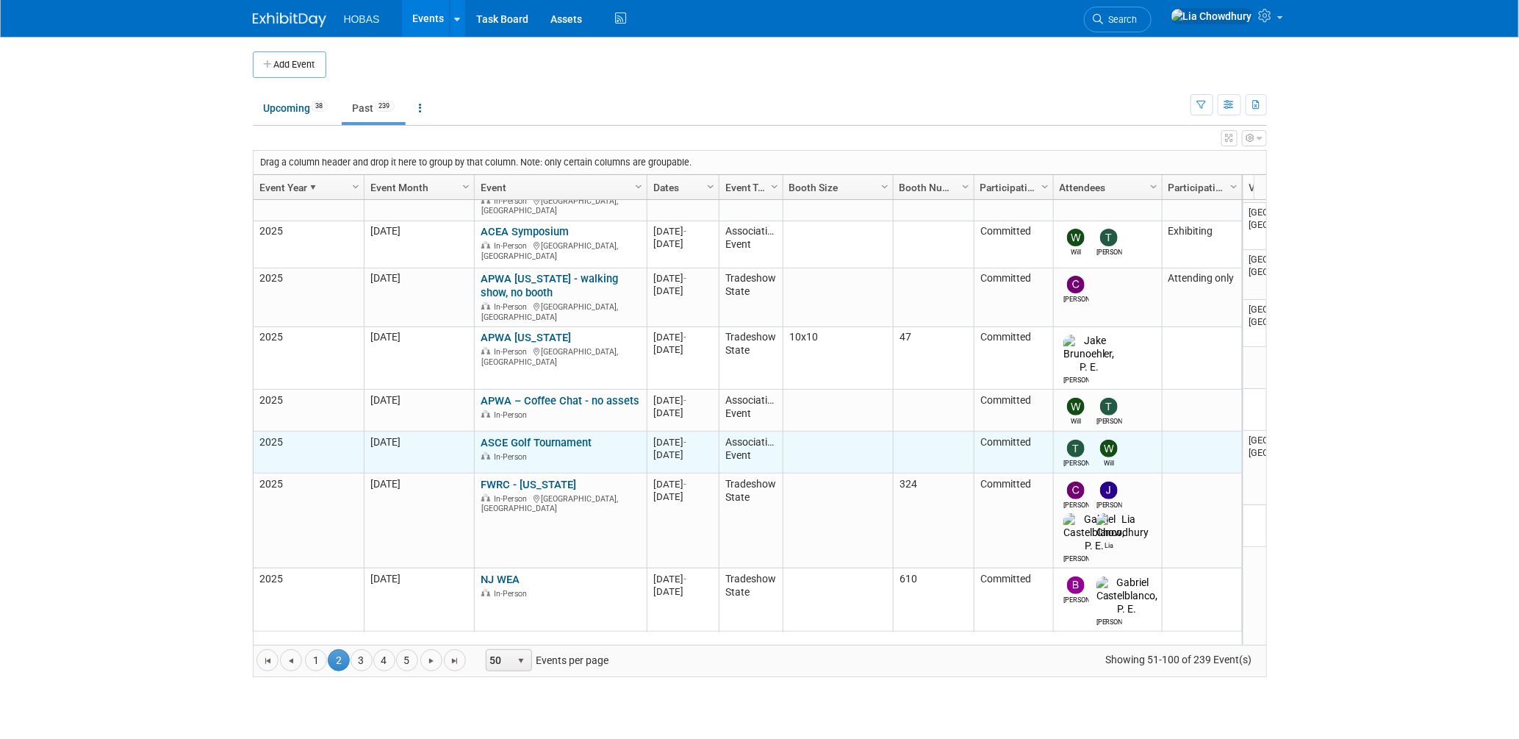
click at [518, 436] on link "ASCE Golf Tournament" at bounding box center [536, 442] width 111 height 13
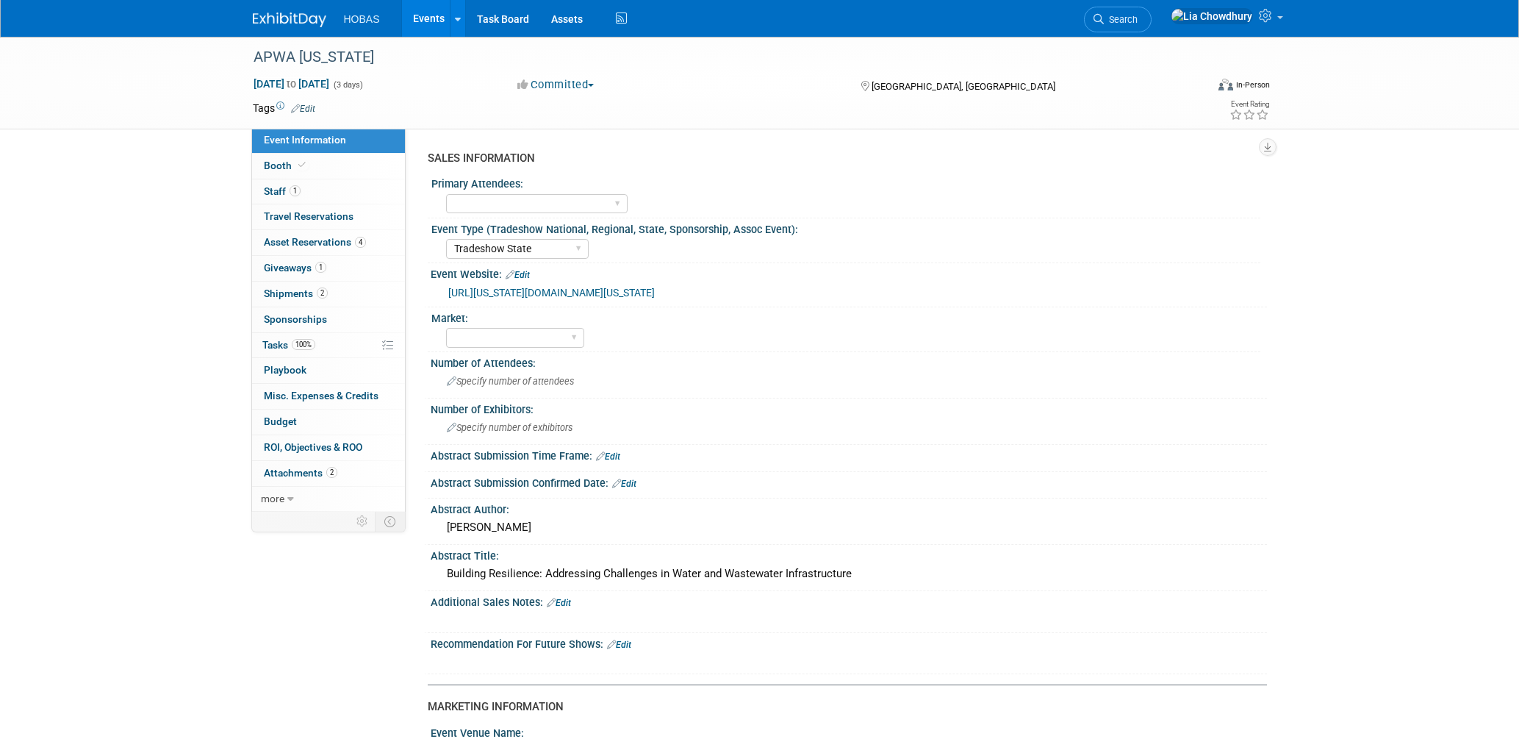
select select "Tradeshow State"
click at [262, 154] on link "Booth" at bounding box center [328, 166] width 153 height 25
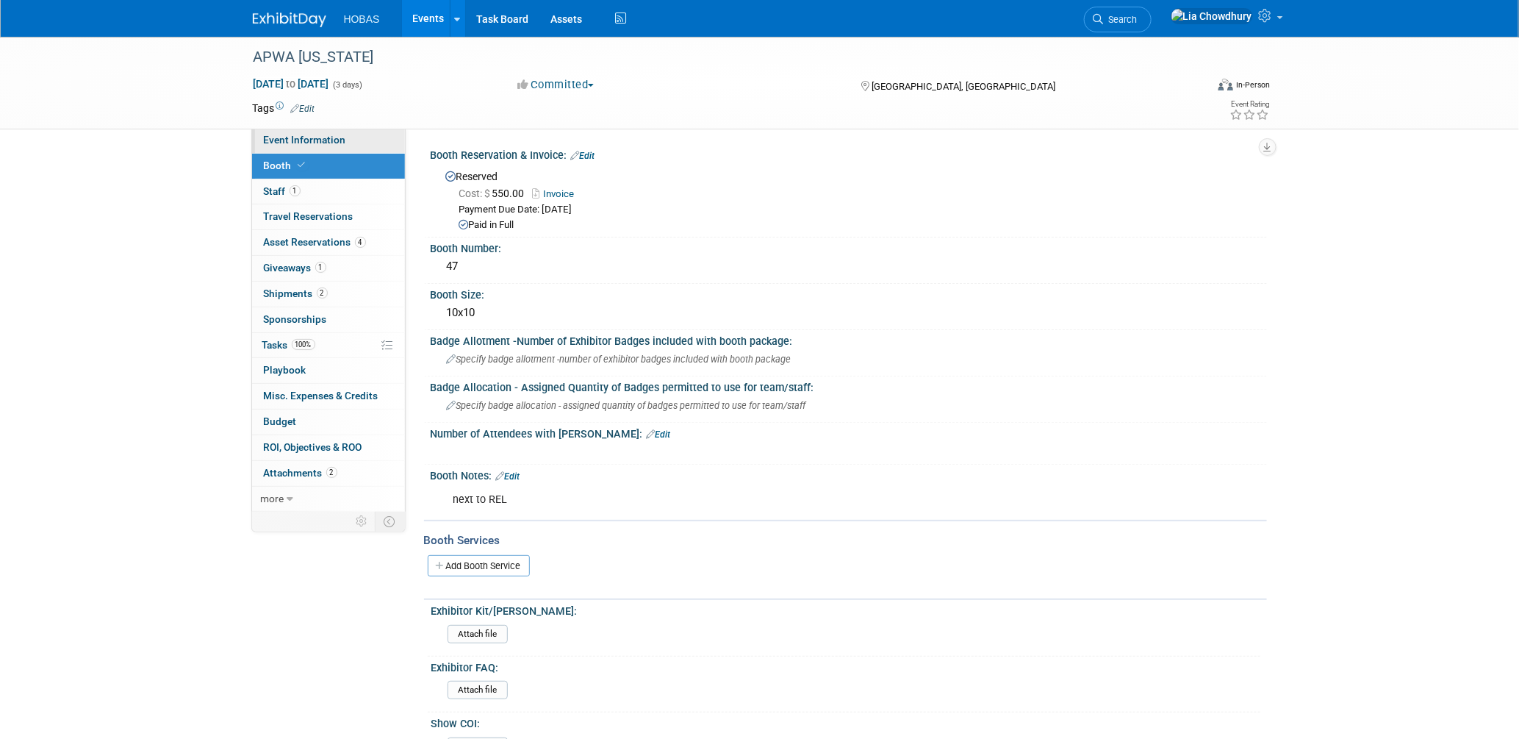
click at [270, 143] on span "Event Information" at bounding box center [305, 140] width 82 height 12
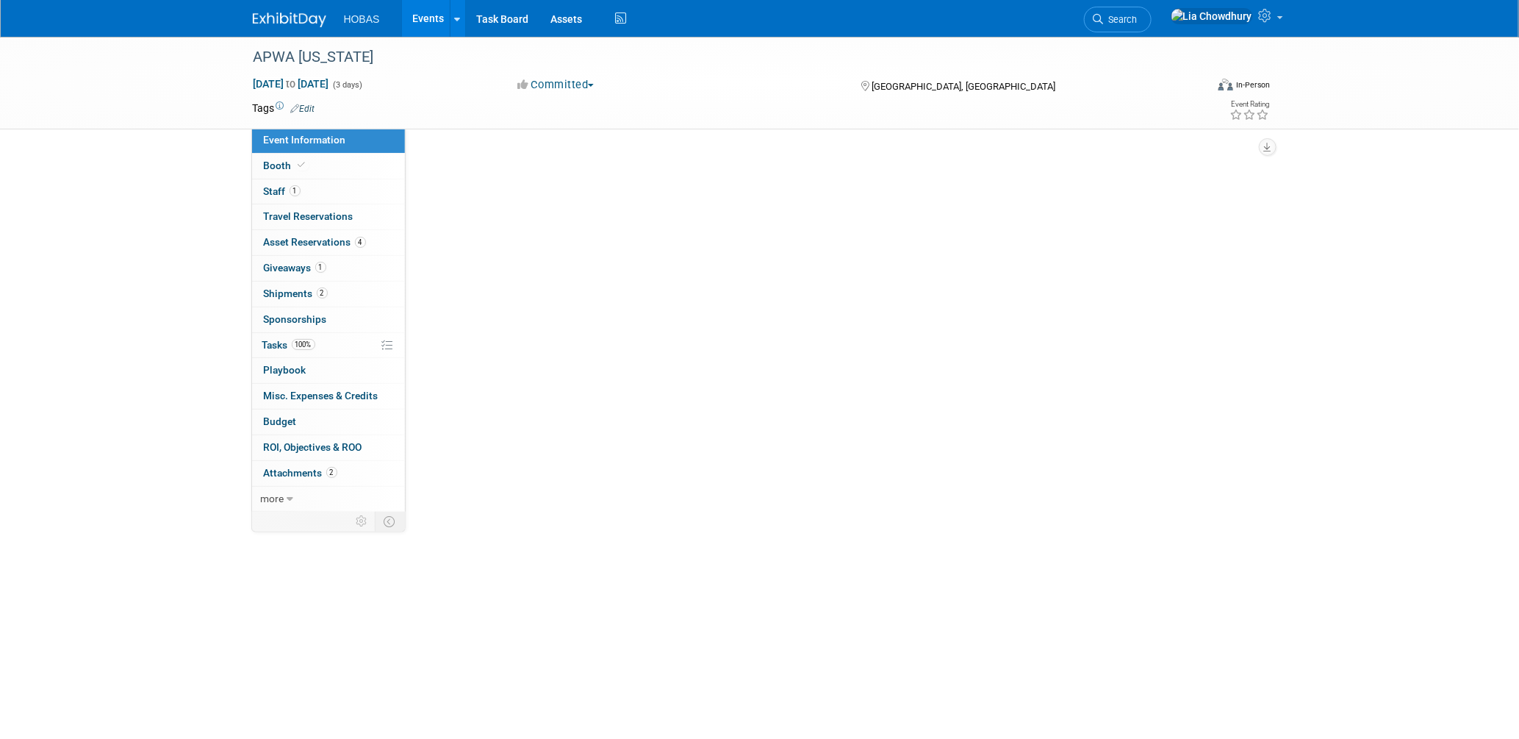
select select "Tradeshow State"
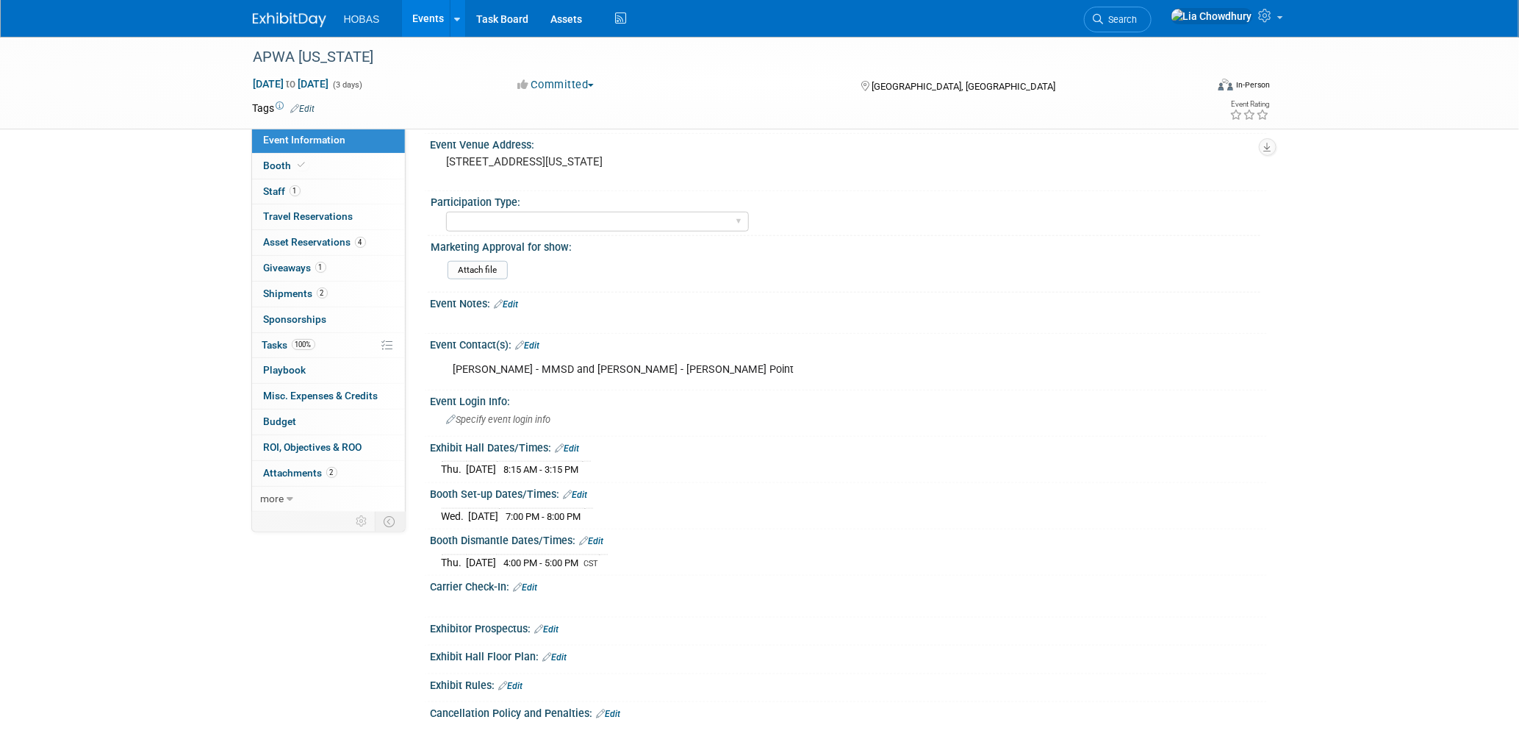
scroll to position [490, 0]
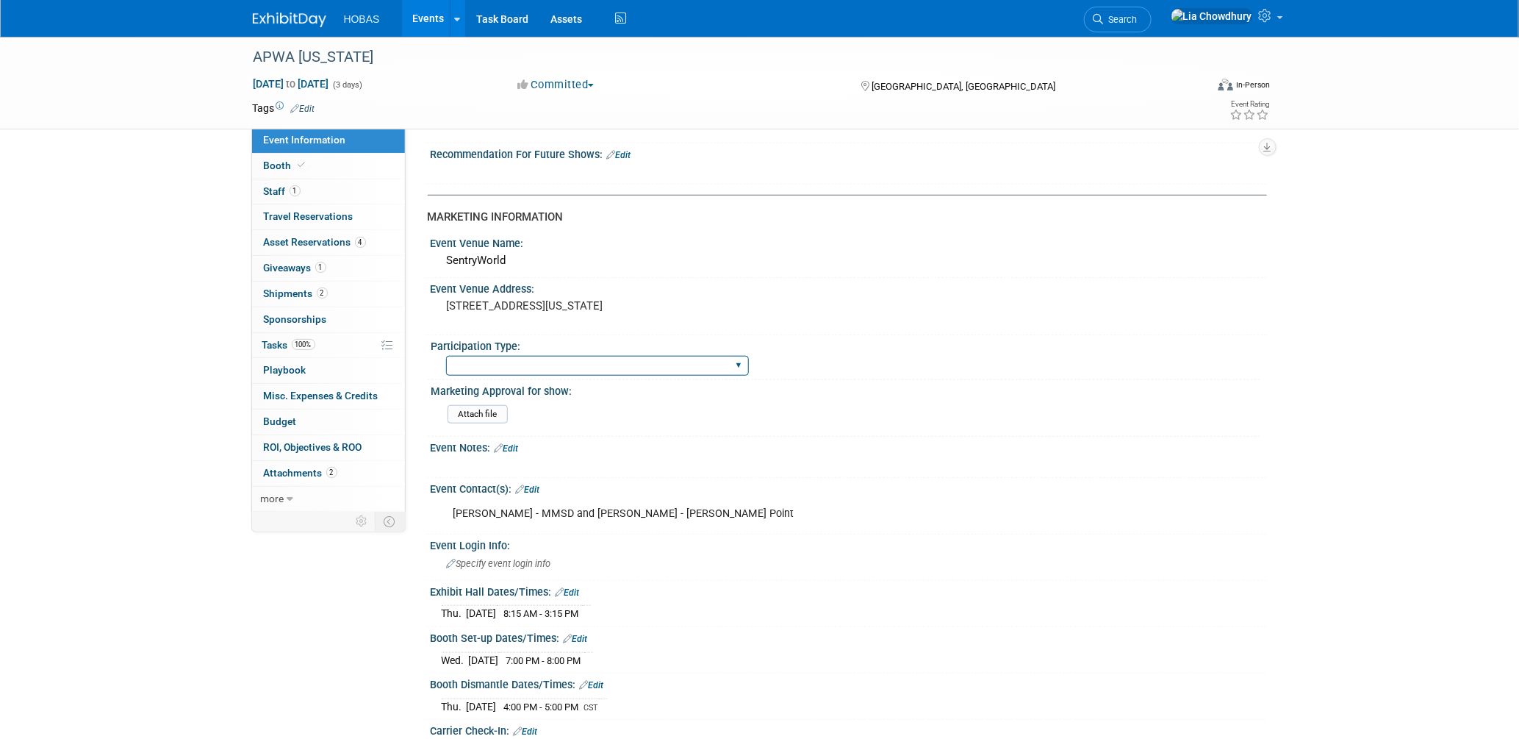
click at [585, 357] on select "Attending only Exhibiting Sponsorship only Exhibiting and Sponsoring Exhibiting…" at bounding box center [597, 366] width 303 height 20
select select "Exhibiting"
click at [446, 356] on select "Attending only Exhibiting Sponsorship only Exhibiting and Sponsoring Exhibiting…" at bounding box center [597, 366] width 303 height 20
click at [301, 194] on link "1 Staff 1" at bounding box center [328, 191] width 153 height 25
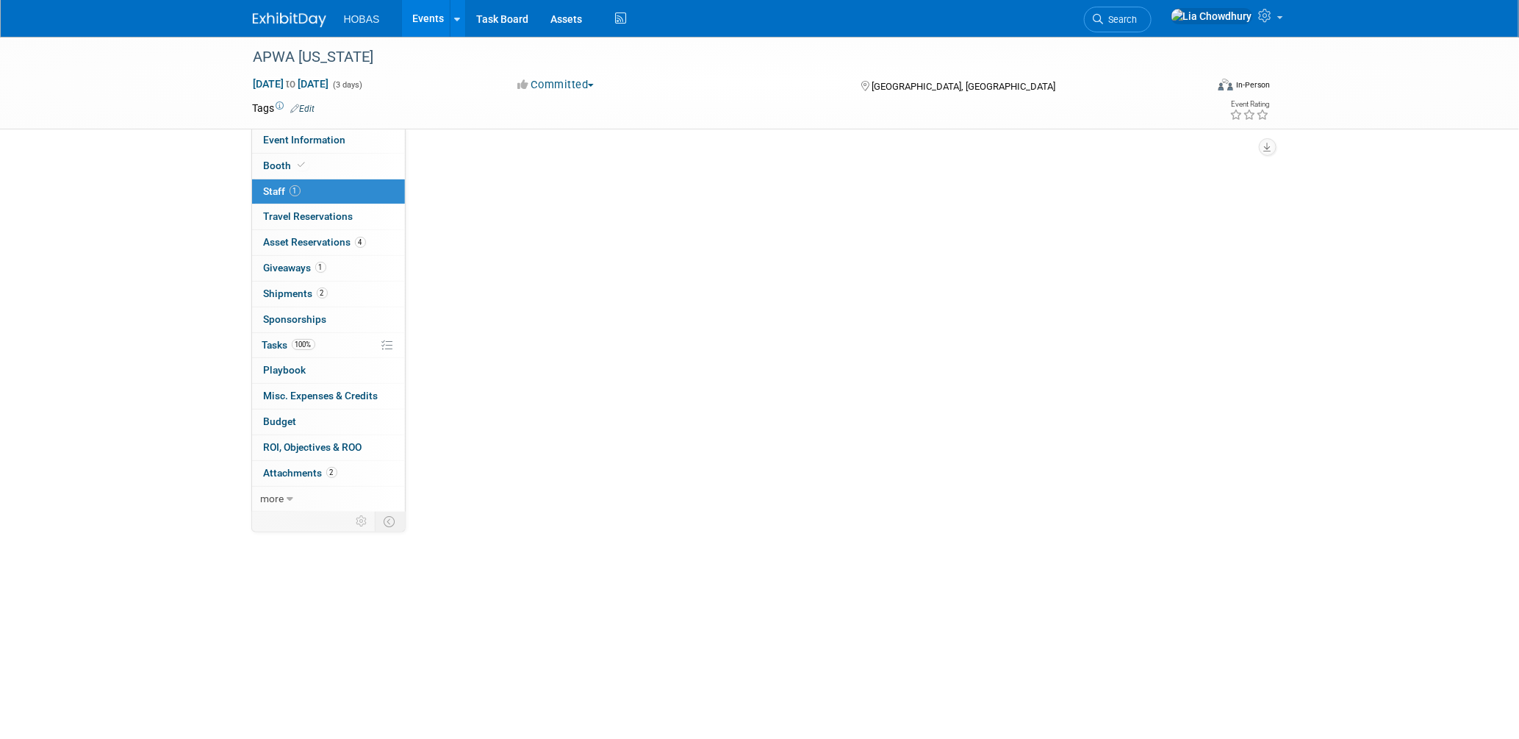
scroll to position [0, 0]
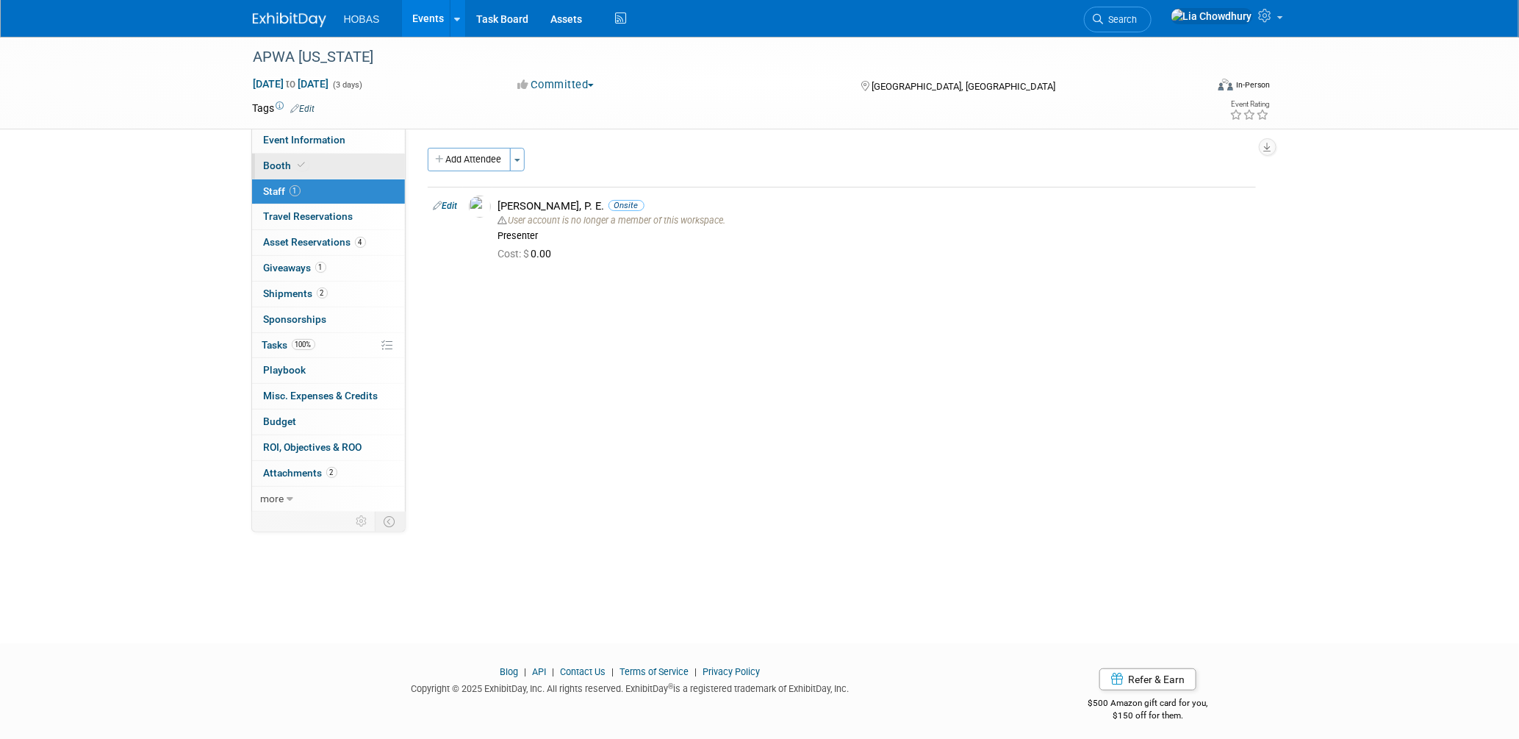
click at [285, 160] on span "Booth" at bounding box center [286, 166] width 45 height 12
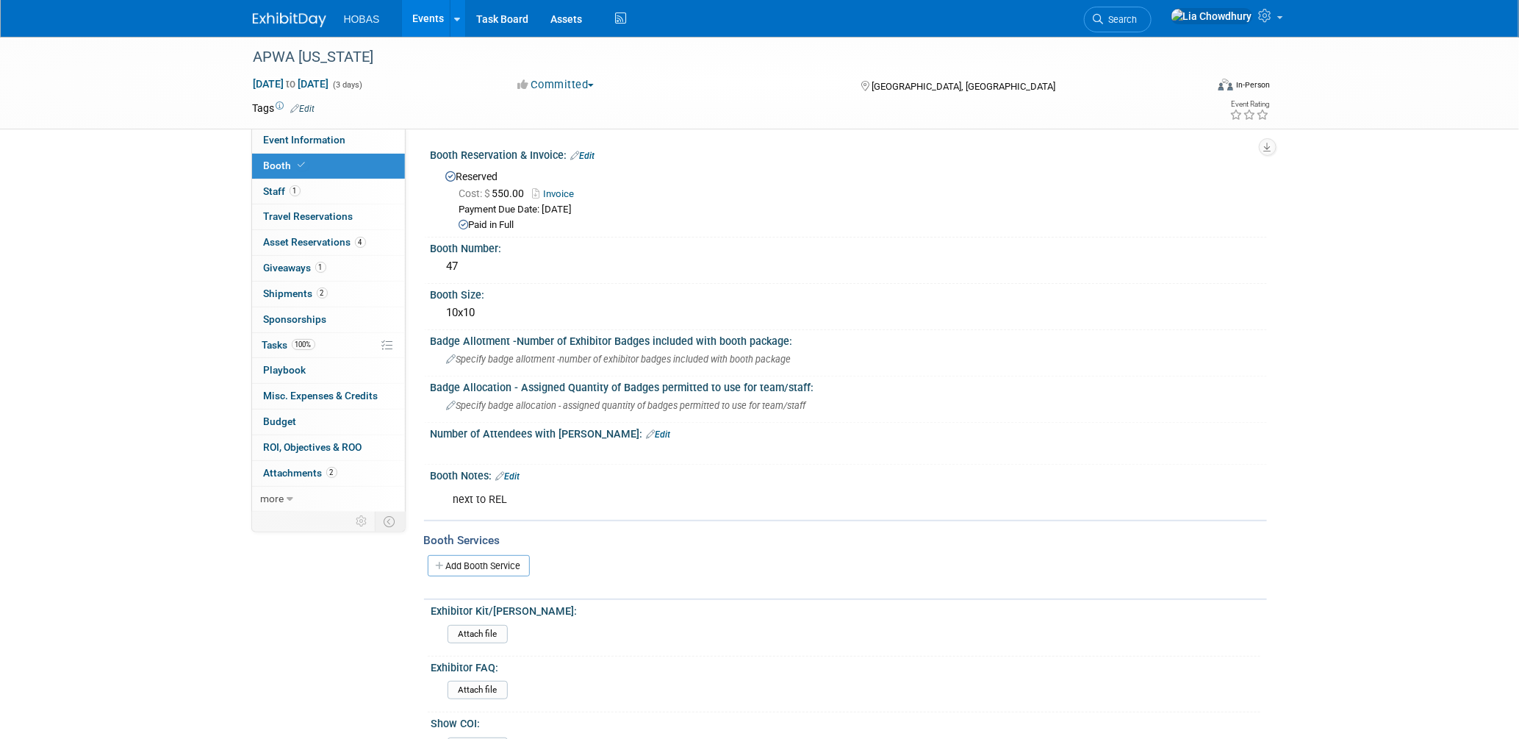
click at [560, 190] on link "Invoice" at bounding box center [557, 193] width 49 height 11
click at [293, 188] on span "1" at bounding box center [295, 190] width 11 height 11
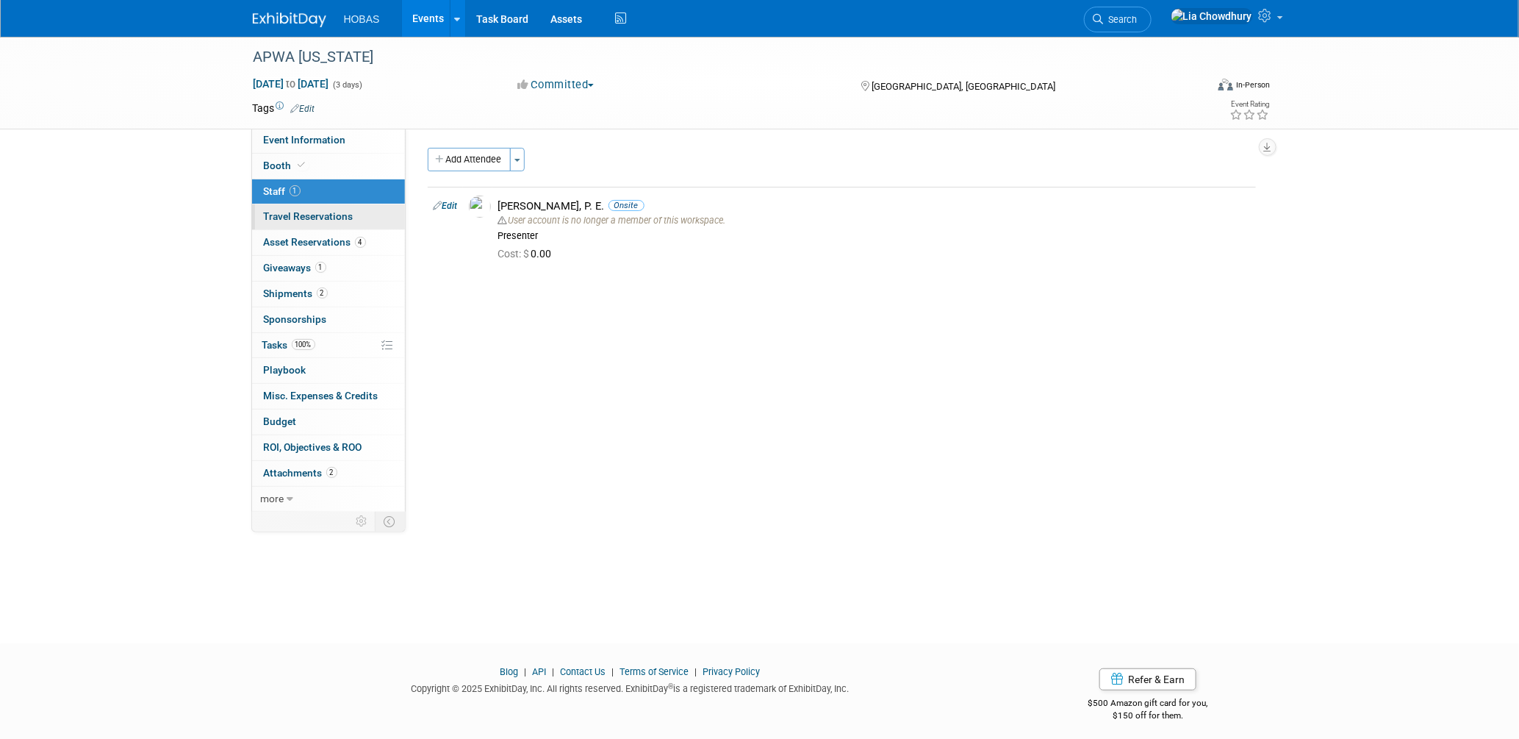
click at [292, 216] on span "Travel Reservations 0" at bounding box center [309, 216] width 90 height 12
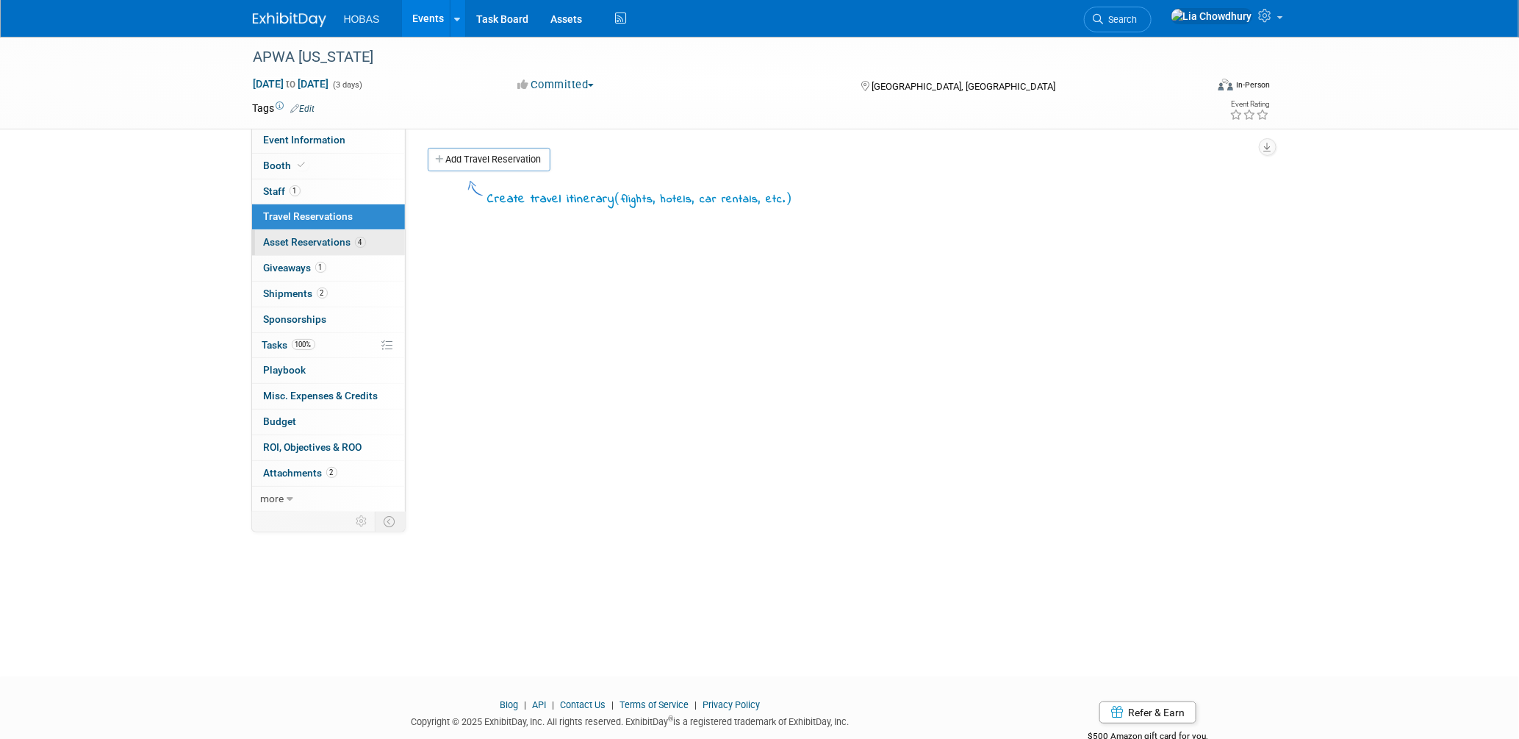
click at [292, 247] on span "Asset Reservations 4" at bounding box center [315, 242] width 102 height 12
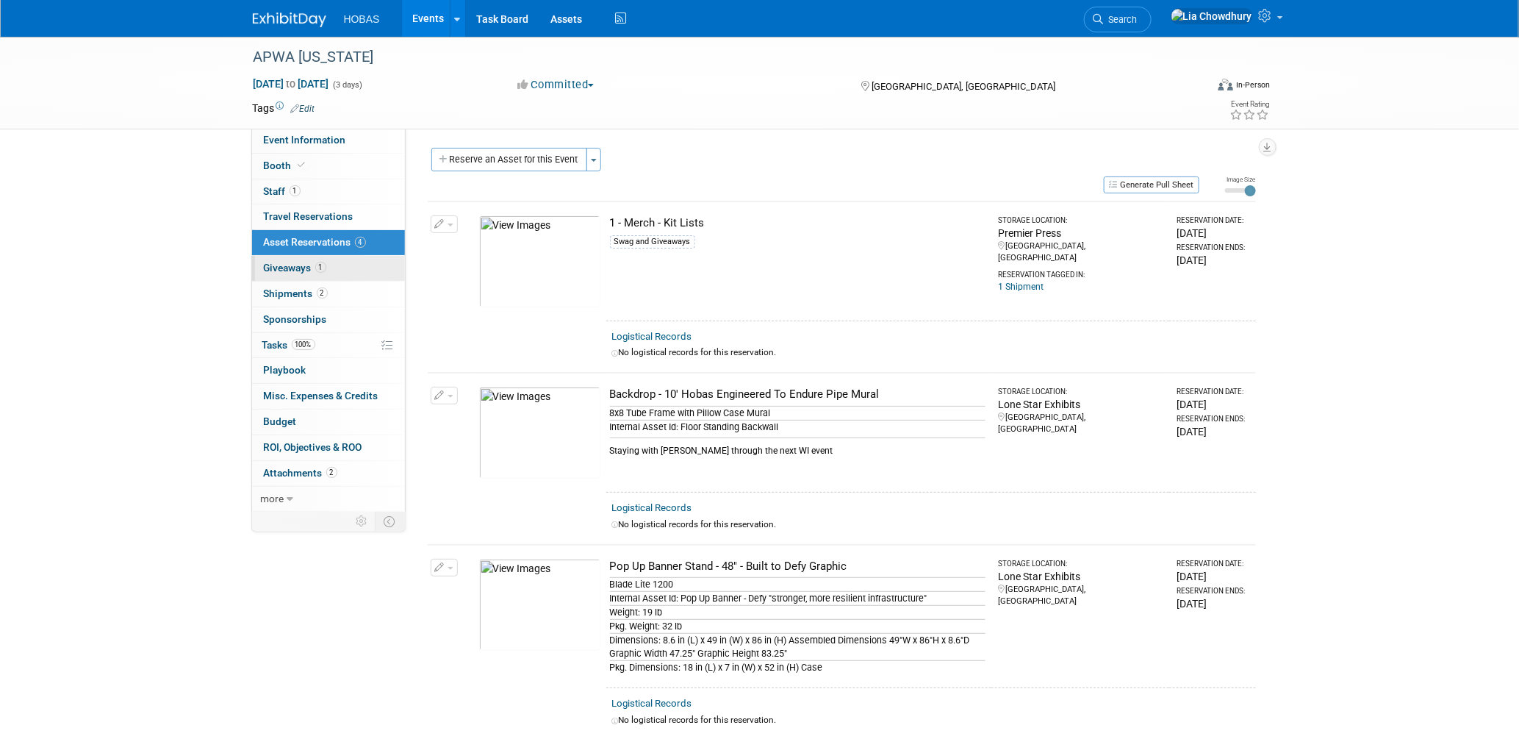
click at [290, 272] on span "Giveaways 1" at bounding box center [295, 268] width 62 height 12
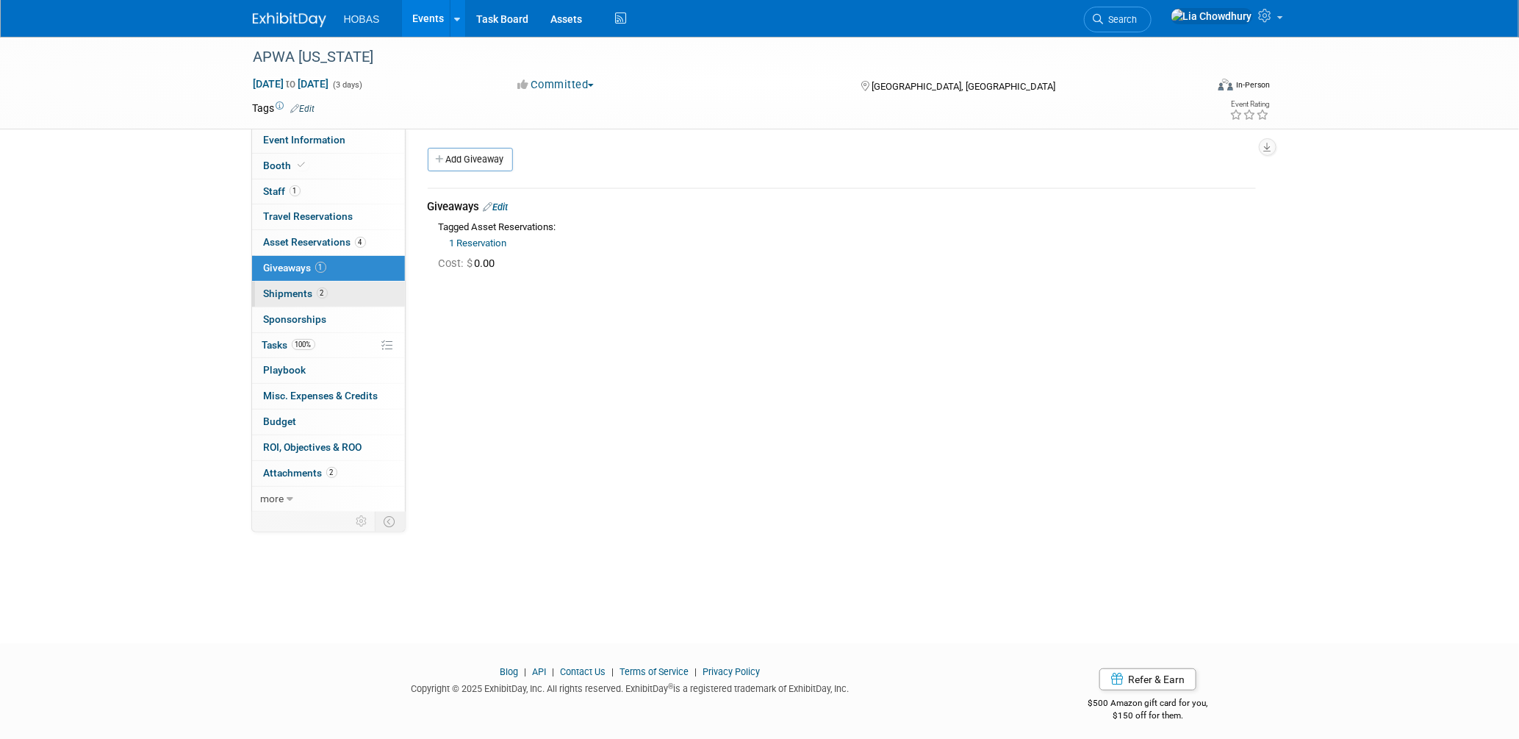
click at [288, 294] on span "Shipments 2" at bounding box center [296, 293] width 64 height 12
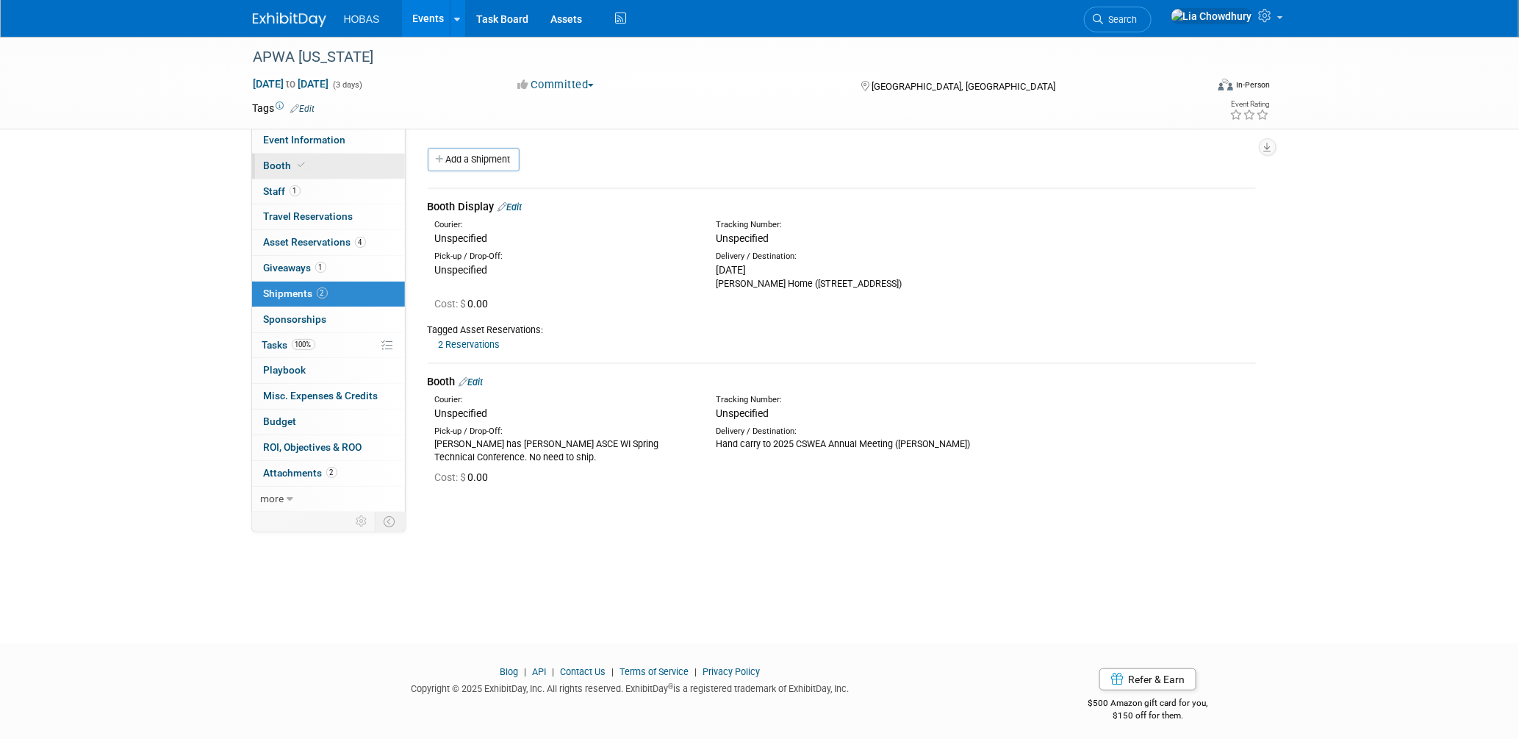
click at [273, 160] on span "Booth" at bounding box center [286, 166] width 45 height 12
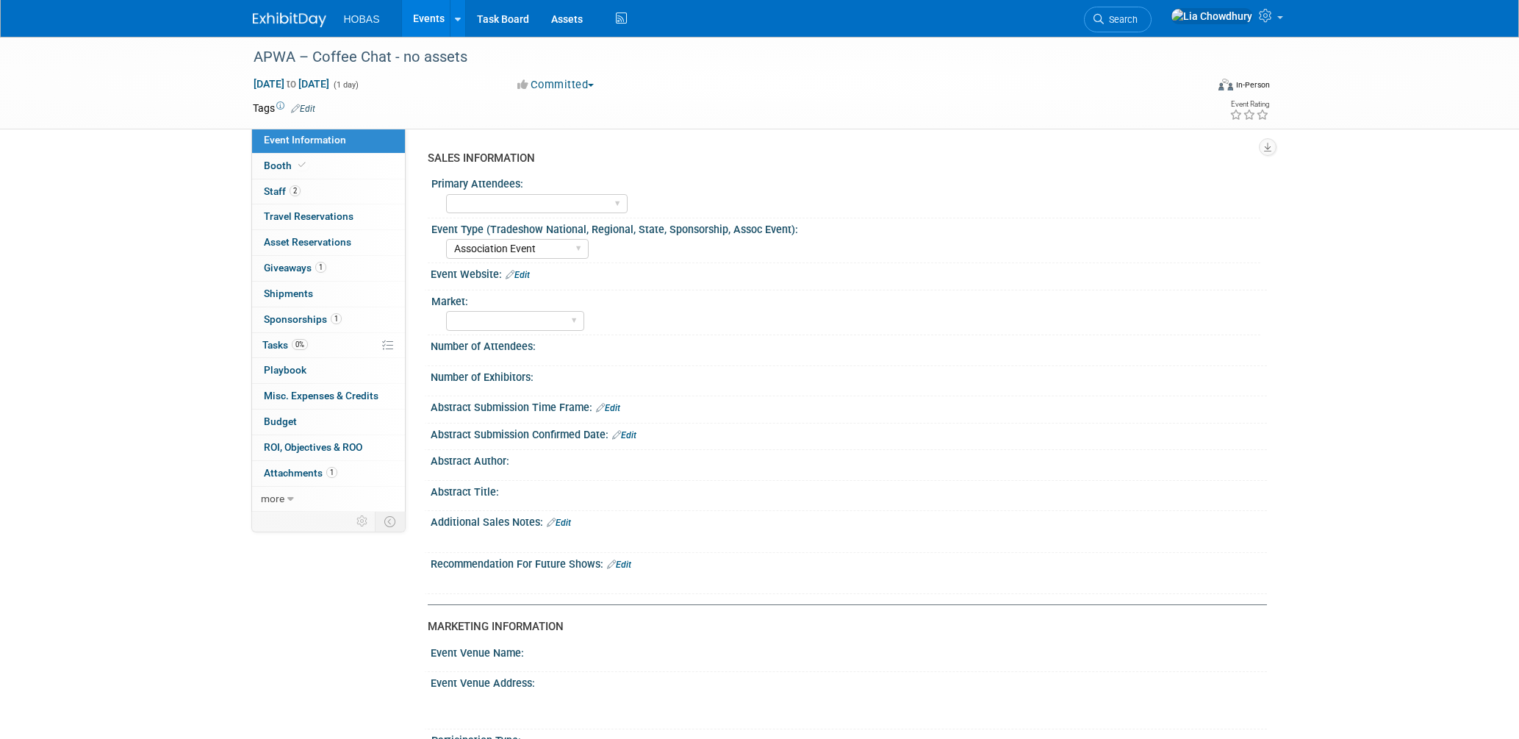
select select "Association Event"
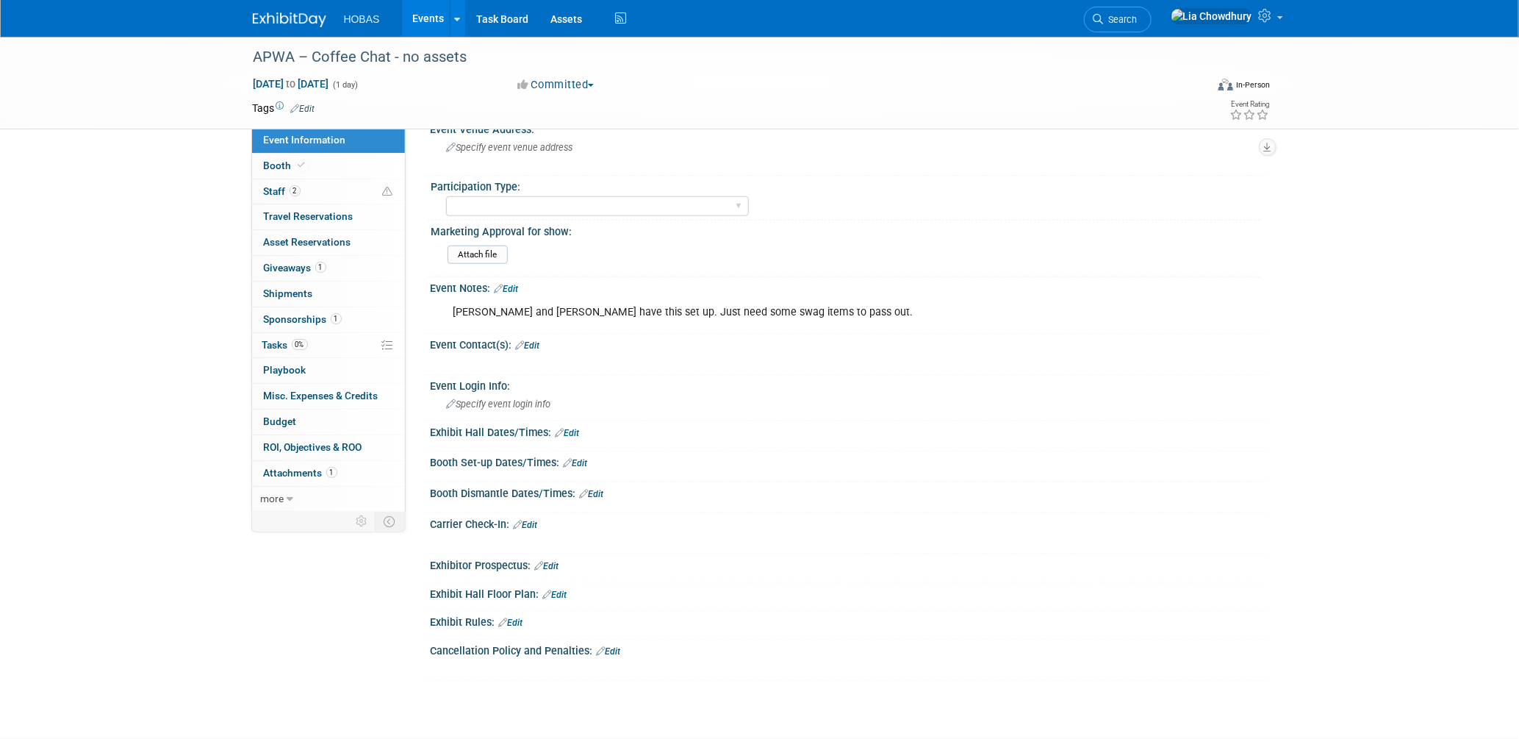
scroll to position [392, 0]
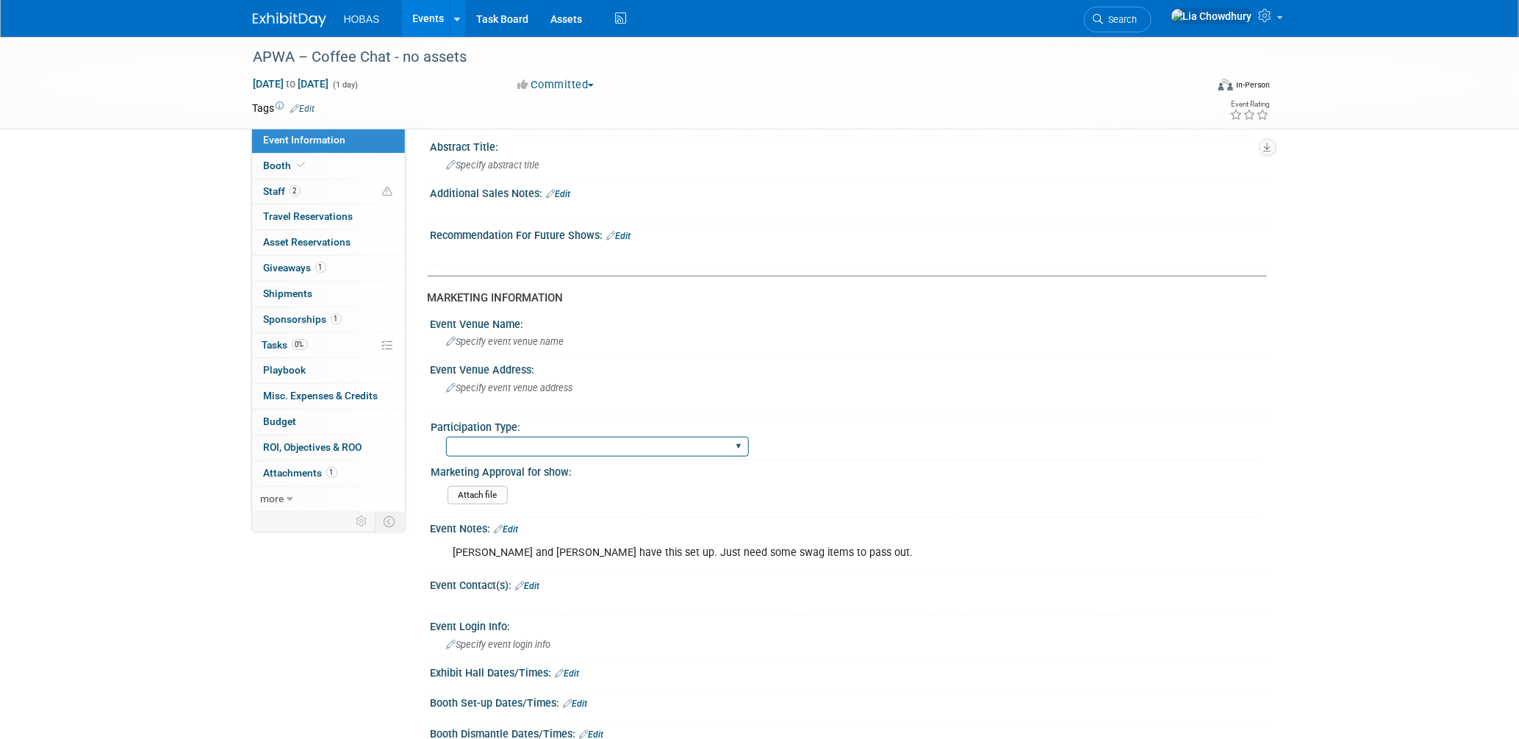
click at [510, 437] on select "Attending only Exhibiting Sponsorship only Exhibiting and Sponsoring Exhibiting…" at bounding box center [597, 447] width 303 height 20
click at [446, 437] on select "Attending only Exhibiting Sponsorship only Exhibiting and Sponsoring Exhibiting…" at bounding box center [597, 447] width 303 height 20
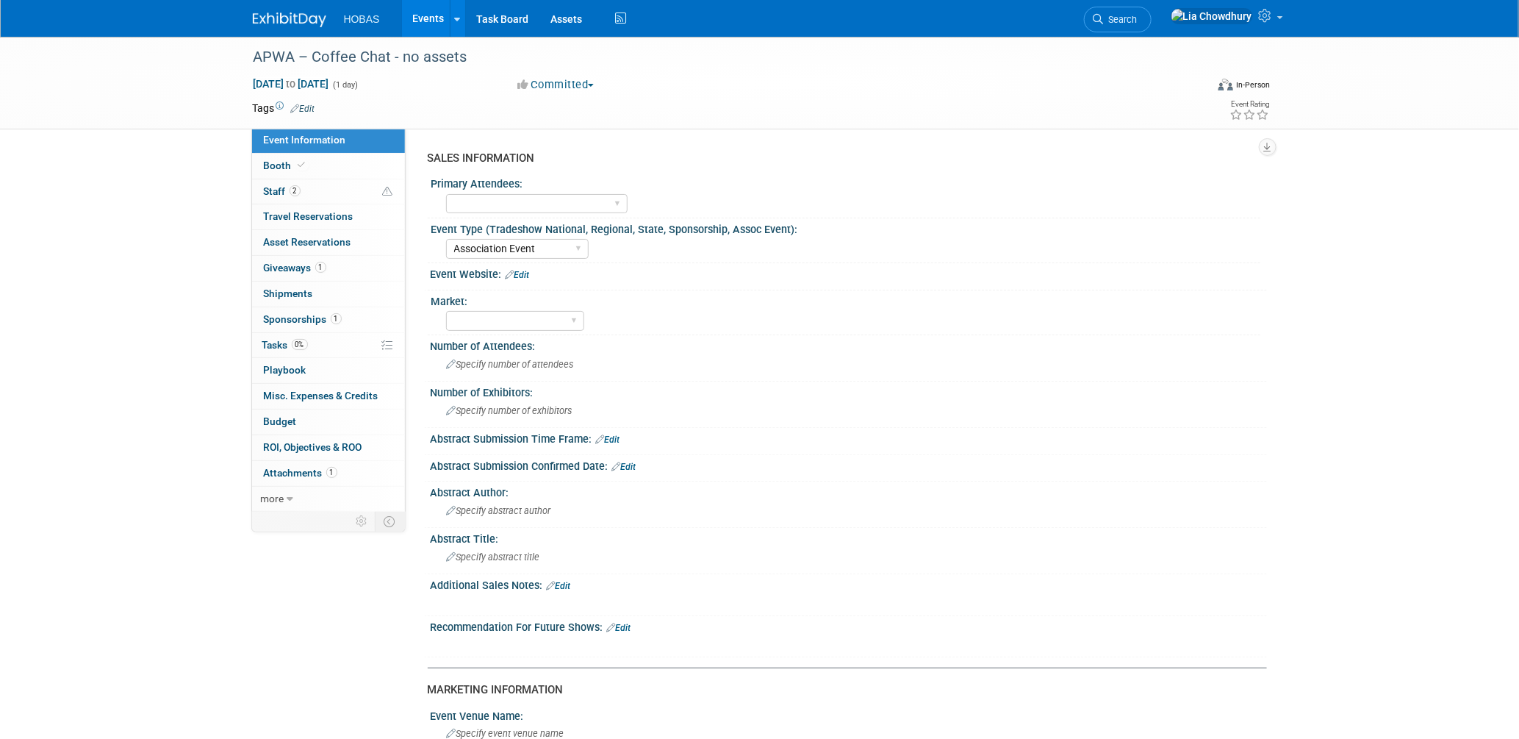
scroll to position [408, 0]
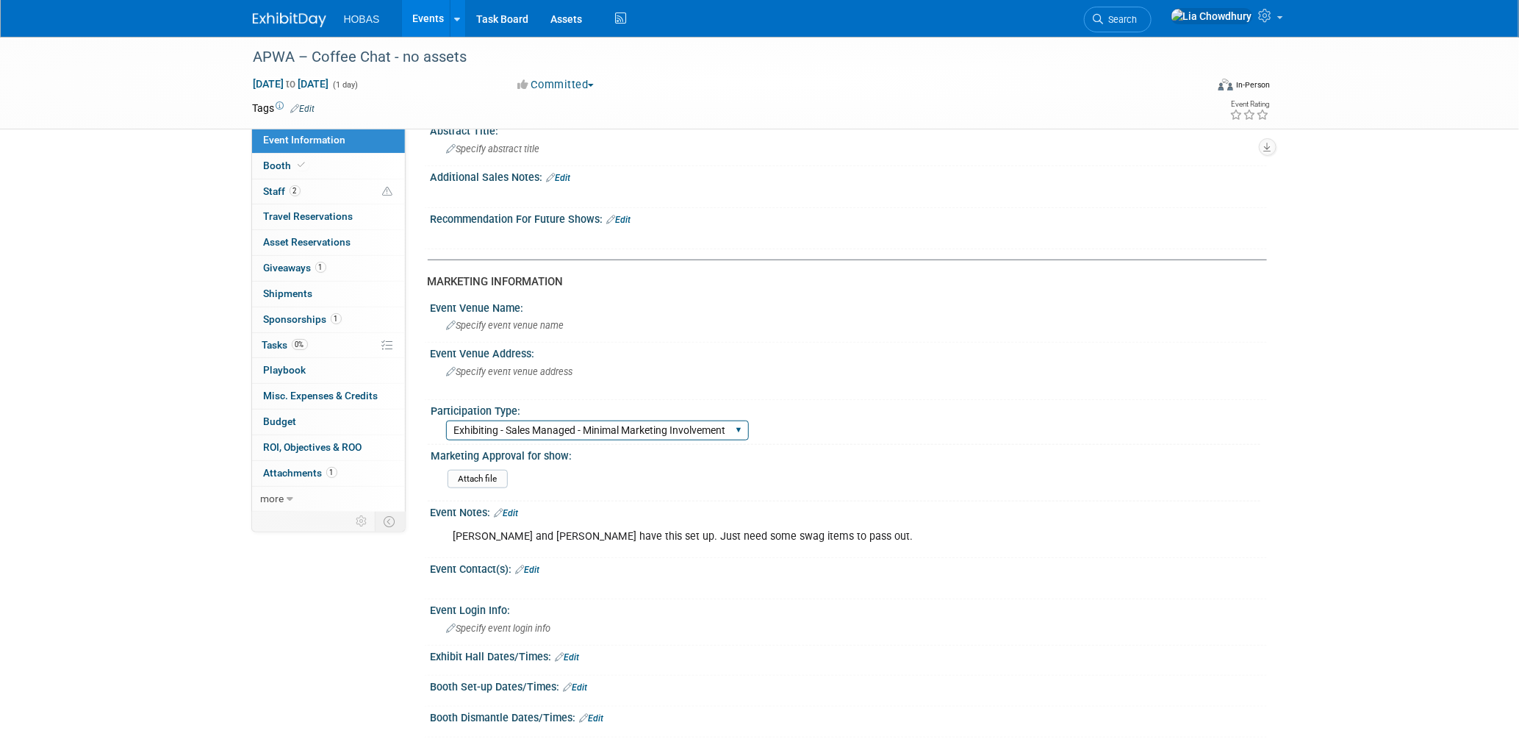
click at [572, 420] on select "Attending only Exhibiting Sponsorship only Exhibiting and Sponsoring Exhibiting…" at bounding box center [597, 430] width 303 height 20
select select "Attending only"
click at [446, 420] on select "Attending only Exhibiting Sponsorship only Exhibiting and Sponsoring Exhibiting…" at bounding box center [597, 430] width 303 height 20
click at [284, 183] on link "2 Staff 2" at bounding box center [328, 191] width 153 height 25
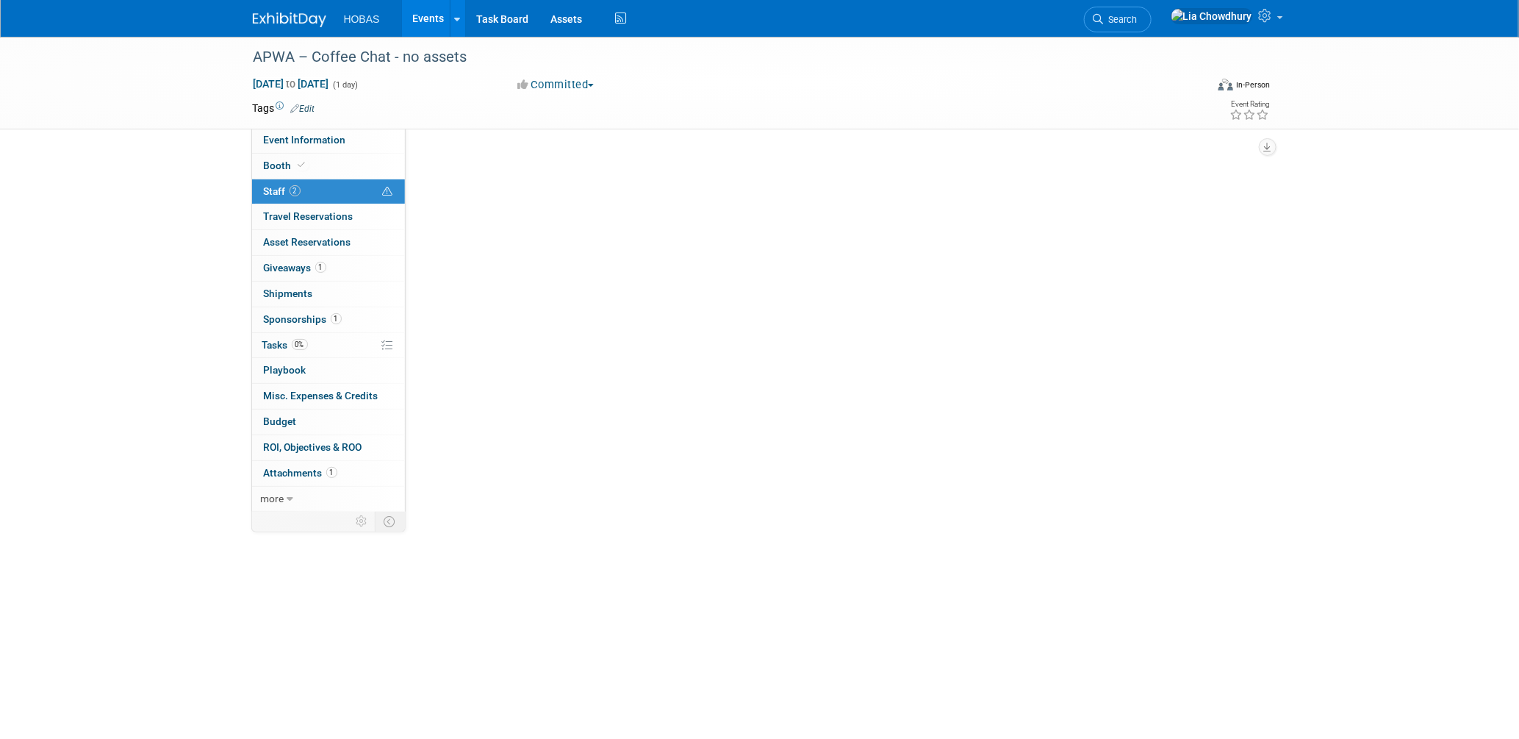
scroll to position [0, 0]
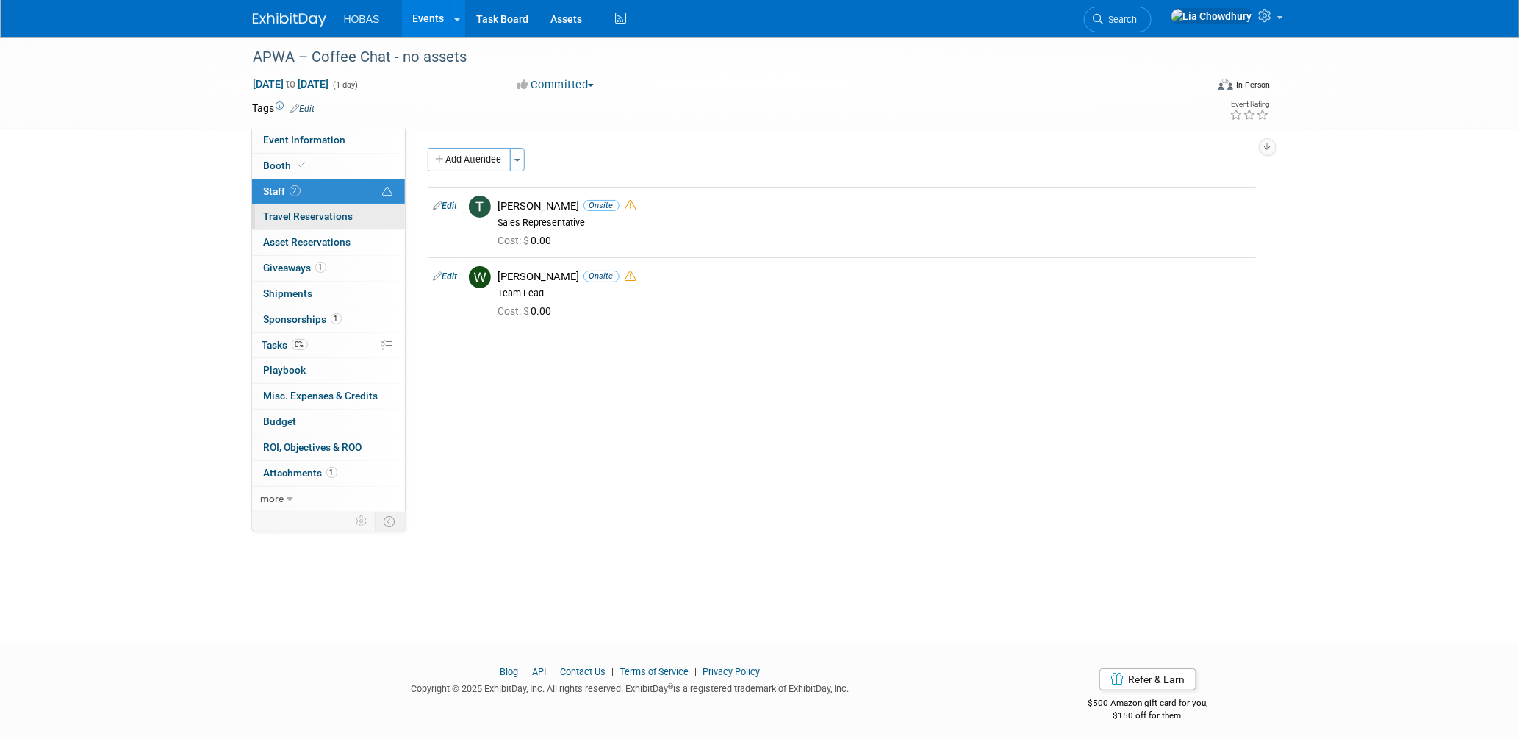
click at [288, 218] on span "Travel Reservations 0" at bounding box center [309, 216] width 90 height 12
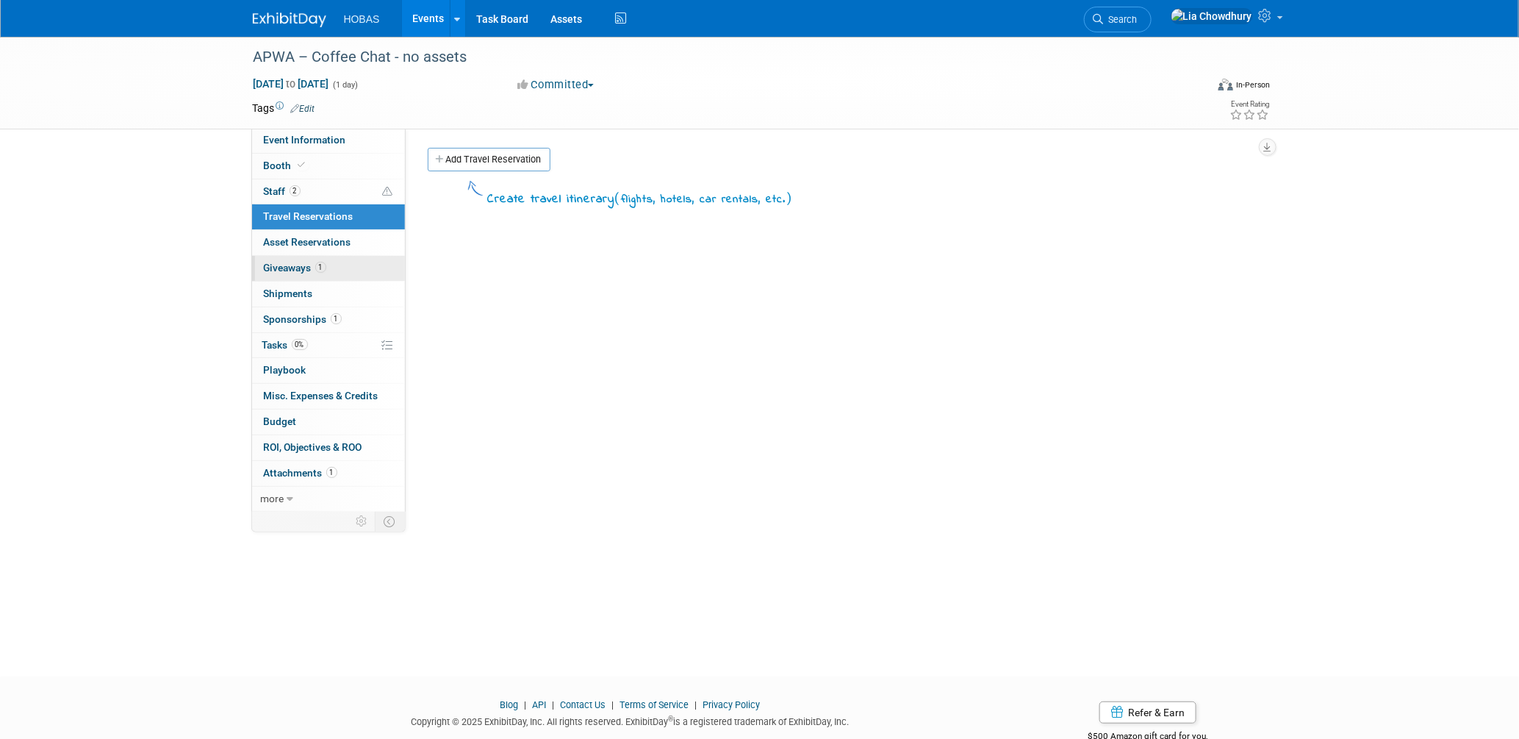
click at [291, 275] on link "1 Giveaways 1" at bounding box center [328, 268] width 153 height 25
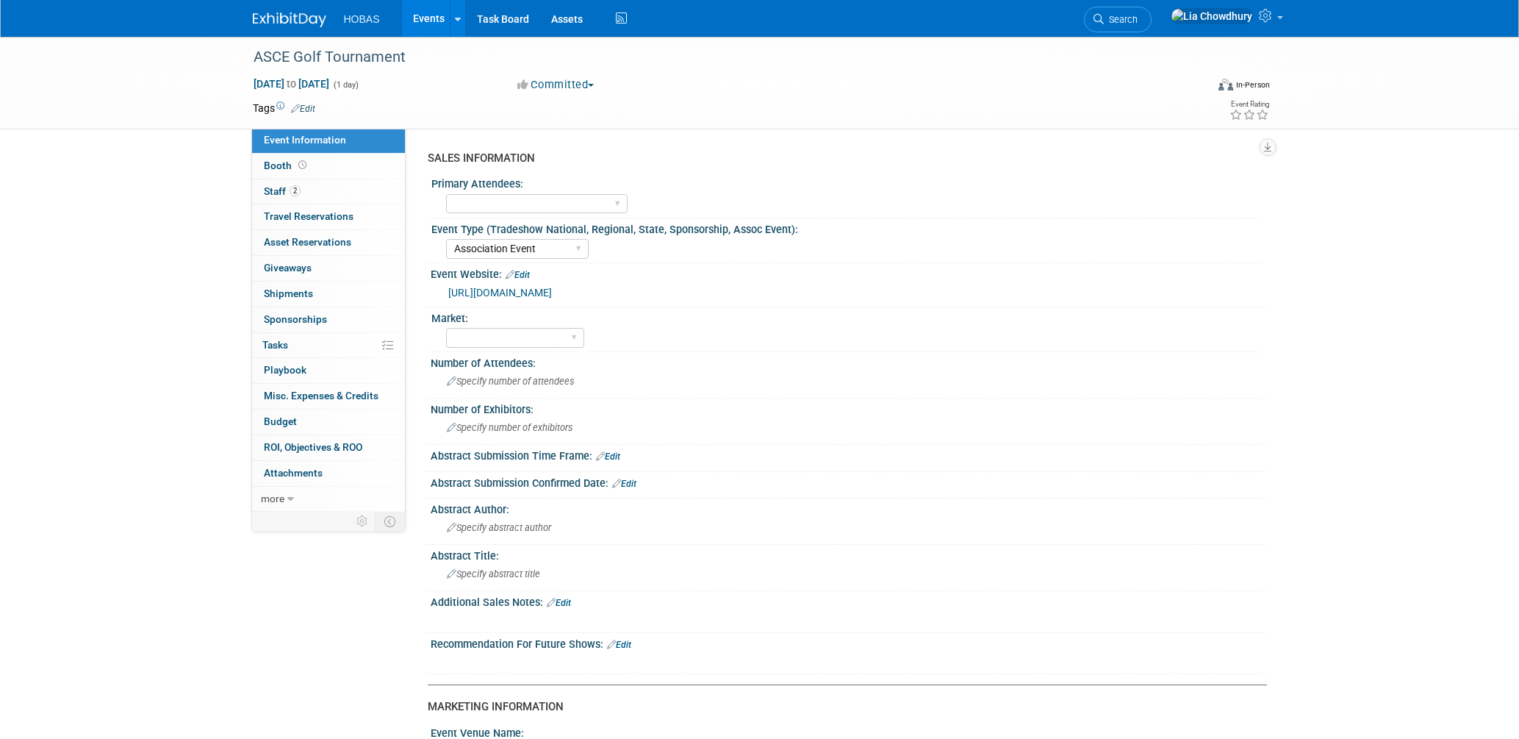
select select "Association Event"
click at [279, 160] on span "Booth" at bounding box center [287, 166] width 46 height 12
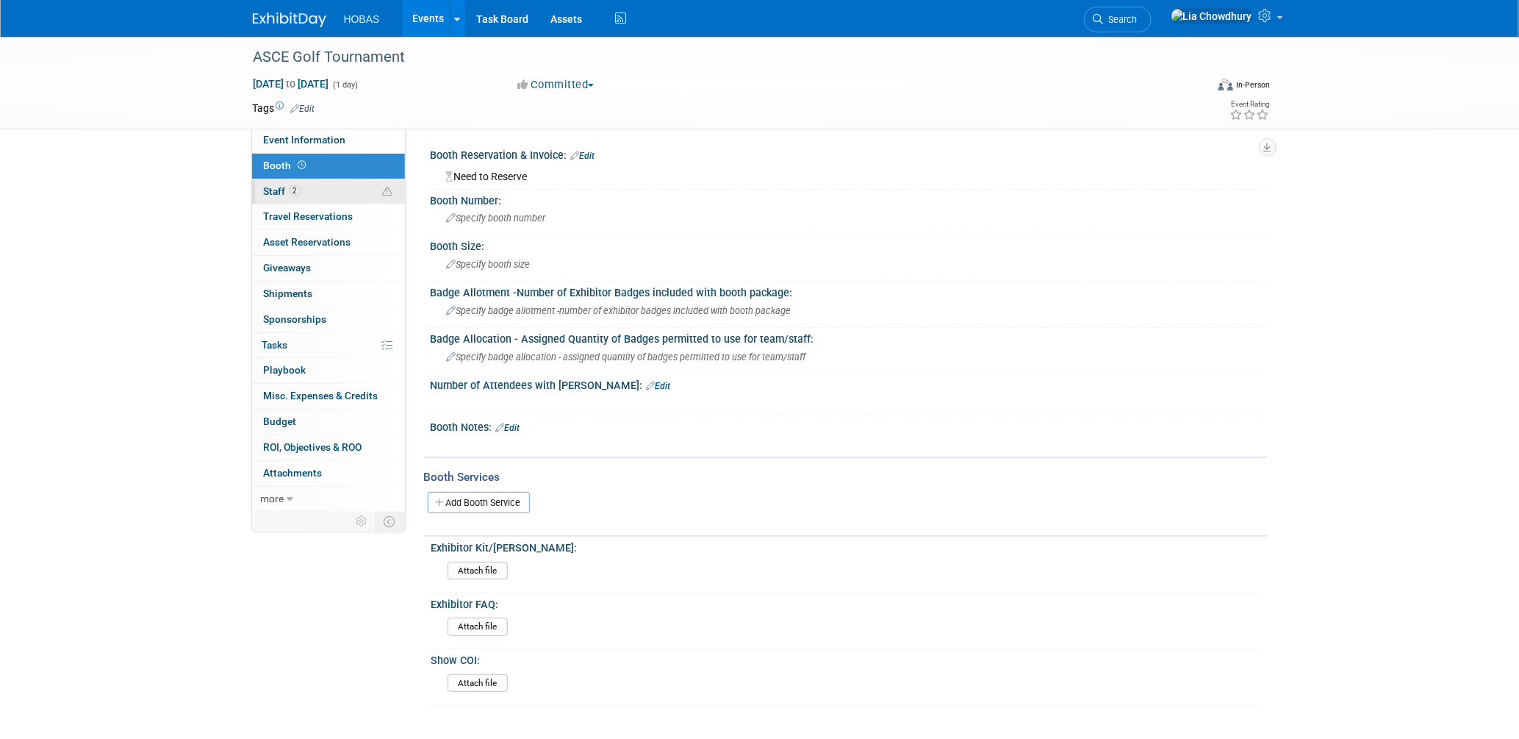
click at [267, 201] on link "2 Staff 2" at bounding box center [328, 191] width 153 height 25
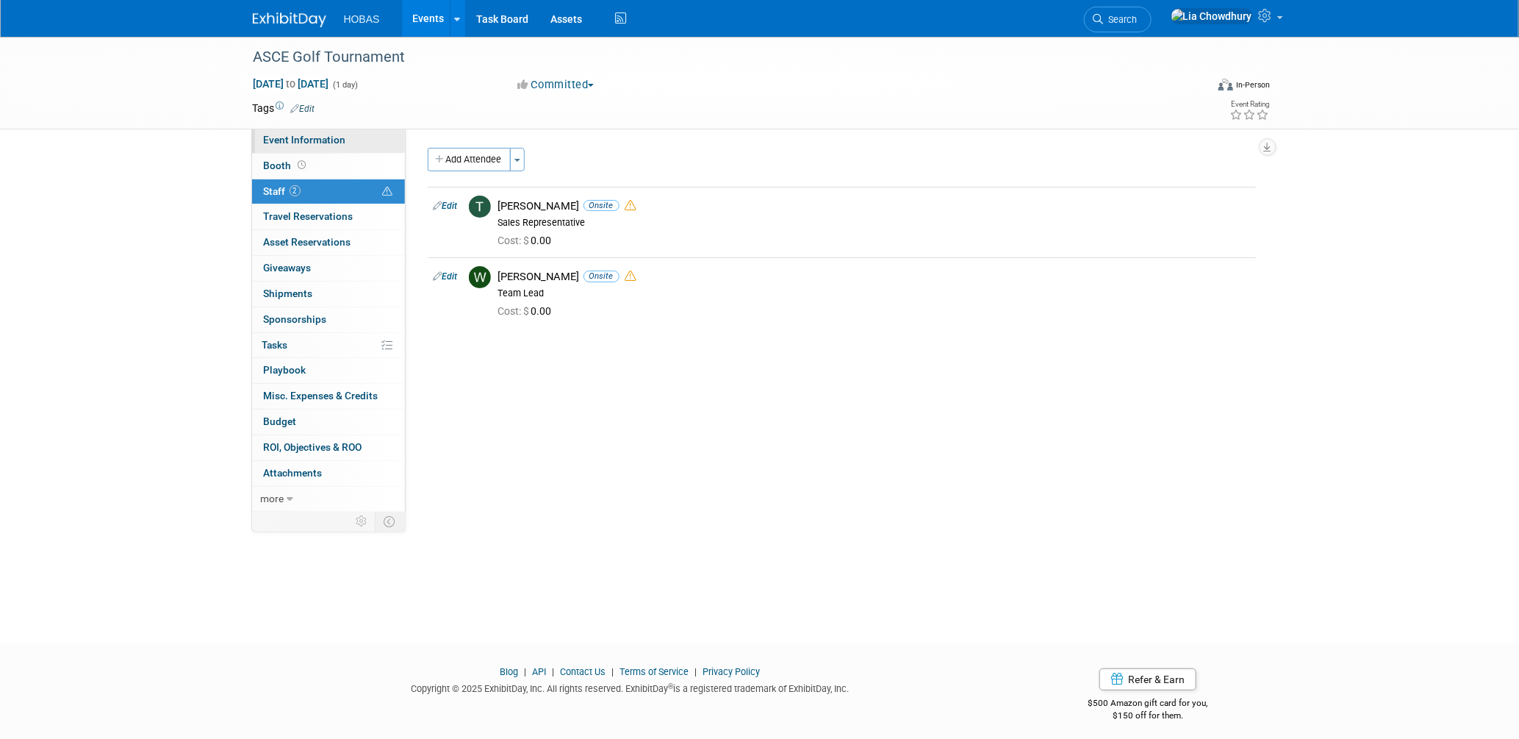
click at [293, 146] on span "Event Information" at bounding box center [305, 140] width 82 height 12
select select "Association Event"
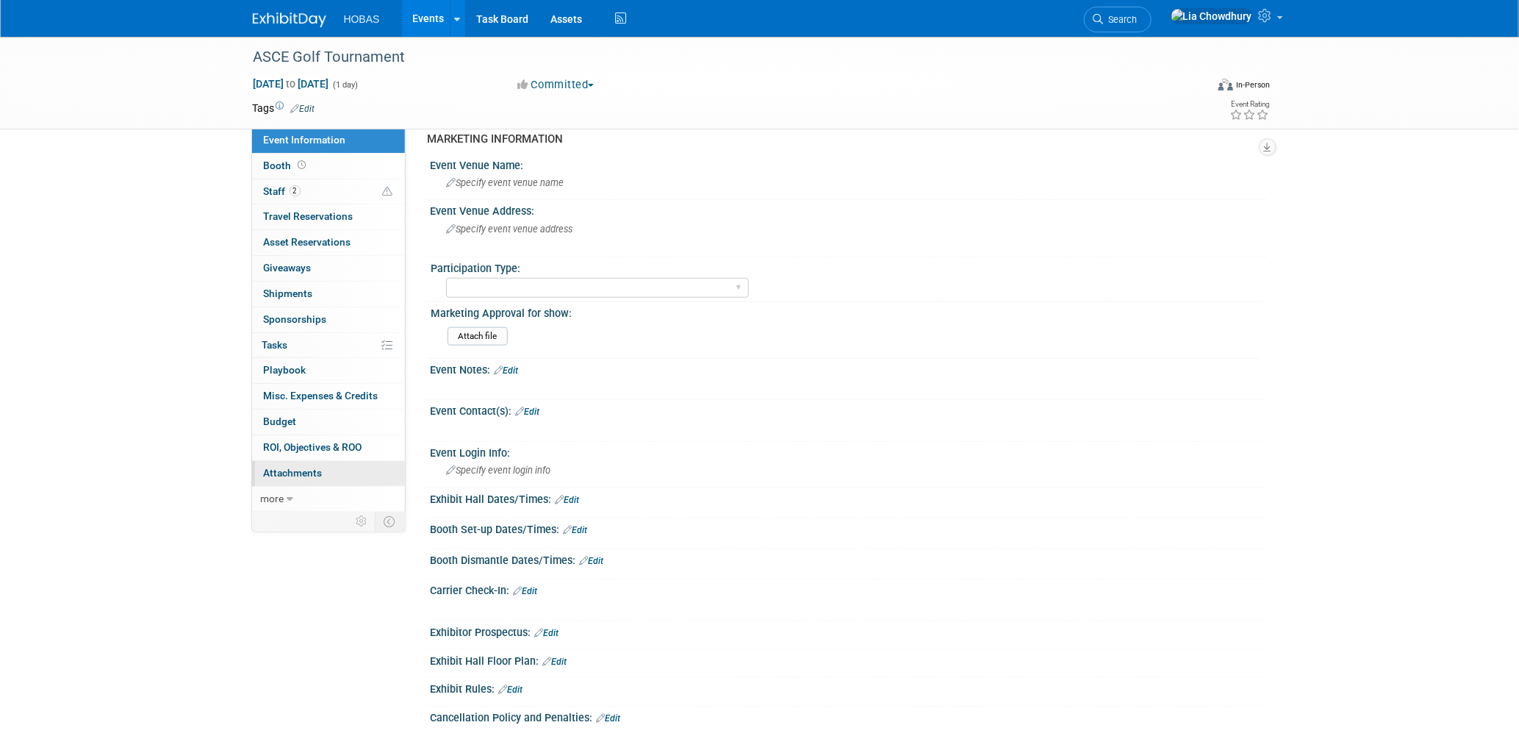
scroll to position [571, 0]
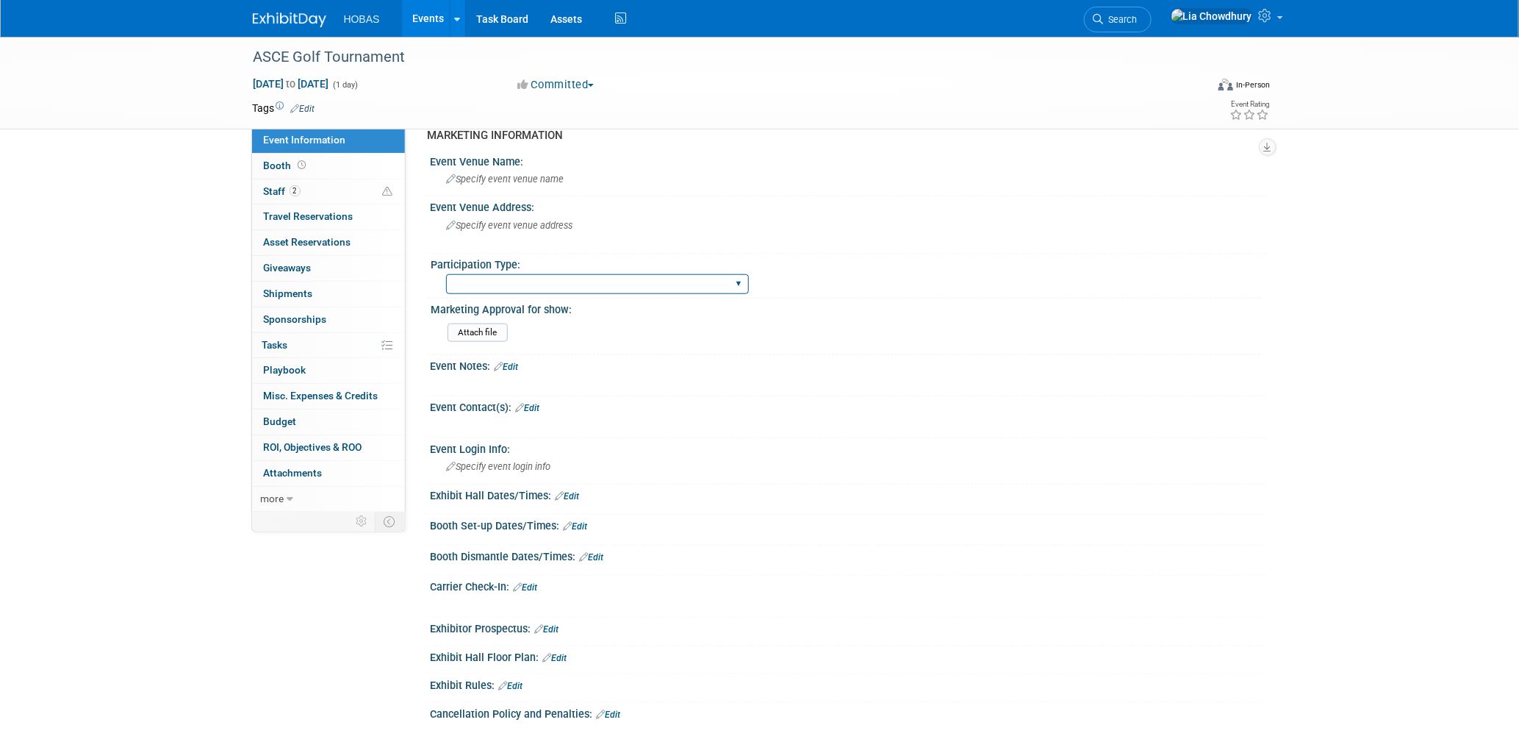
click at [509, 277] on select "Attending only Exhibiting Sponsorship only Exhibiting and Sponsoring Exhibiting…" at bounding box center [597, 284] width 303 height 20
select select "Attending only"
click at [446, 274] on select "Attending only Exhibiting Sponsorship only Exhibiting and Sponsoring Exhibiting…" at bounding box center [597, 284] width 303 height 20
click at [430, 14] on link "Events" at bounding box center [429, 18] width 54 height 37
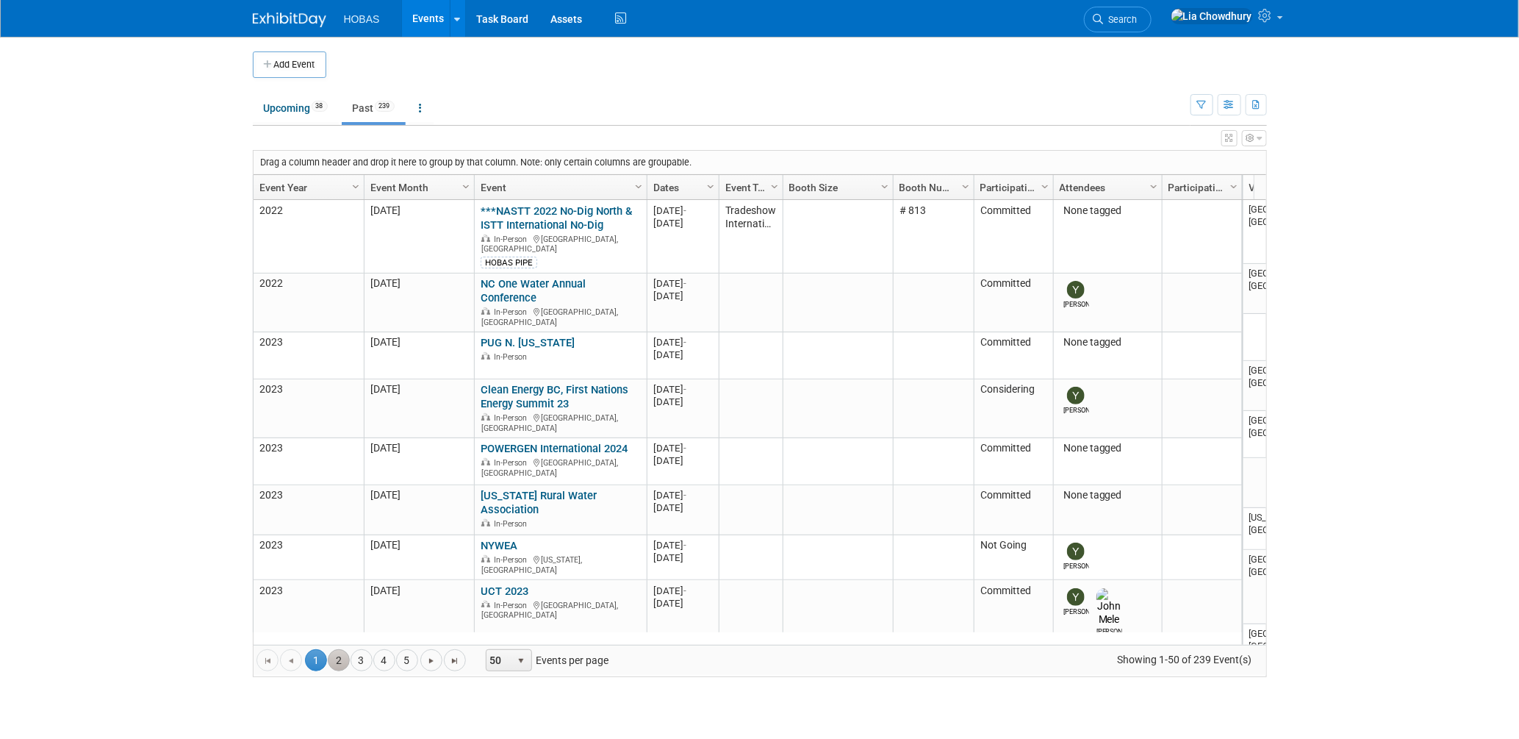
click at [344, 662] on link "2" at bounding box center [339, 660] width 22 height 22
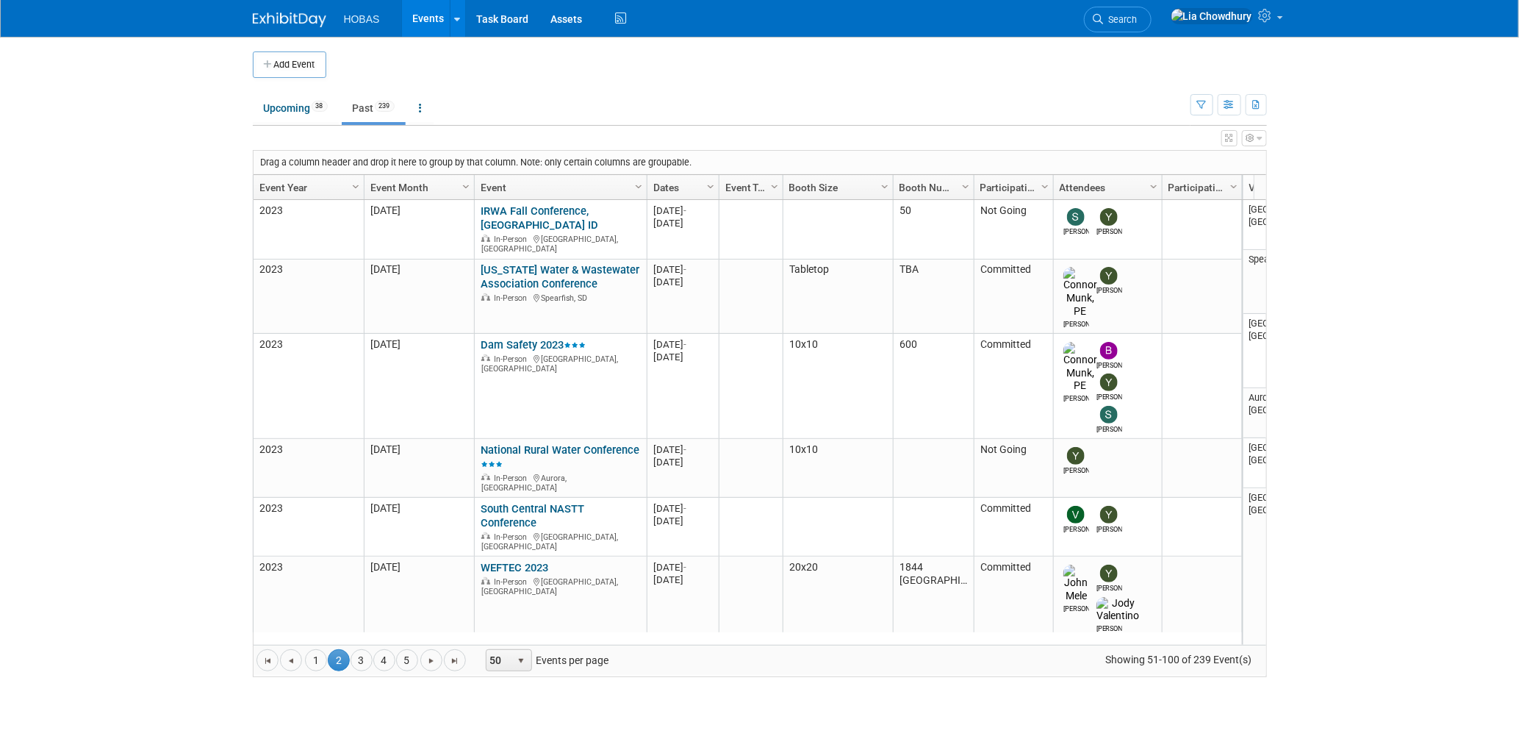
click at [290, 192] on link "Event Year" at bounding box center [306, 187] width 95 height 25
click at [290, 190] on link "Event Year" at bounding box center [306, 187] width 95 height 25
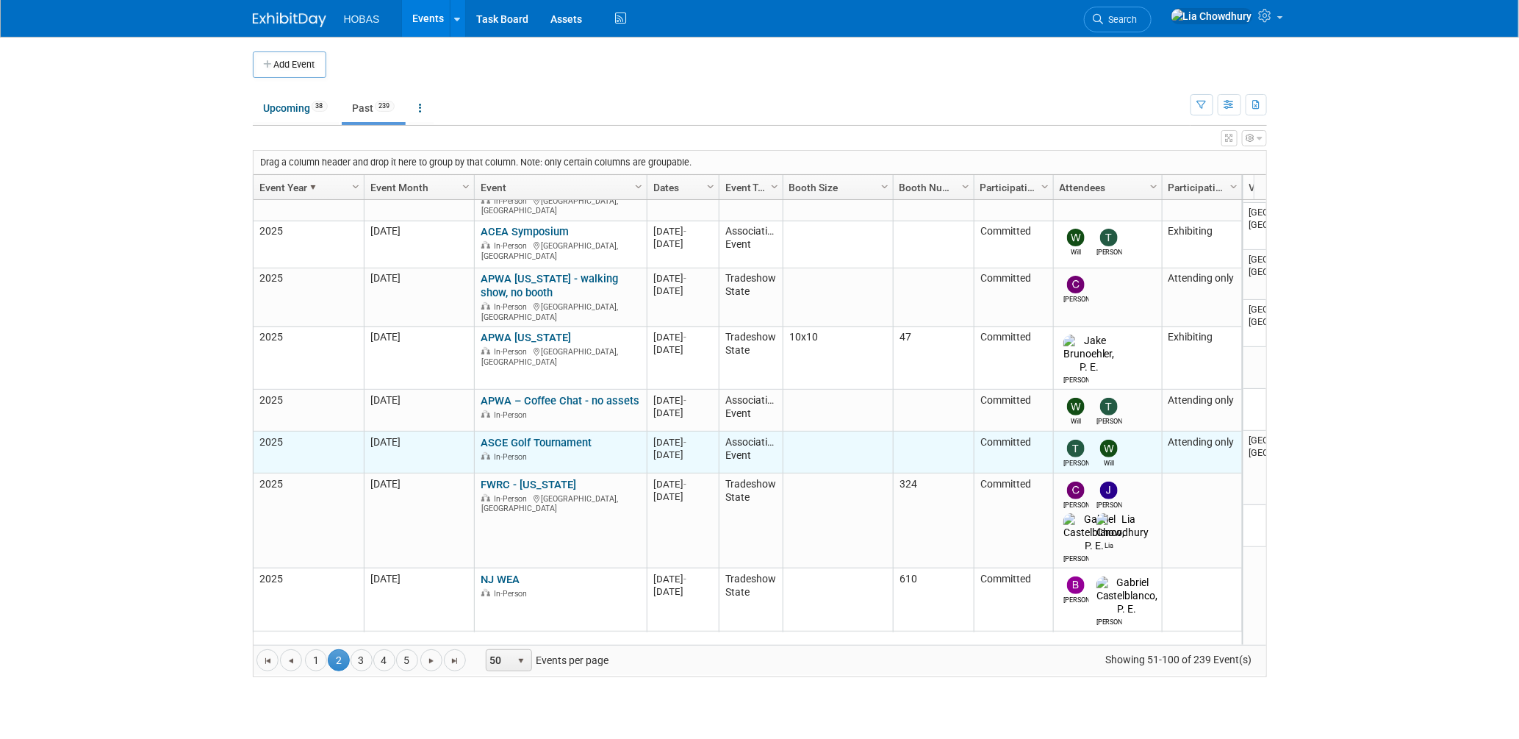
scroll to position [195, 0]
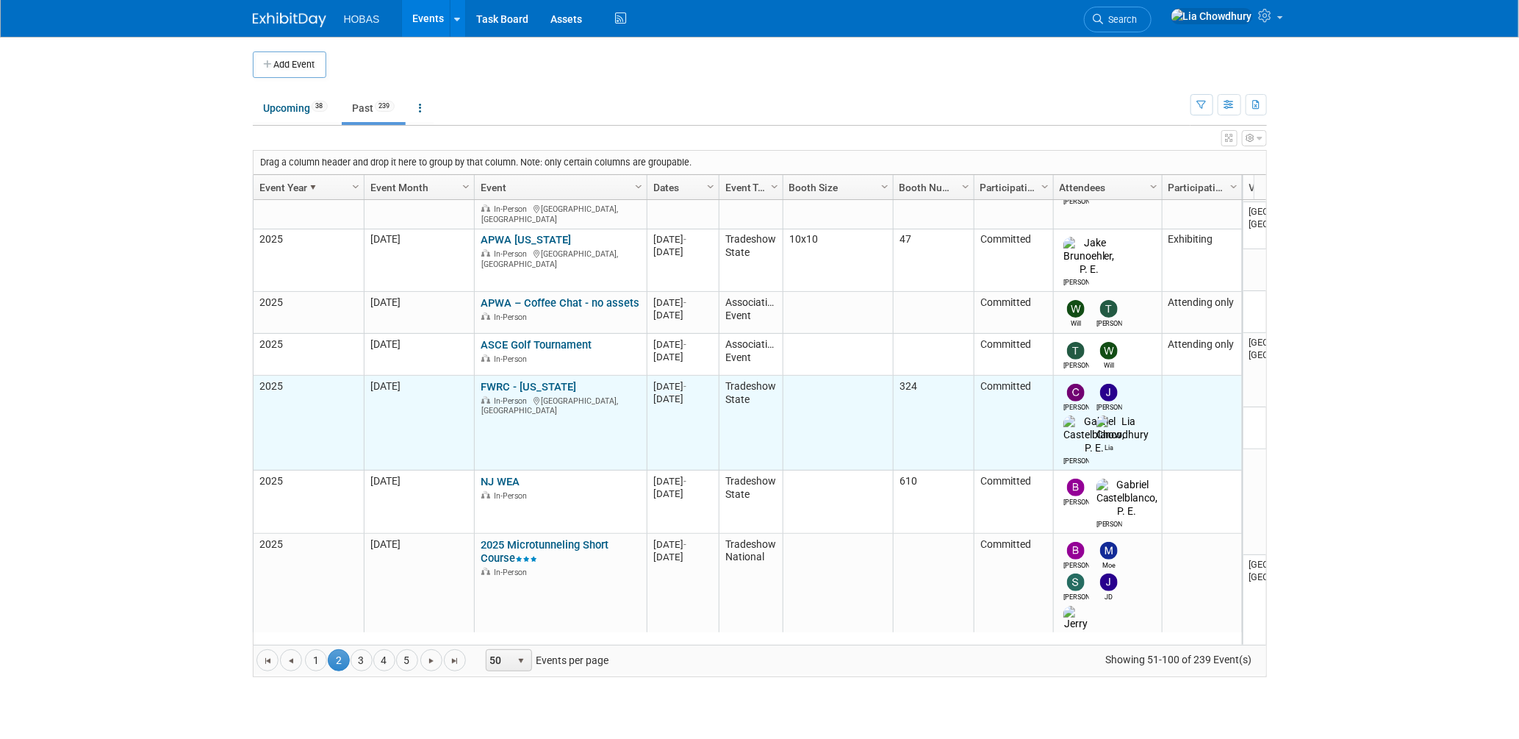
click at [524, 380] on link "FWRC - [US_STATE]" at bounding box center [529, 386] width 96 height 13
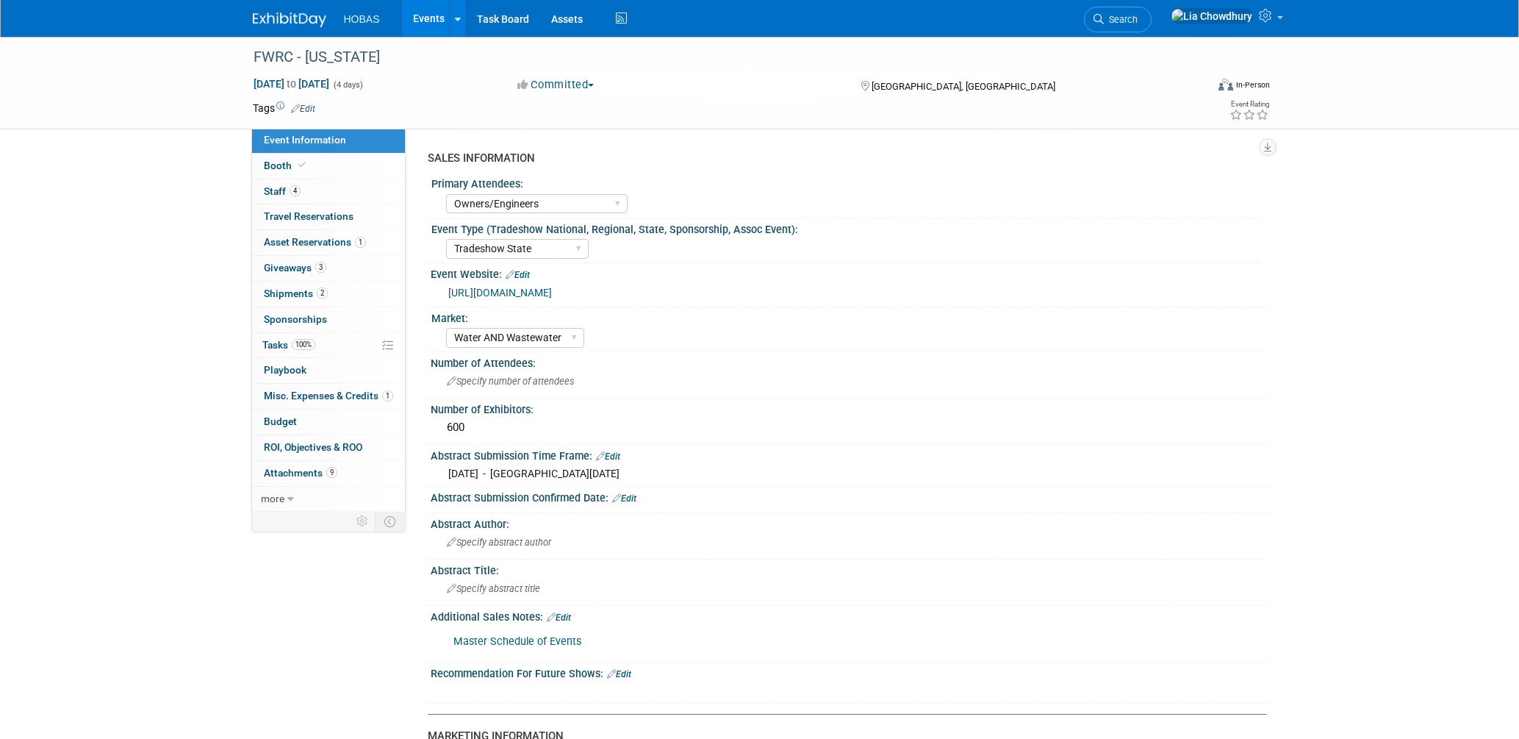
select select "Owners/Engineers"
select select "Tradeshow State"
select select "Water AND Wastewater"
click at [288, 162] on span "Booth" at bounding box center [286, 166] width 45 height 12
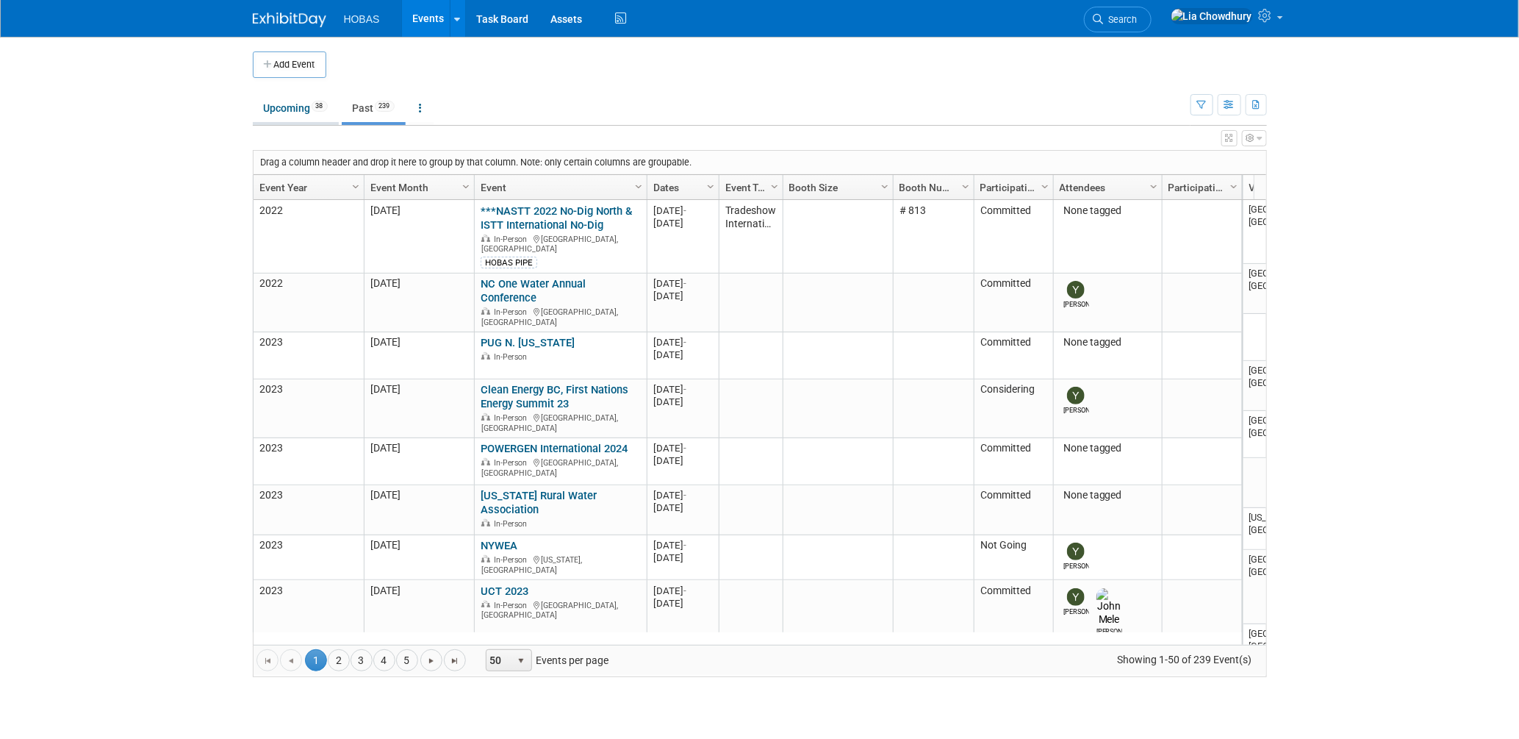
click at [282, 110] on link "Upcoming 38" at bounding box center [296, 108] width 86 height 28
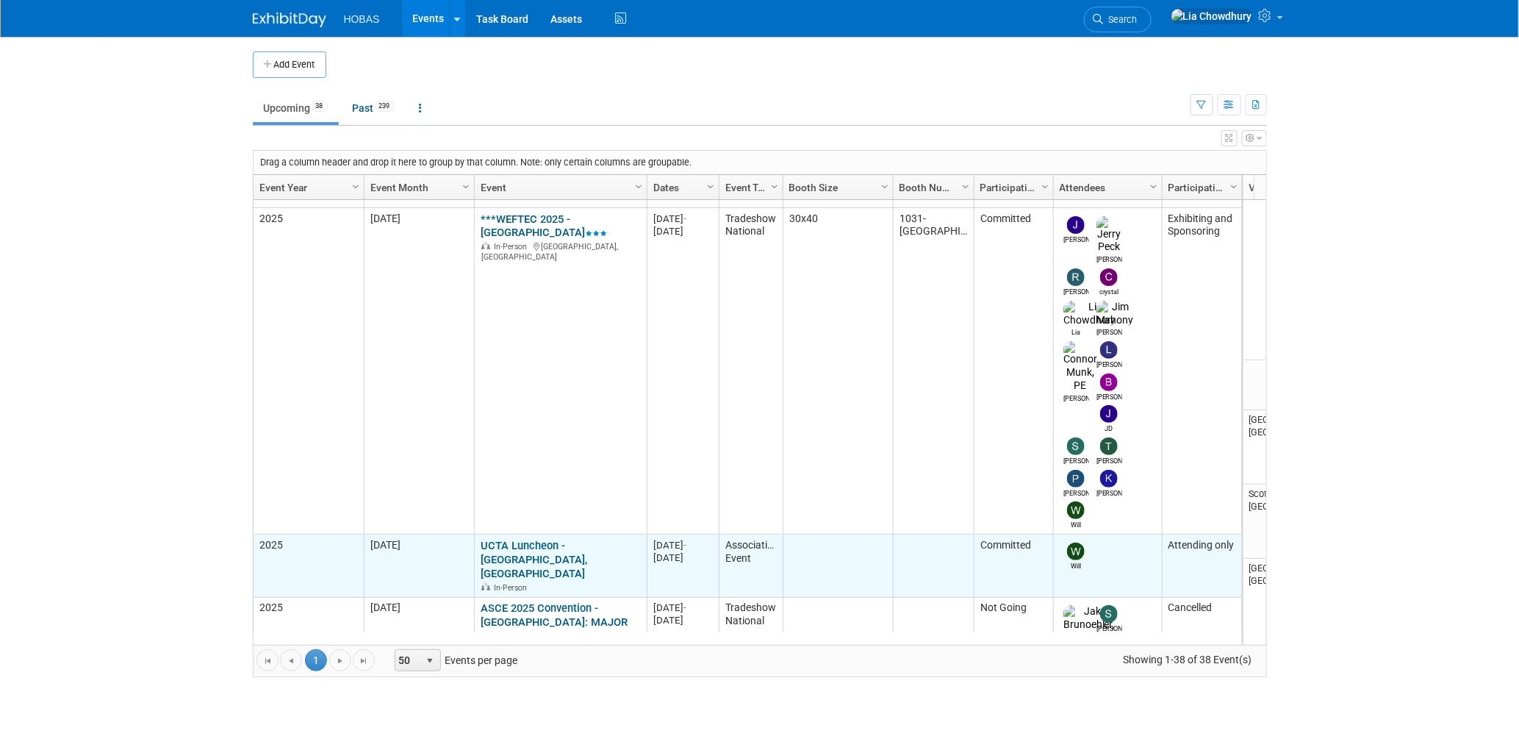
scroll to position [781, 0]
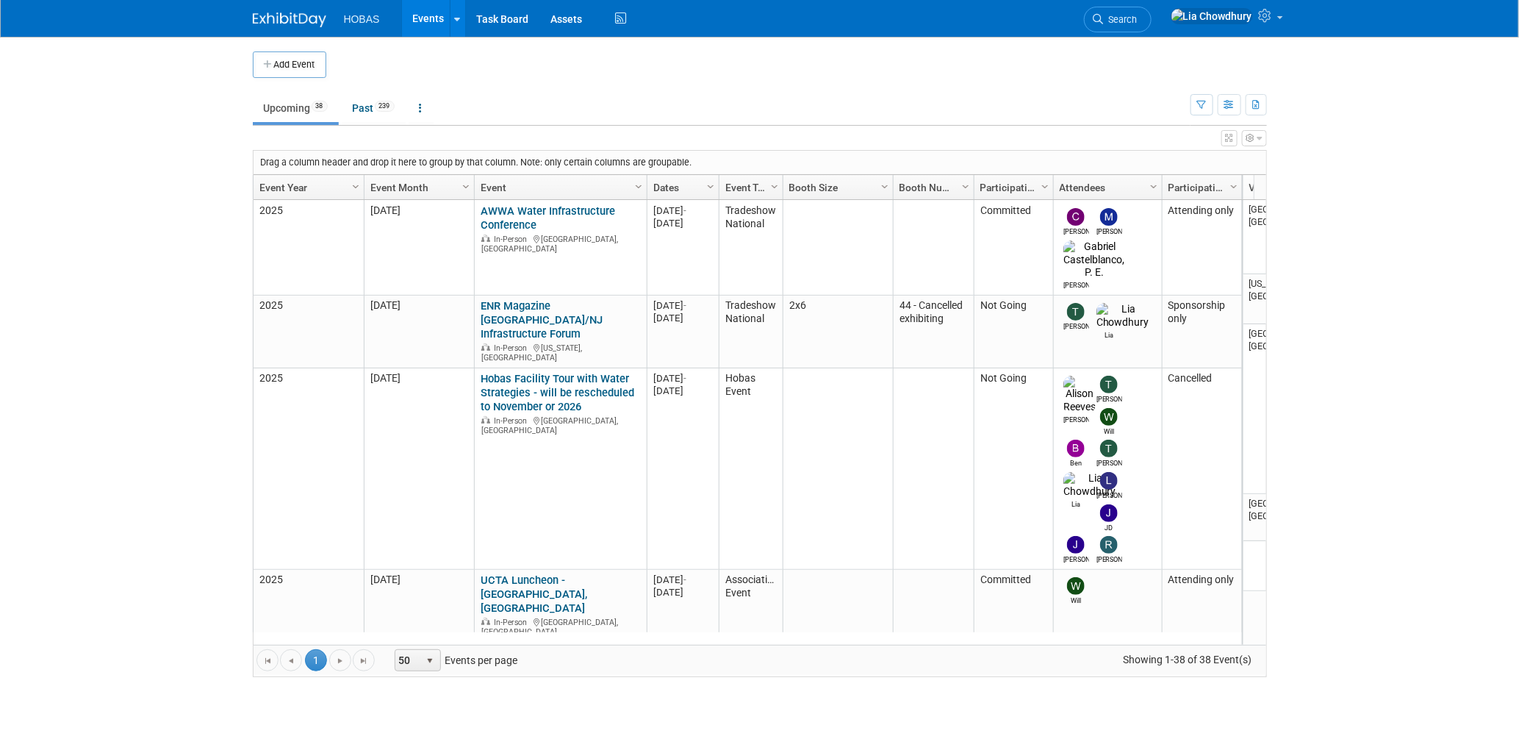
scroll to position [293, 0]
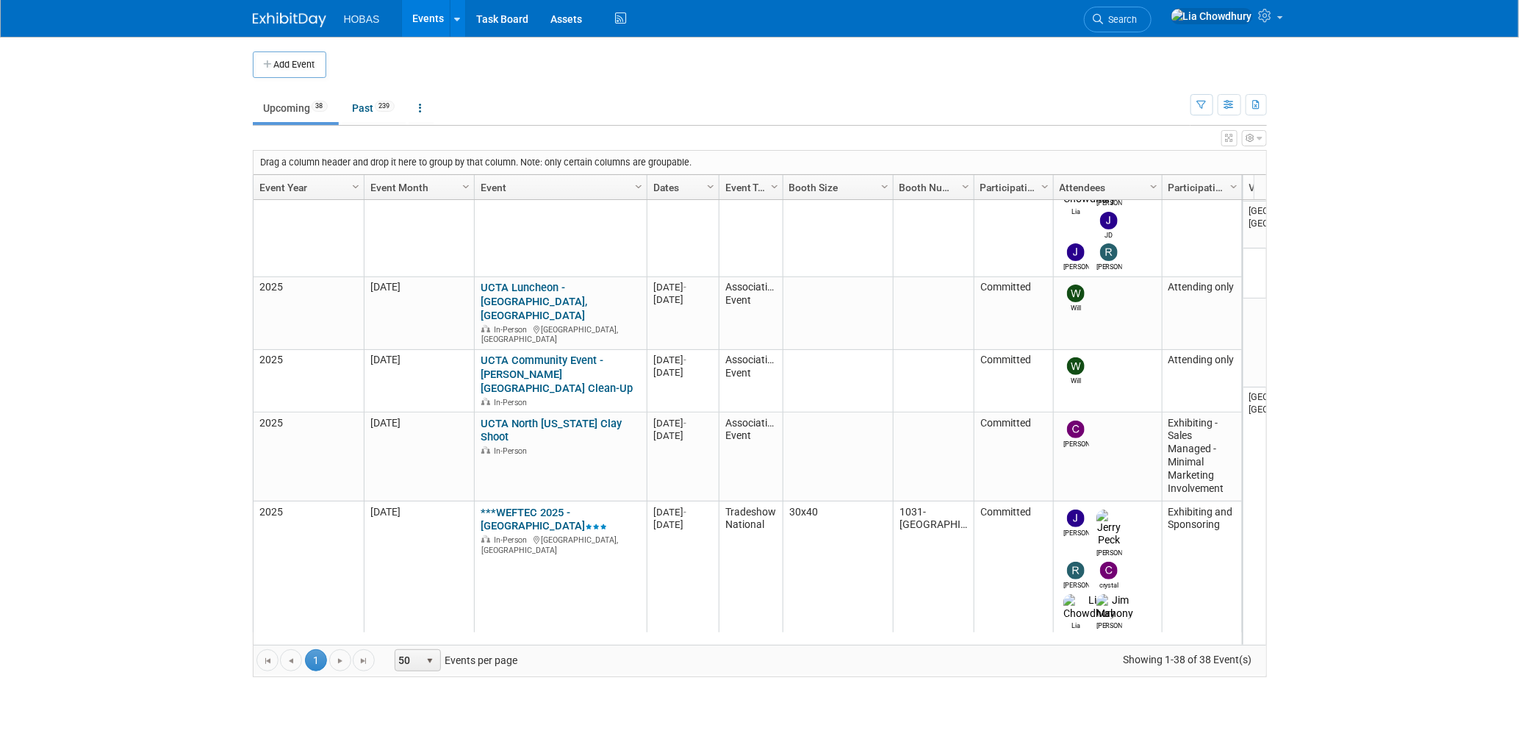
click at [274, 113] on link "Upcoming 38" at bounding box center [296, 108] width 86 height 28
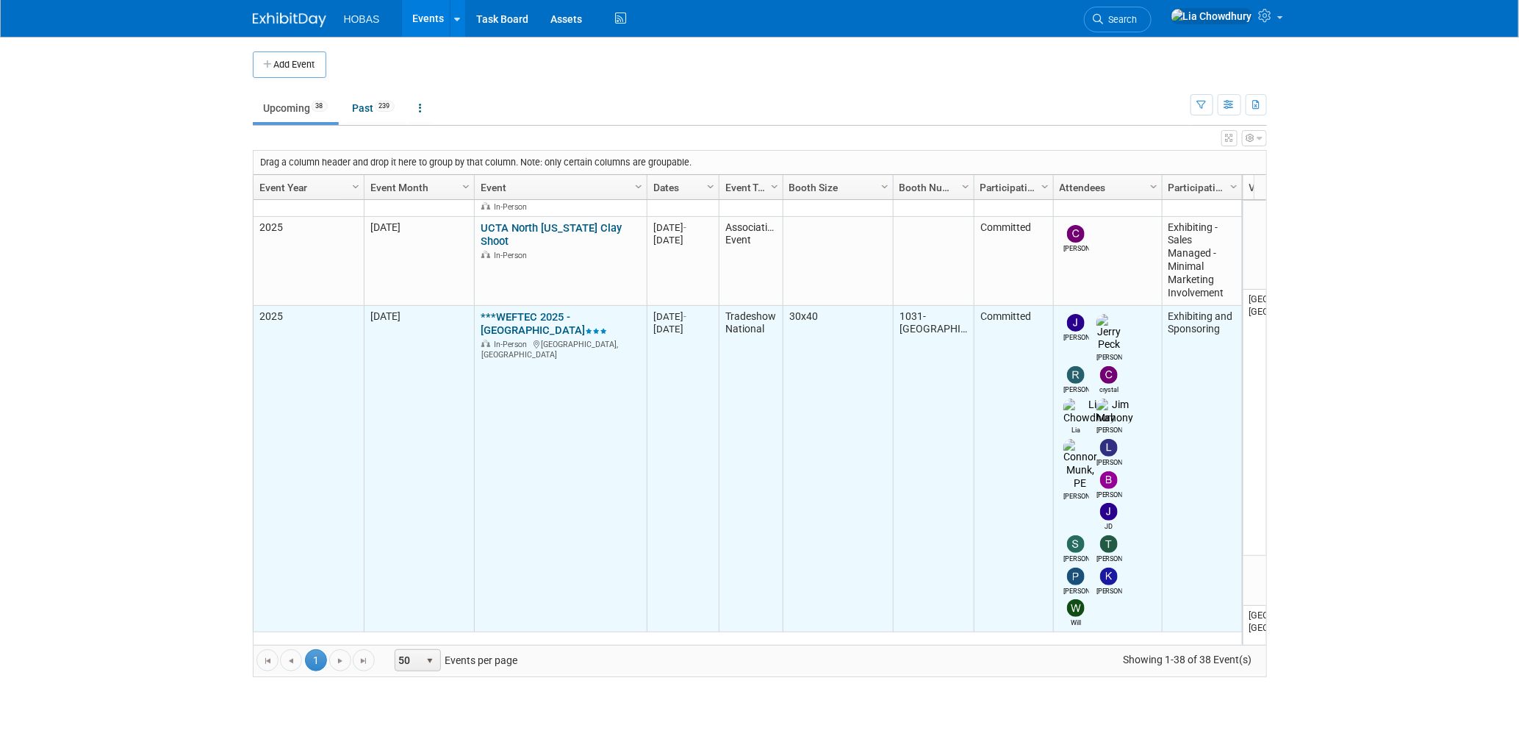
scroll to position [390, 0]
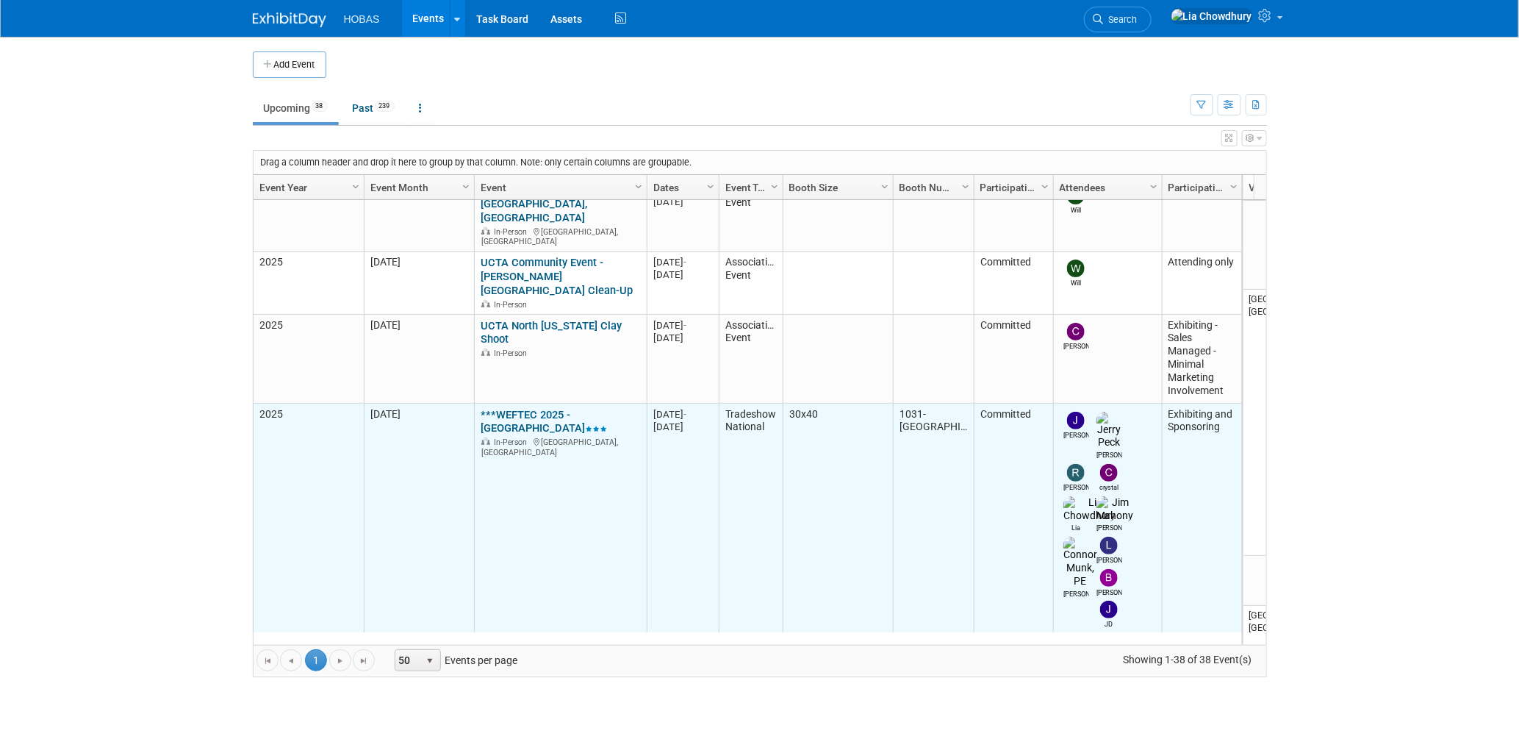
click at [523, 408] on link "***WEFTEC 2025 - [GEOGRAPHIC_DATA]" at bounding box center [544, 421] width 126 height 27
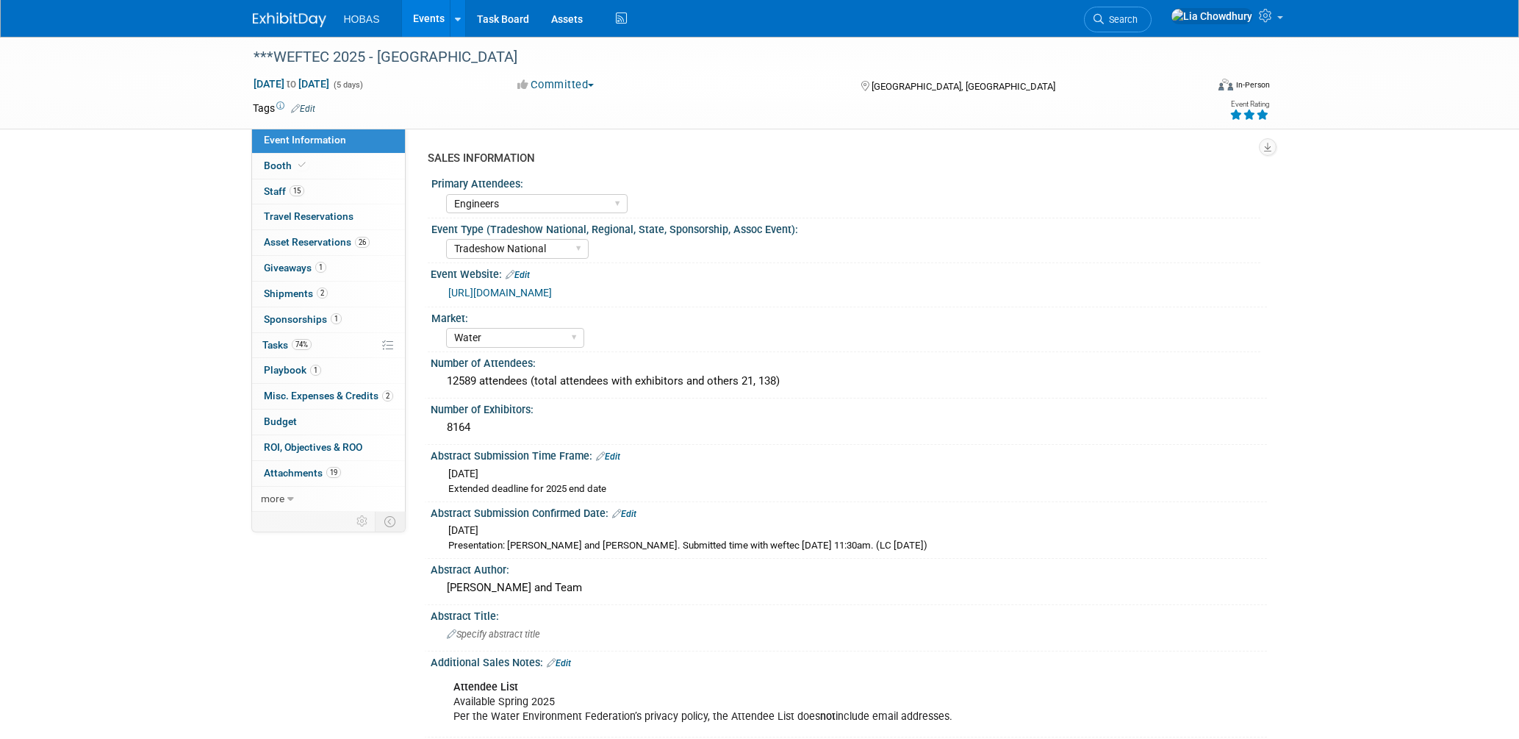
select select "Engineers"
select select "Tradeshow National"
select select "Water"
select select "Exhibiting and Sponsoring"
click at [299, 242] on span "Asset Reservations 26" at bounding box center [317, 242] width 106 height 12
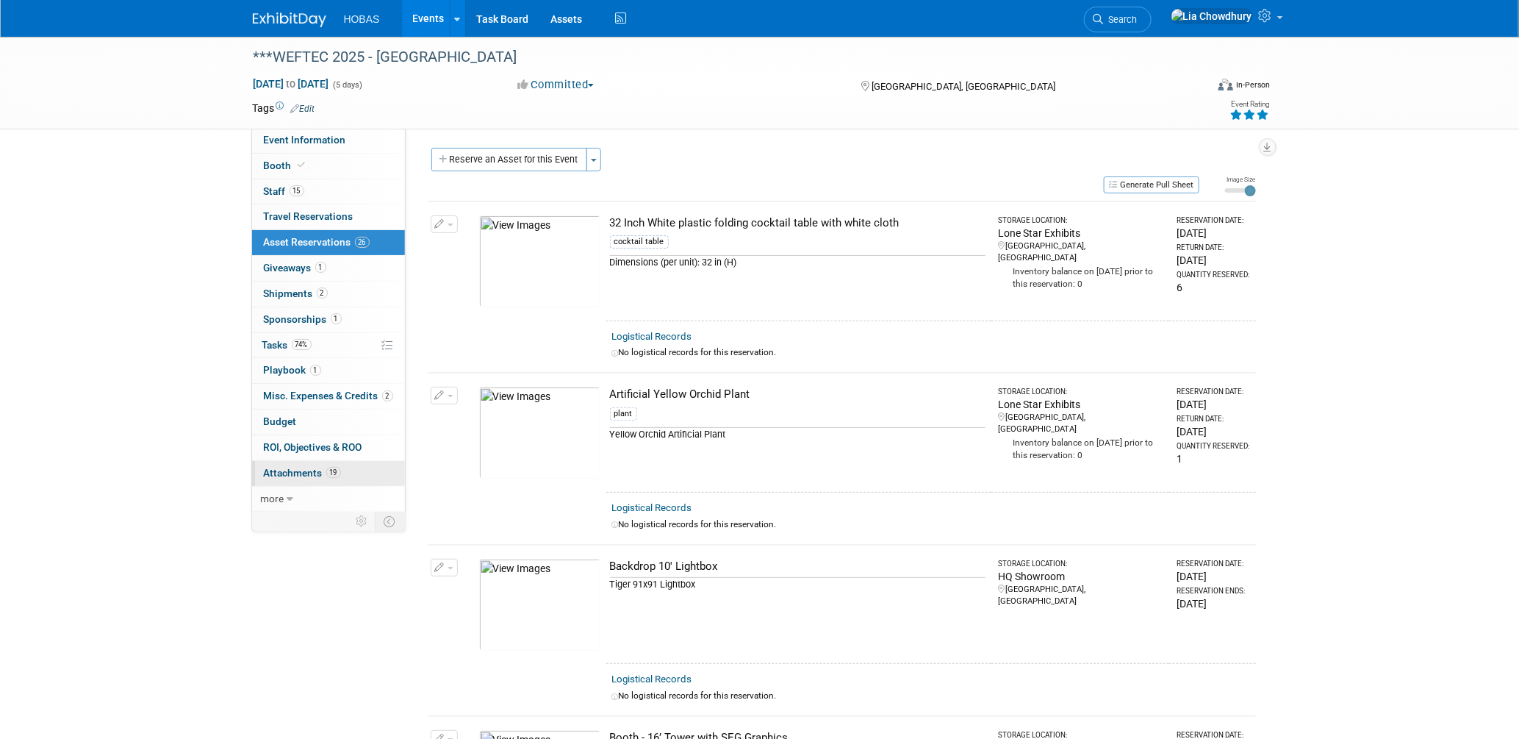
click at [280, 477] on span "Attachments 19" at bounding box center [302, 473] width 77 height 12
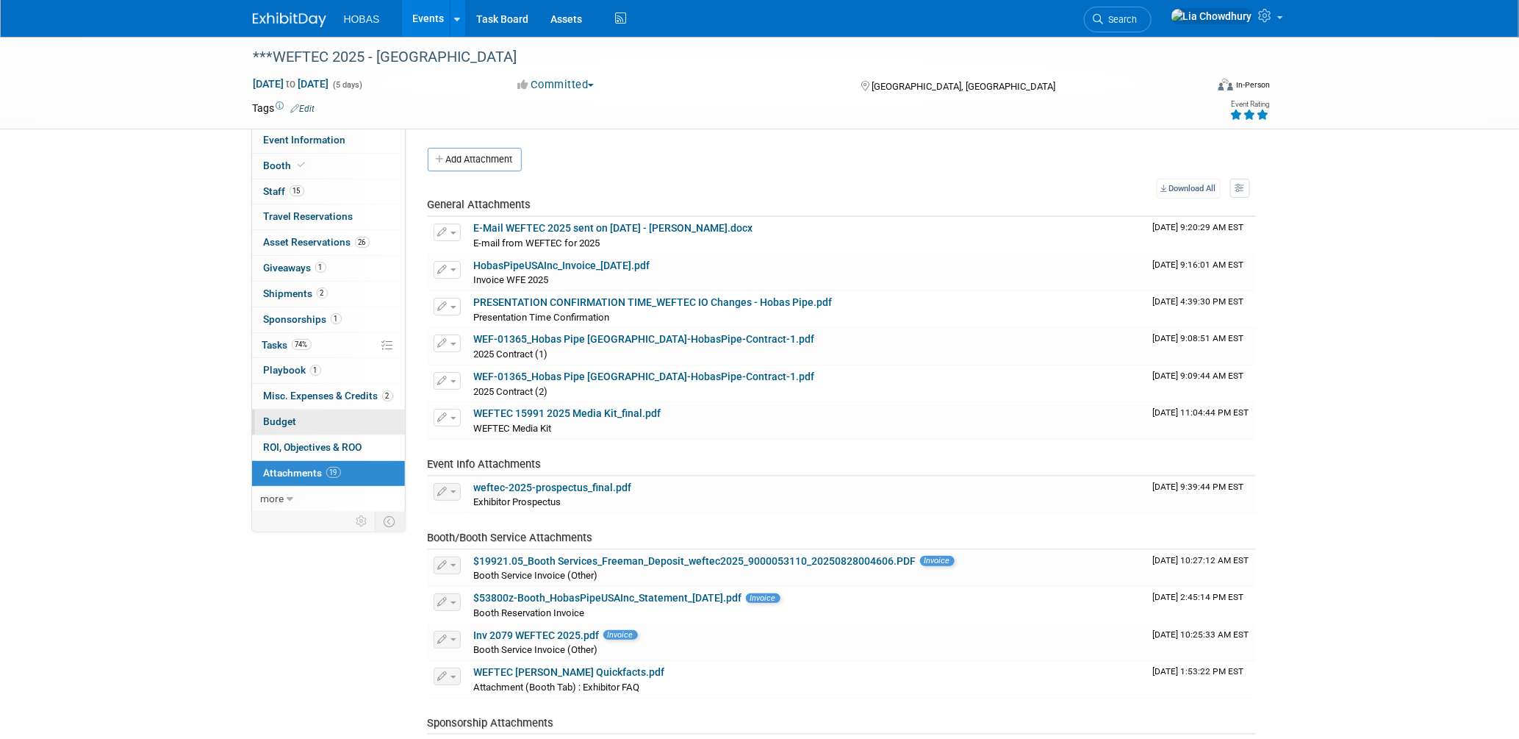
click at [270, 421] on span "Budget" at bounding box center [280, 421] width 33 height 12
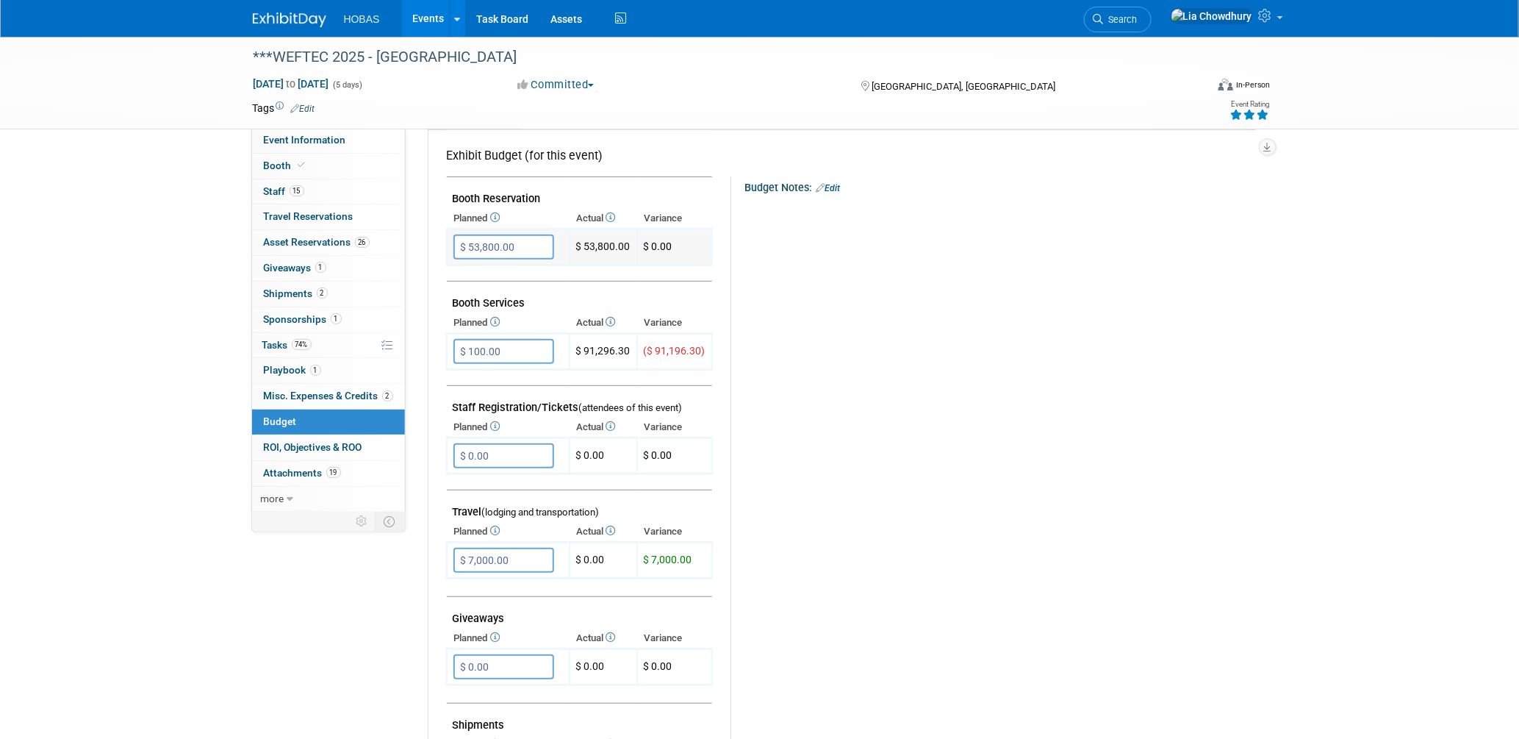
scroll to position [245, 0]
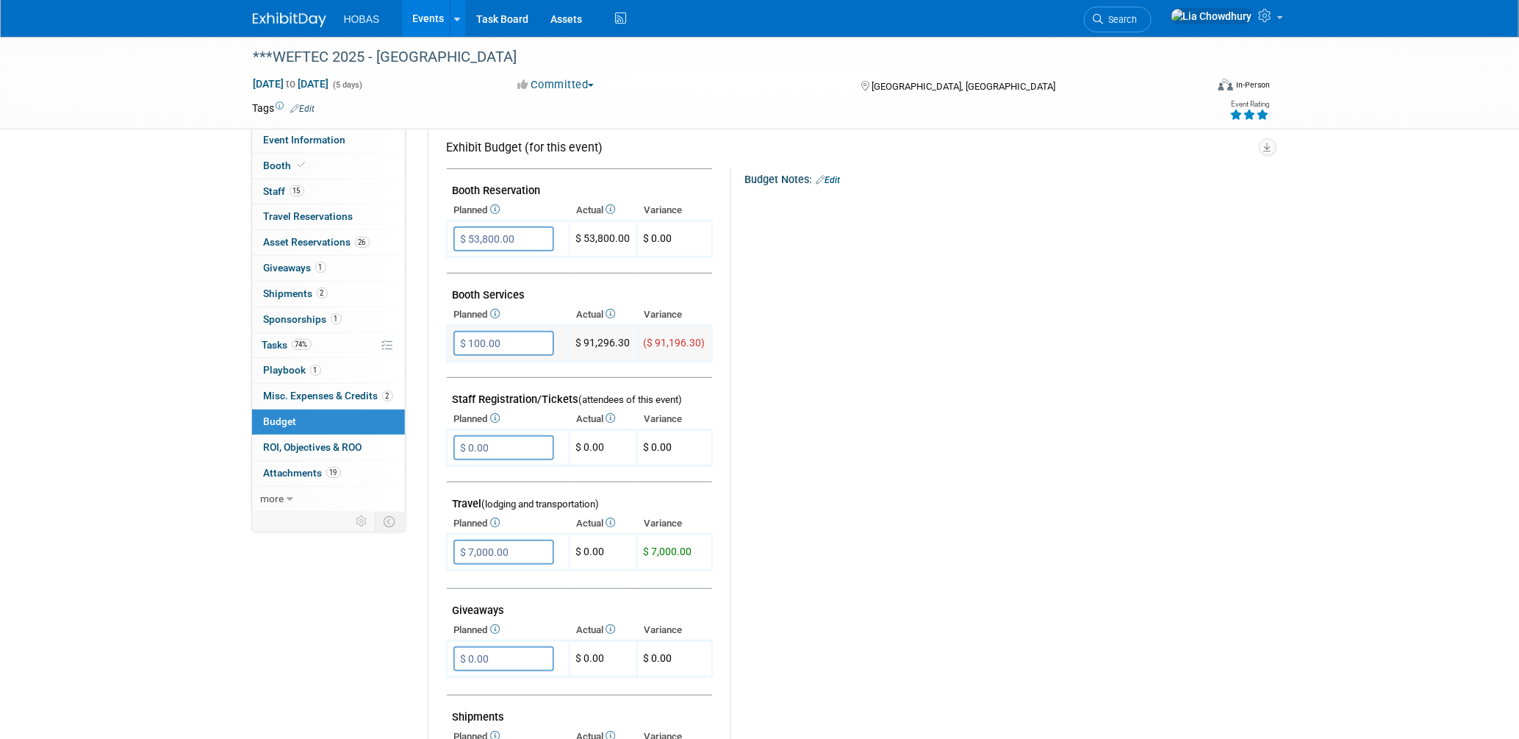
click at [525, 336] on input "$ 100.00" at bounding box center [504, 343] width 101 height 25
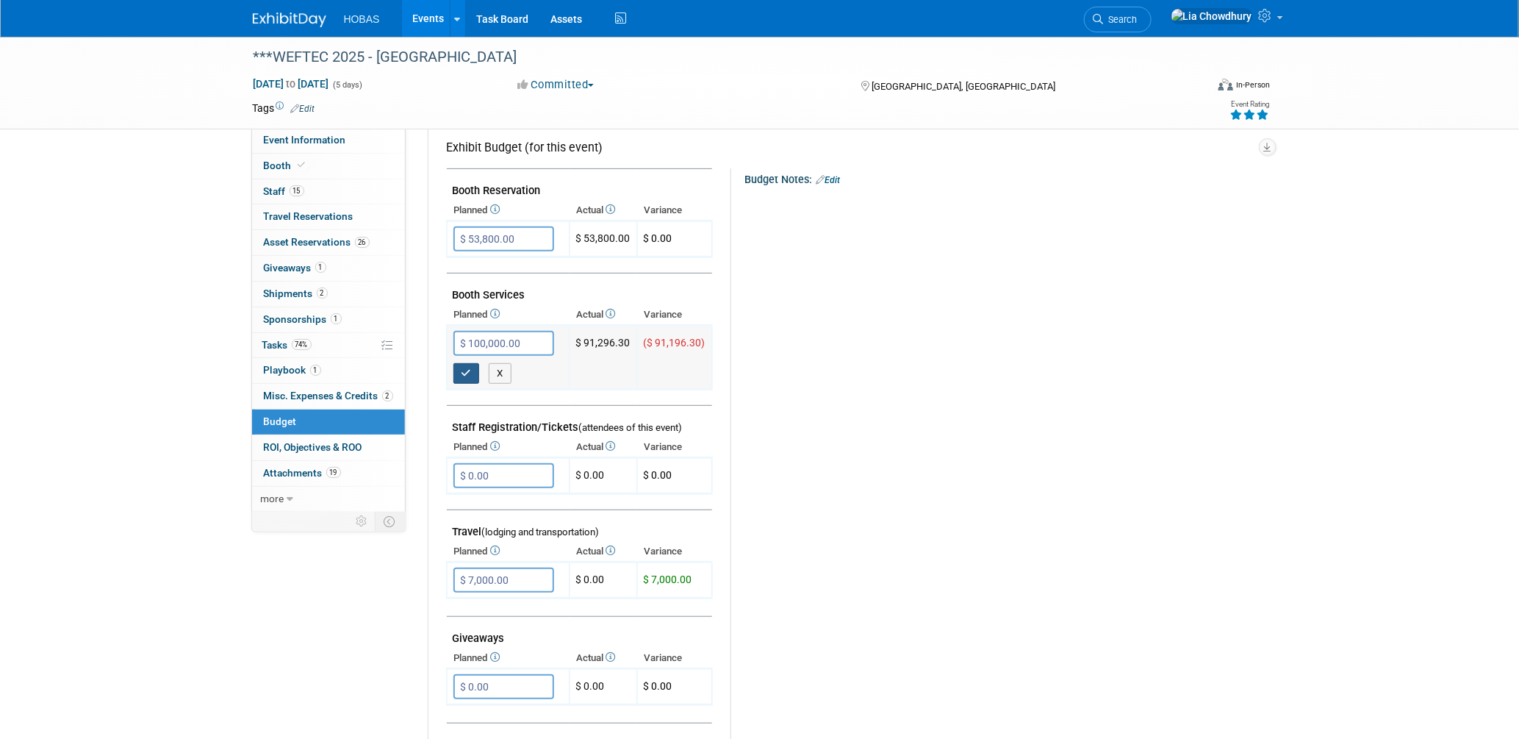
click at [468, 372] on button "button" at bounding box center [467, 373] width 26 height 21
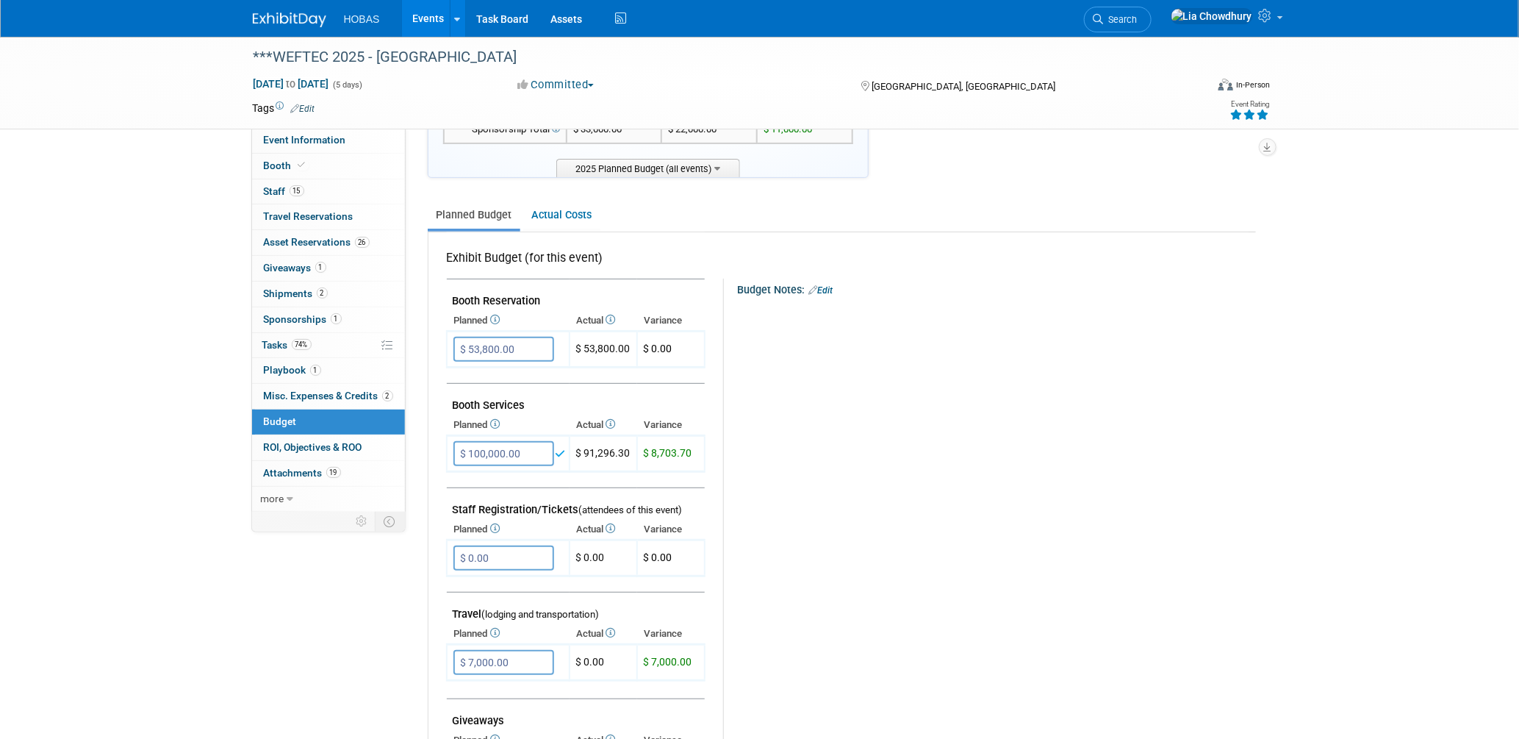
scroll to position [0, 0]
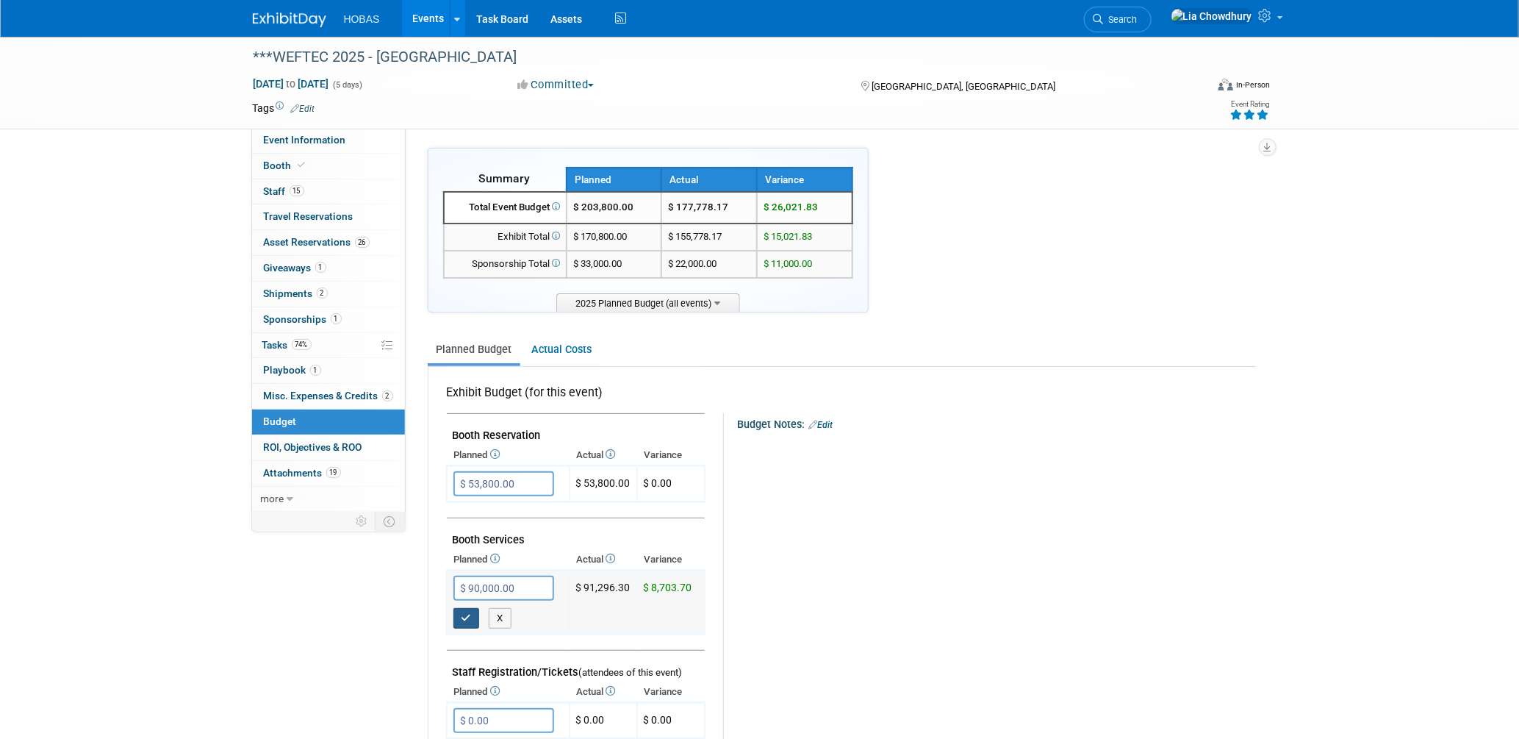
click at [462, 613] on icon "button" at bounding box center [467, 618] width 10 height 10
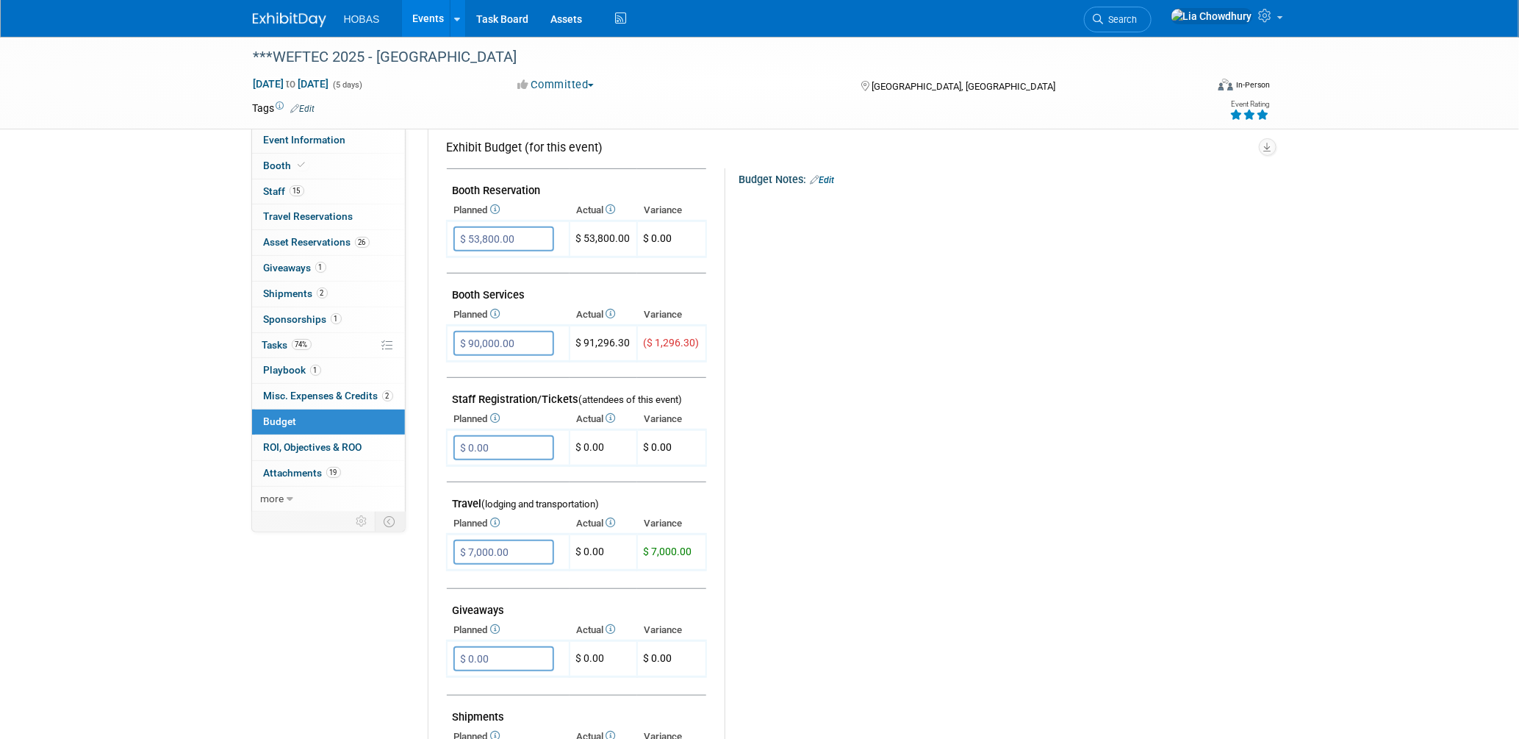
scroll to position [163, 0]
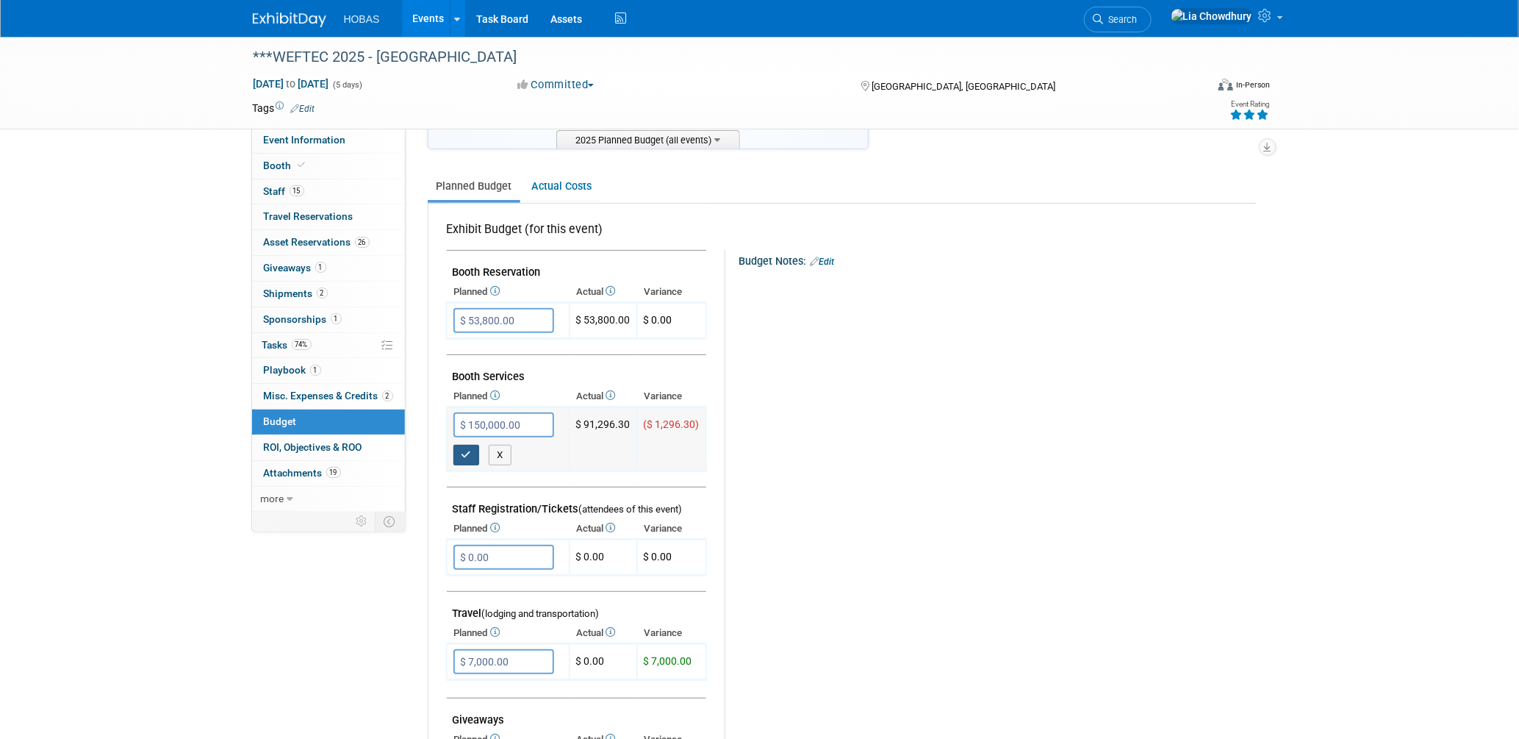
click at [462, 450] on icon "button" at bounding box center [467, 455] width 10 height 10
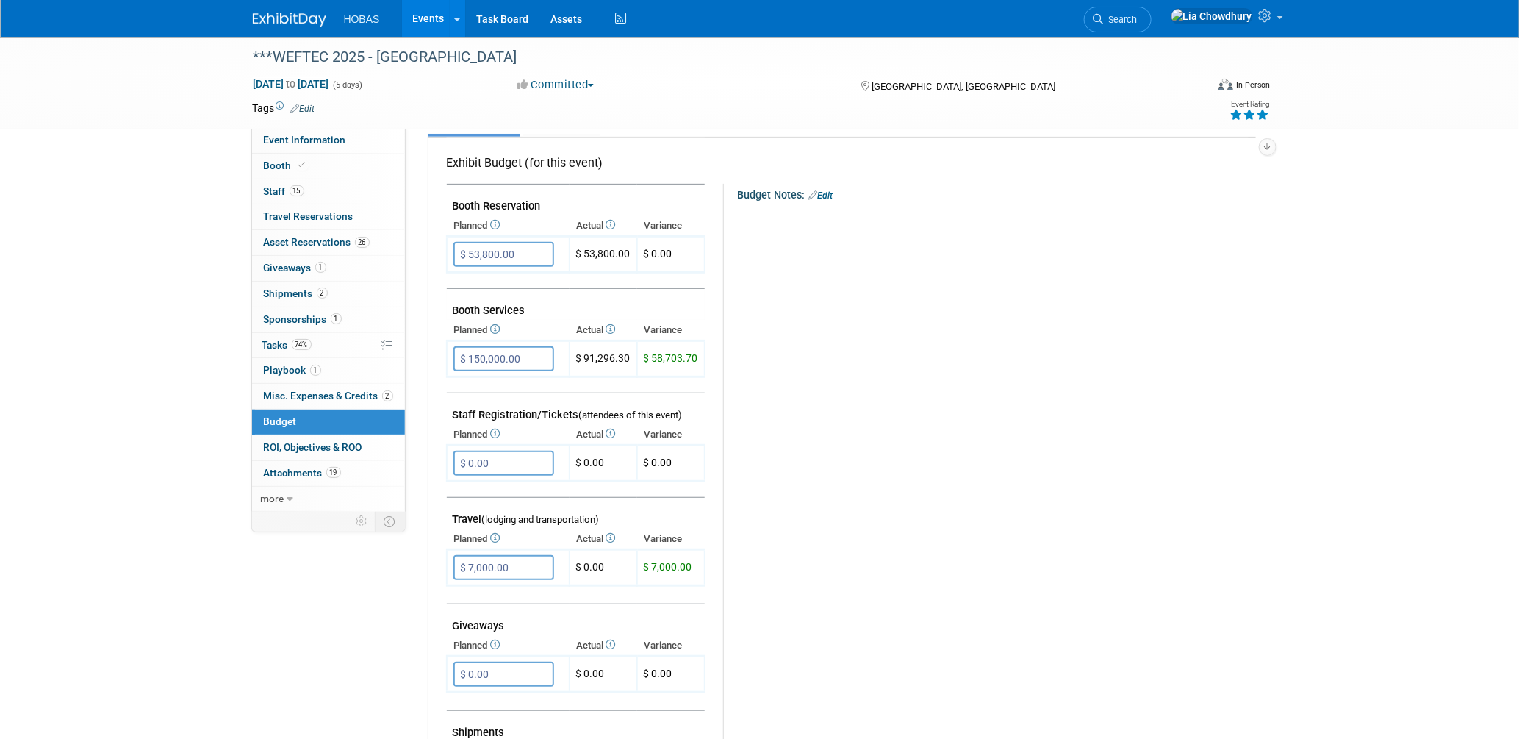
scroll to position [245, 0]
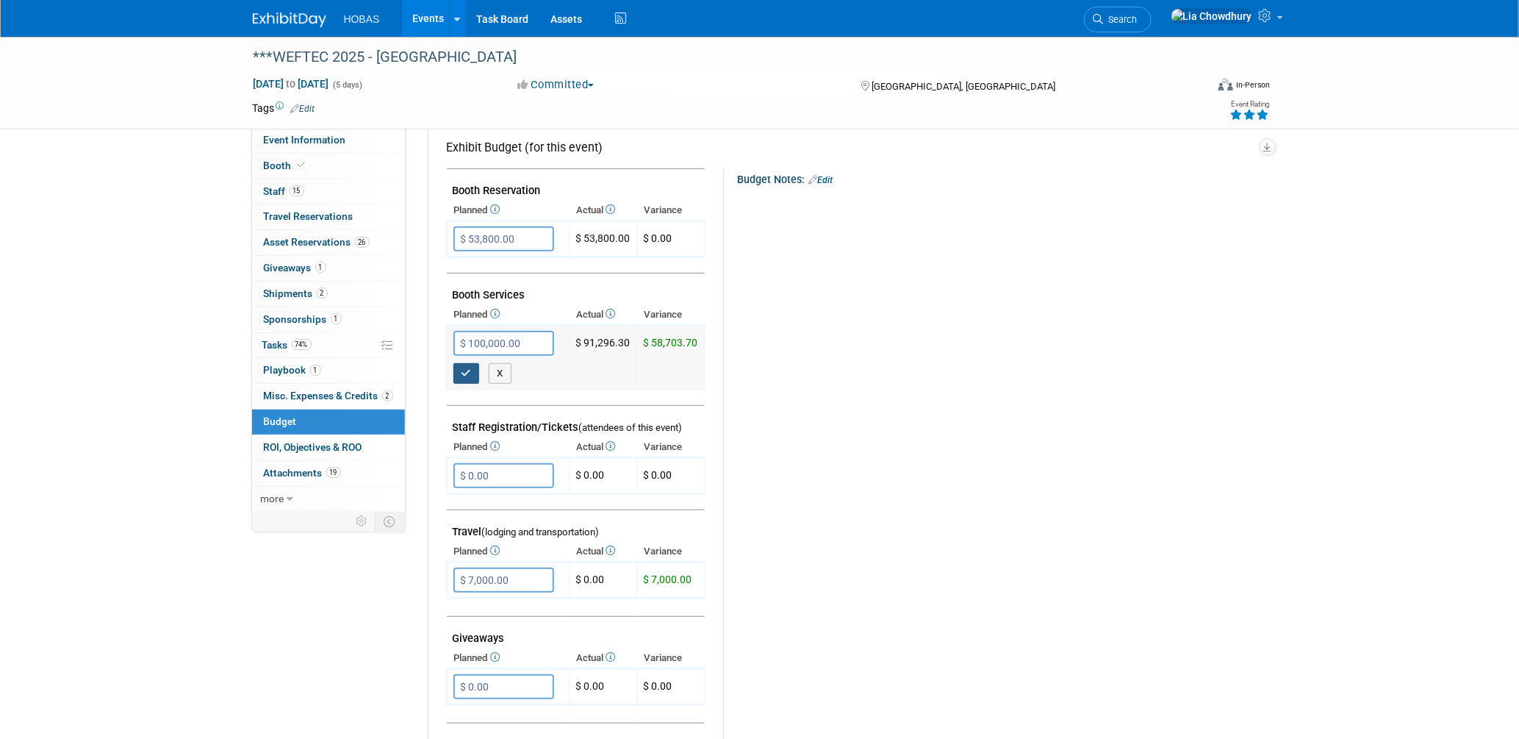
click at [470, 369] on icon "button" at bounding box center [467, 373] width 10 height 10
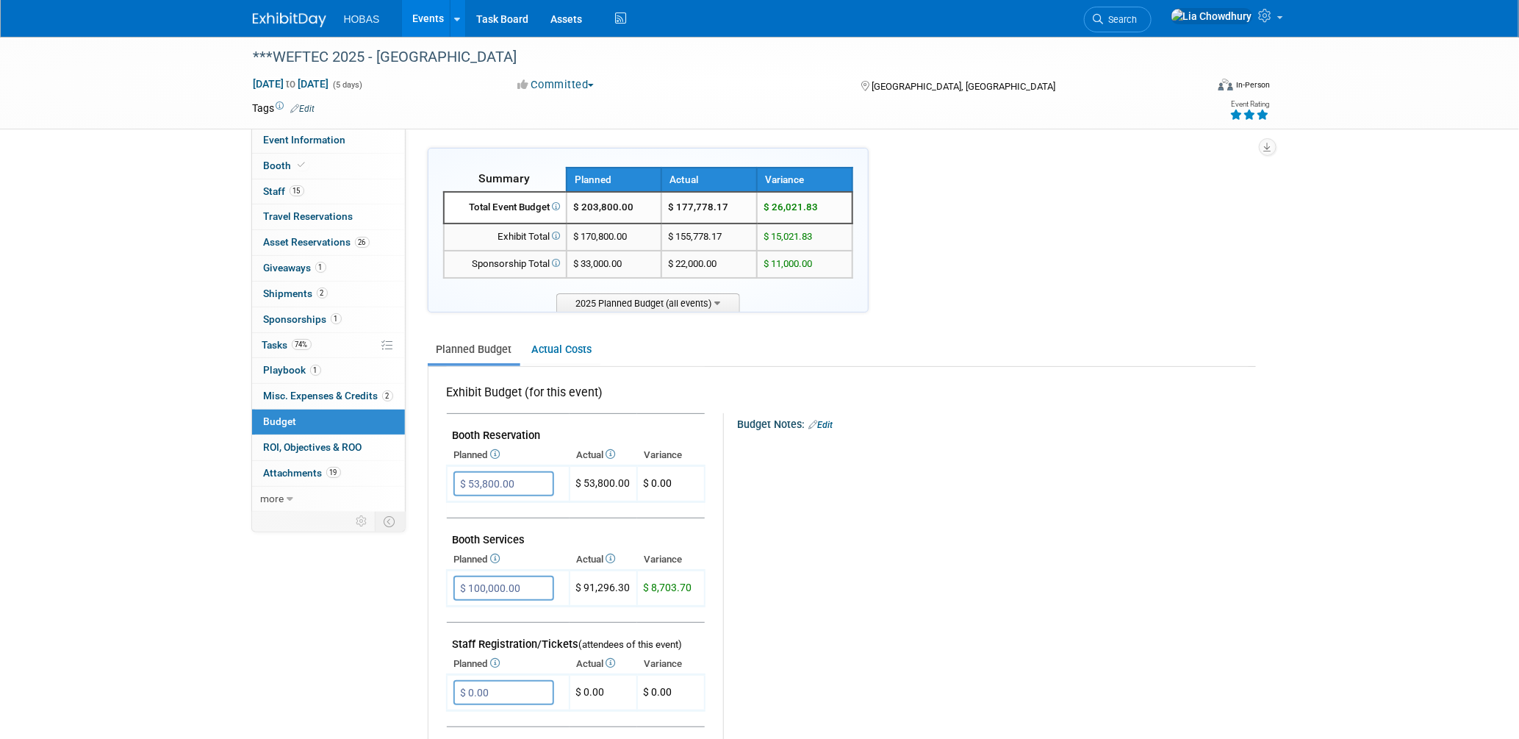
scroll to position [82, 0]
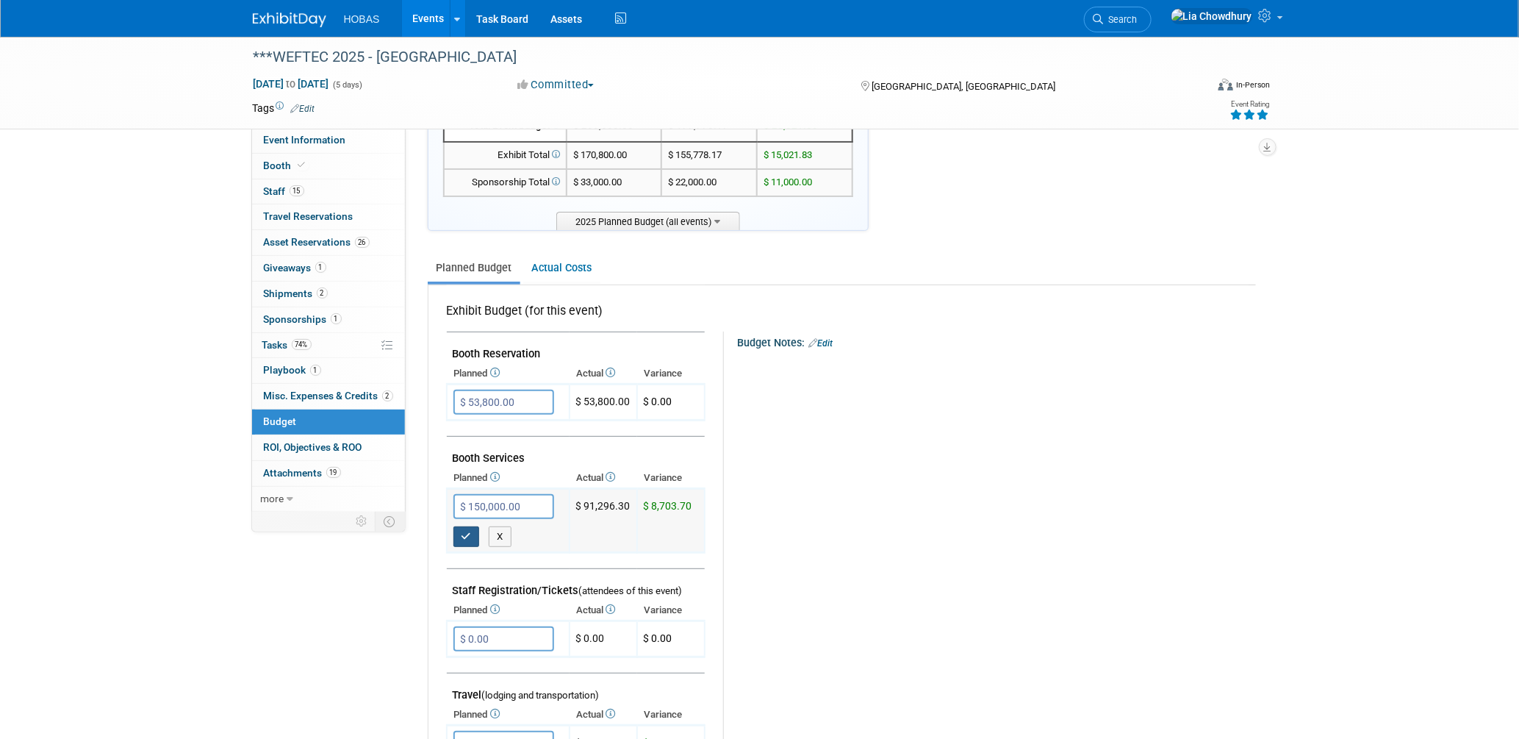
click at [458, 526] on button "button" at bounding box center [467, 536] width 26 height 21
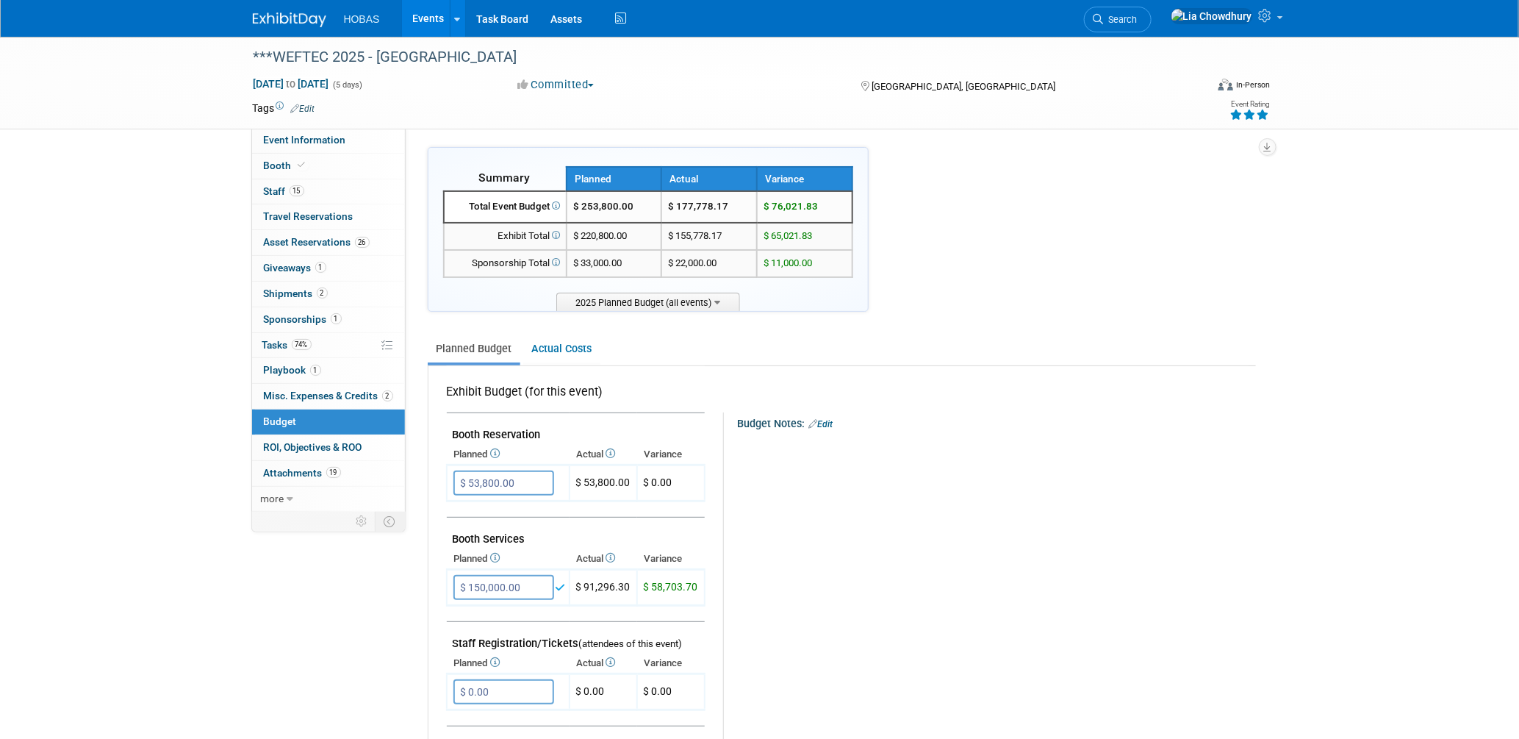
scroll to position [0, 0]
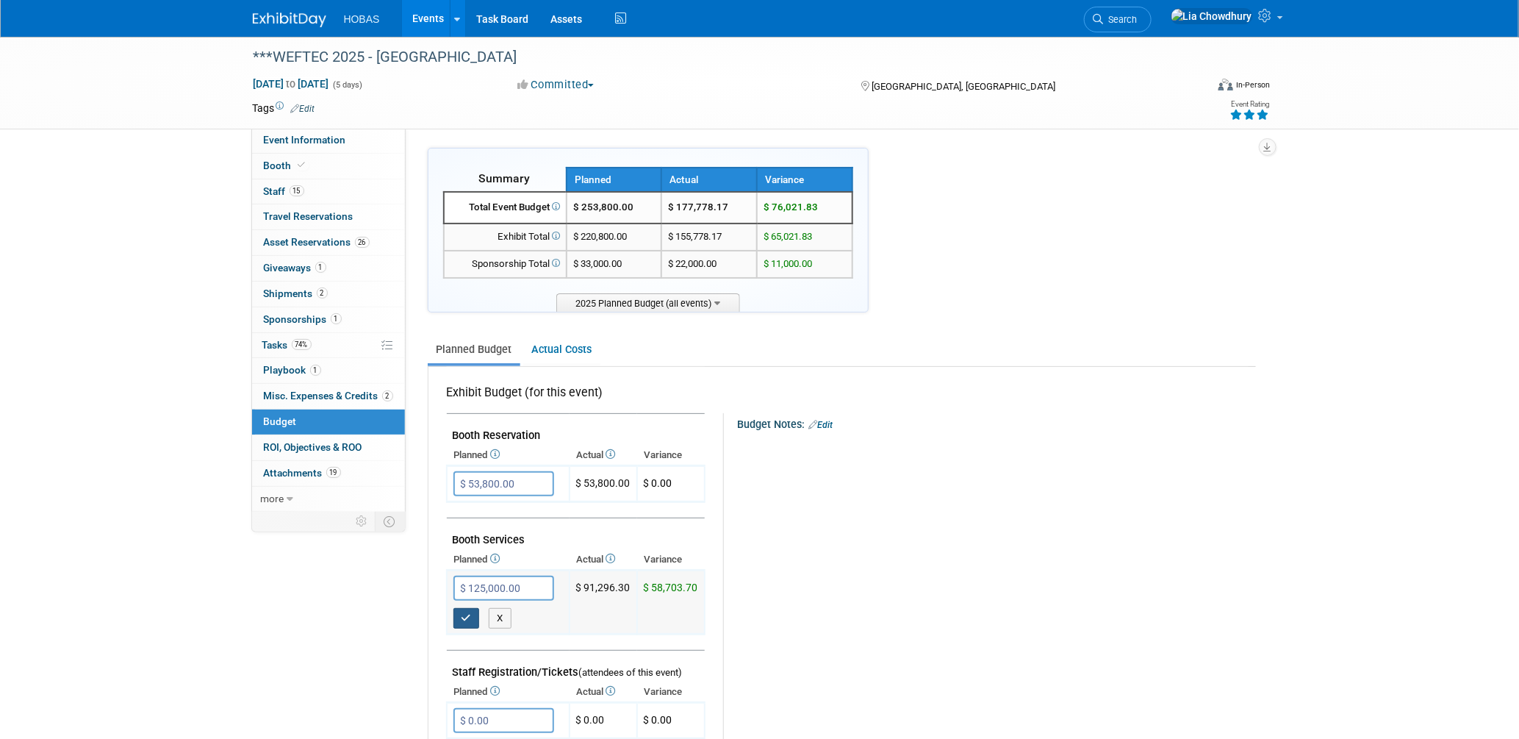
click at [465, 613] on icon "button" at bounding box center [467, 618] width 10 height 10
click at [459, 612] on button "button" at bounding box center [467, 618] width 26 height 21
click at [455, 608] on button "button" at bounding box center [467, 618] width 26 height 21
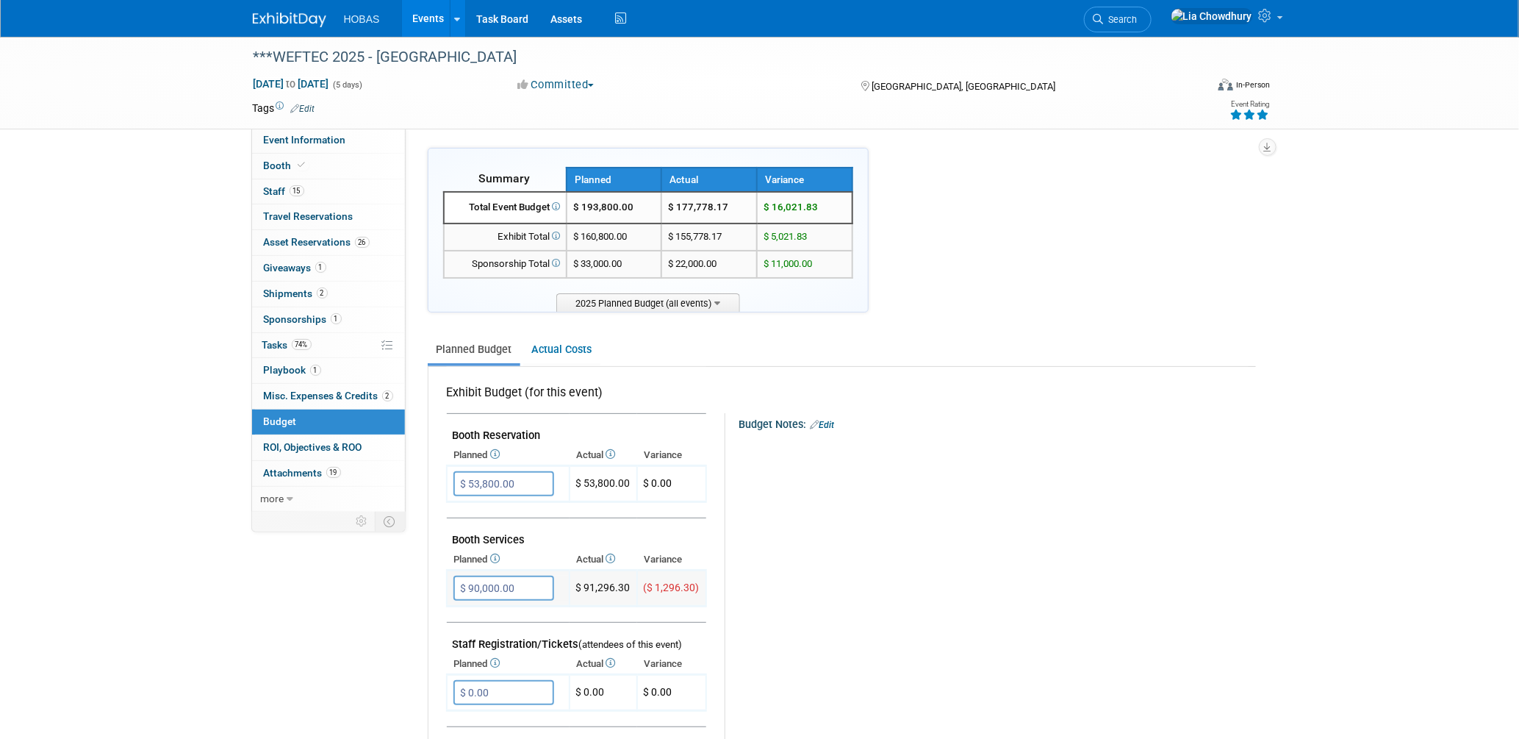
click at [534, 579] on input "$ 90,000.00" at bounding box center [504, 588] width 101 height 25
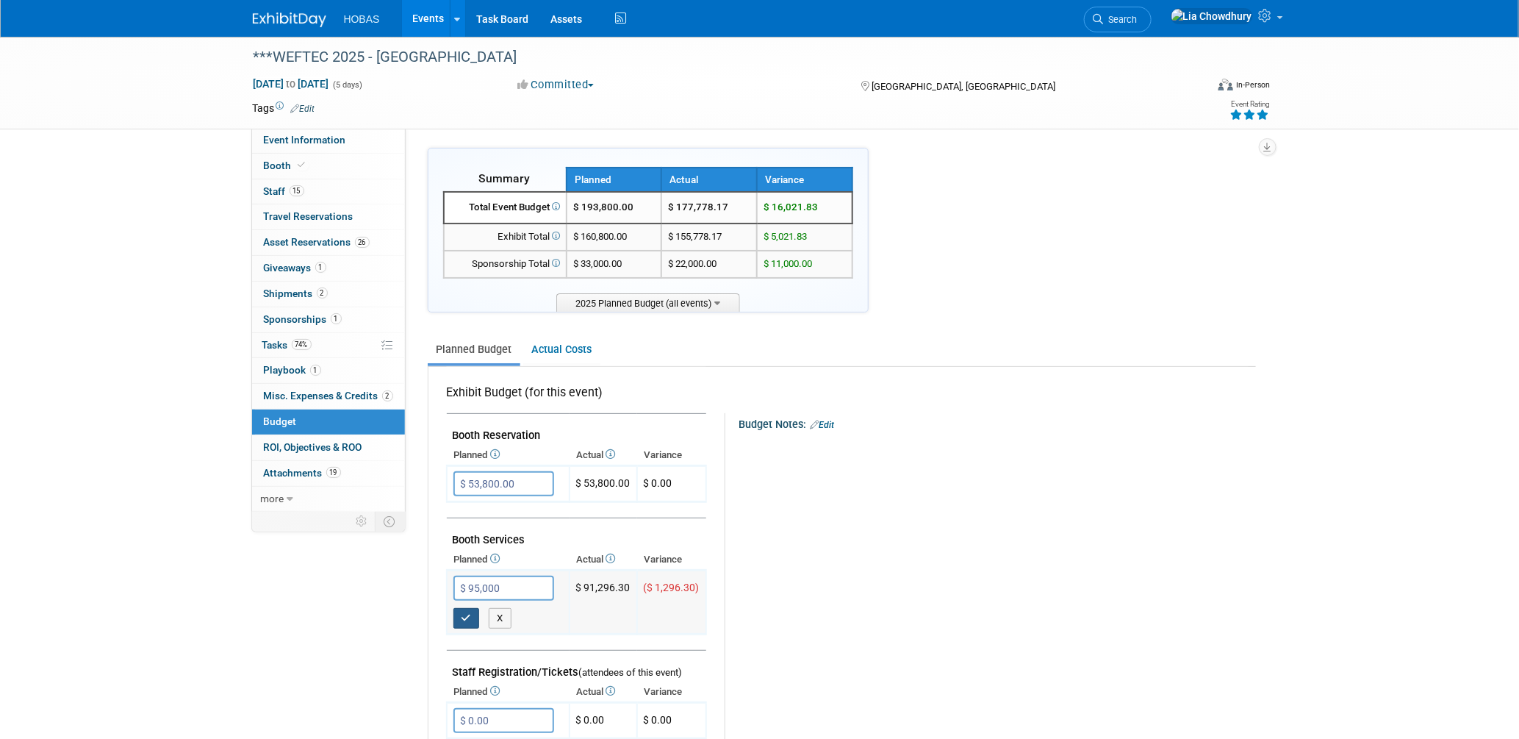
type input "$ 95,000.00"
click at [463, 613] on icon "button" at bounding box center [467, 618] width 10 height 10
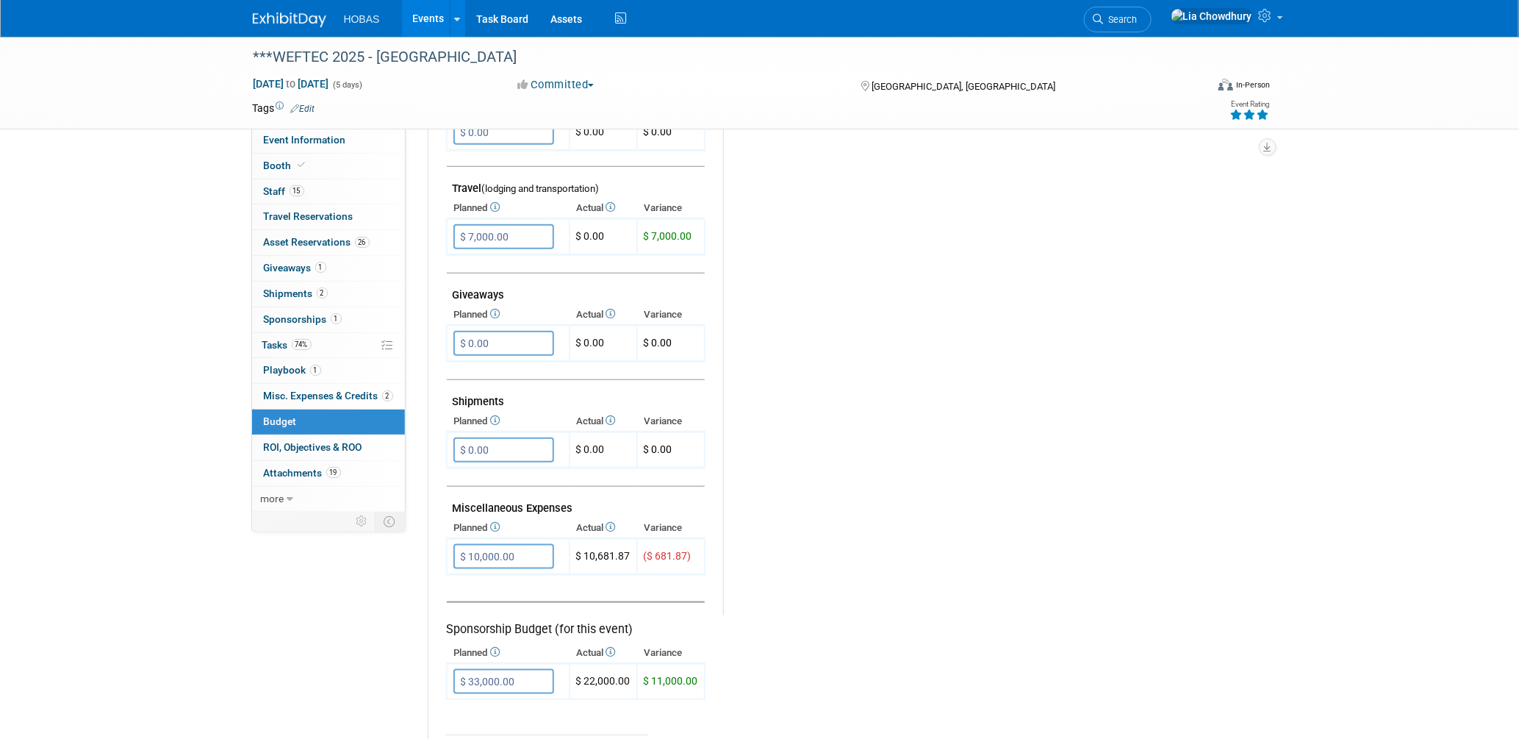
scroll to position [571, 0]
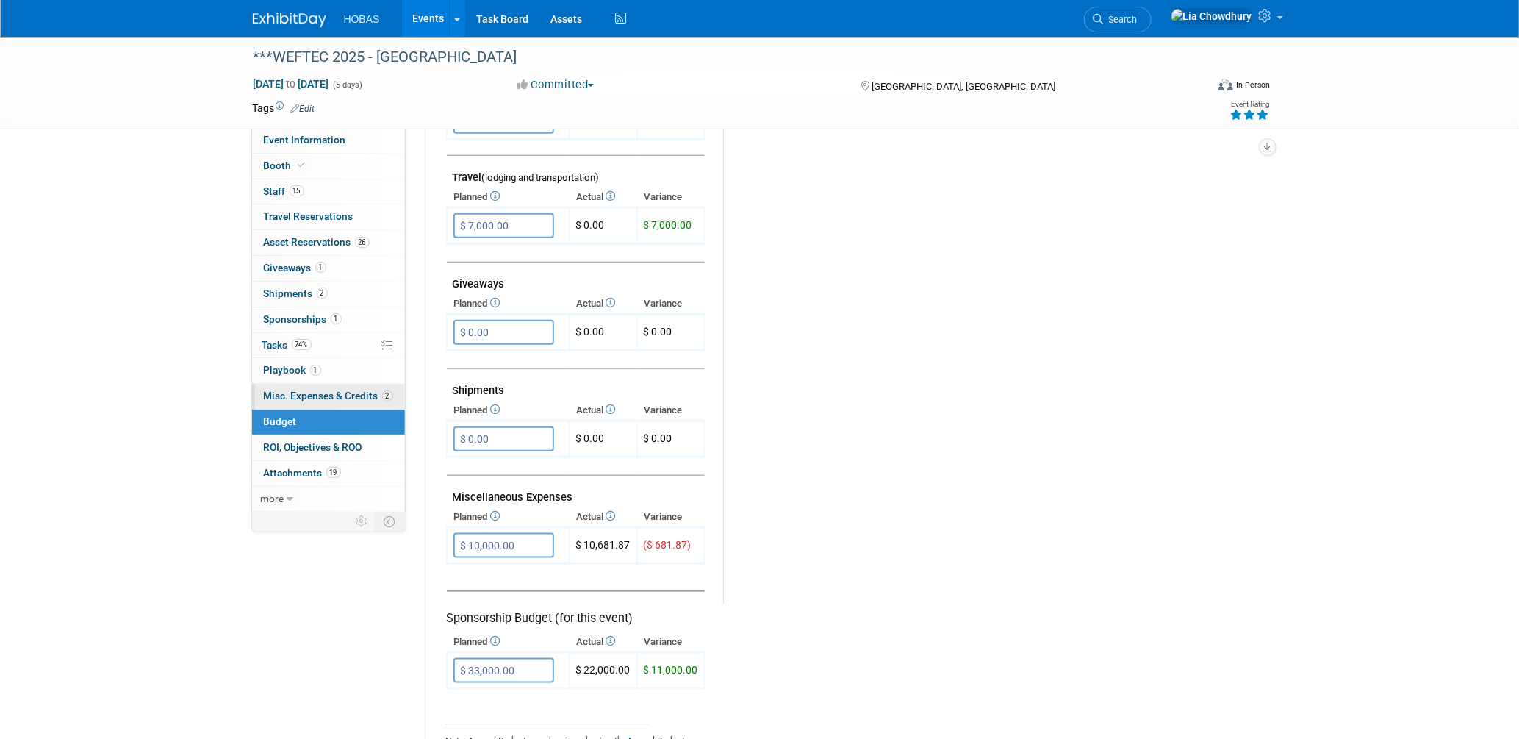
click at [288, 387] on link "2 Misc. Expenses & Credits 2" at bounding box center [328, 396] width 153 height 25
